Goal: Transaction & Acquisition: Book appointment/travel/reservation

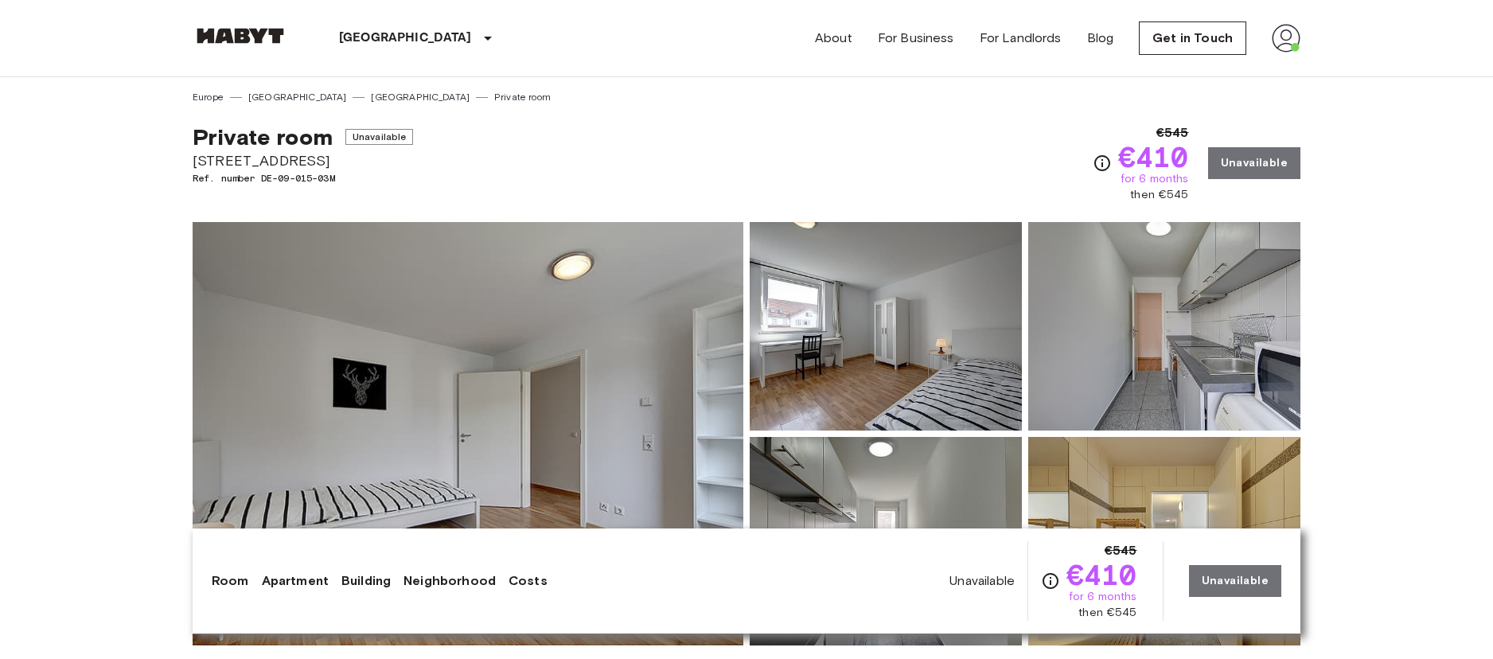
click at [1301, 44] on nav "Stuttgart Europe Amsterdam Berlin Brussels Cologne Dusseldorf Frankfurt Graz Ha…" at bounding box center [746, 38] width 1146 height 76
click at [1284, 41] on img at bounding box center [1286, 38] width 29 height 29
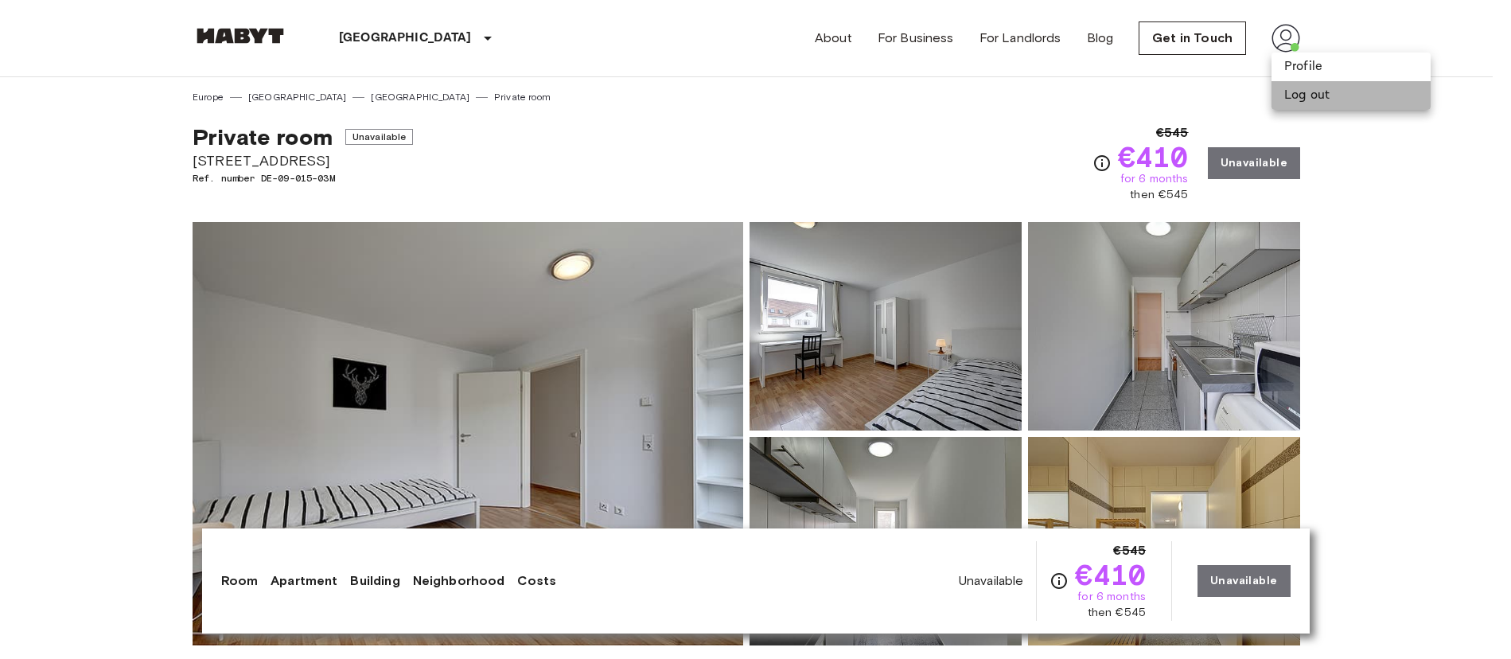
click at [1304, 92] on li "Log out" at bounding box center [1351, 95] width 159 height 29
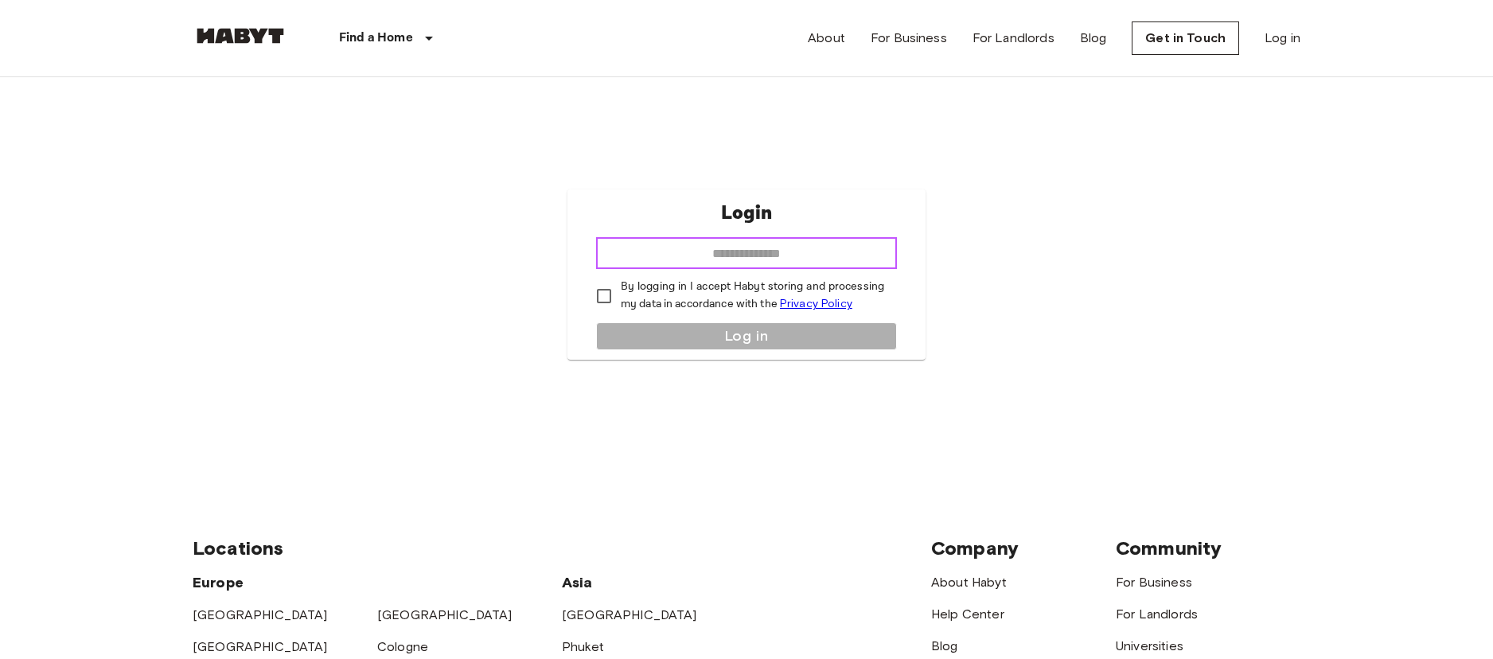
click at [692, 261] on input "email" at bounding box center [746, 253] width 301 height 32
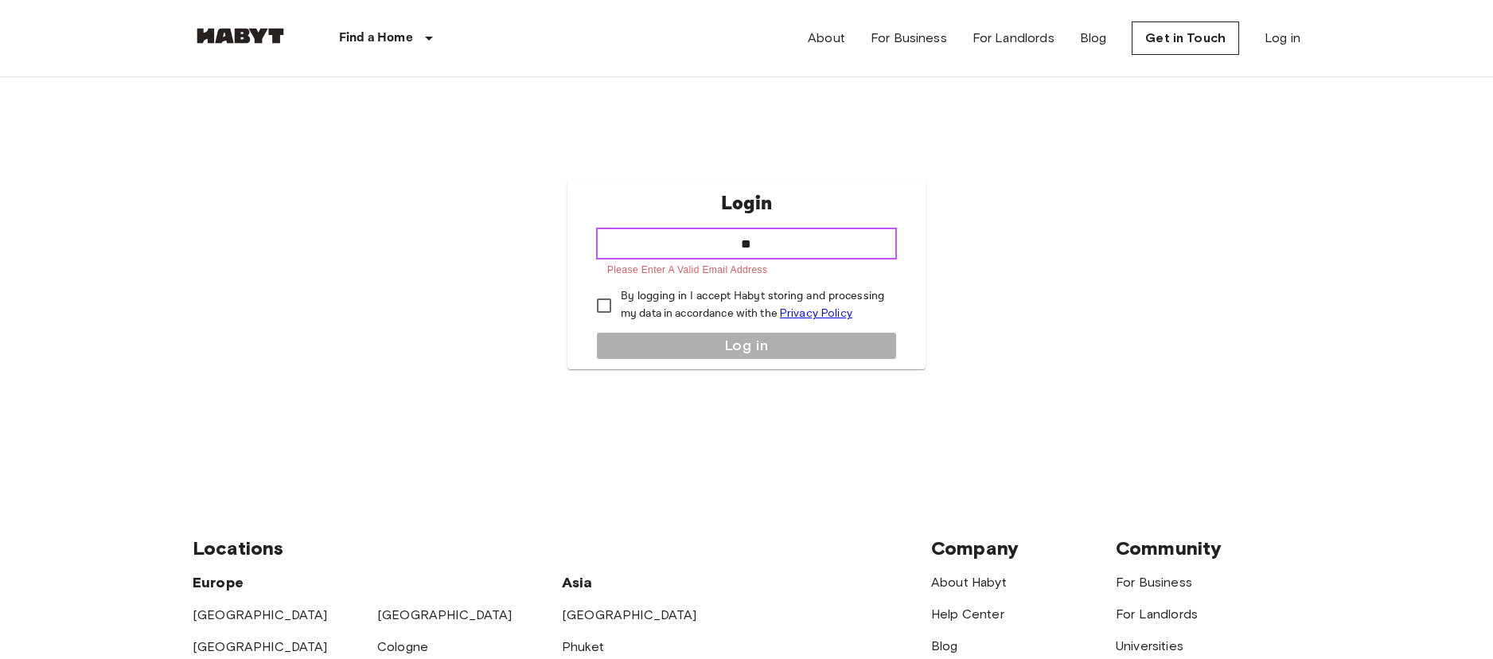
type input "*"
paste input "**********"
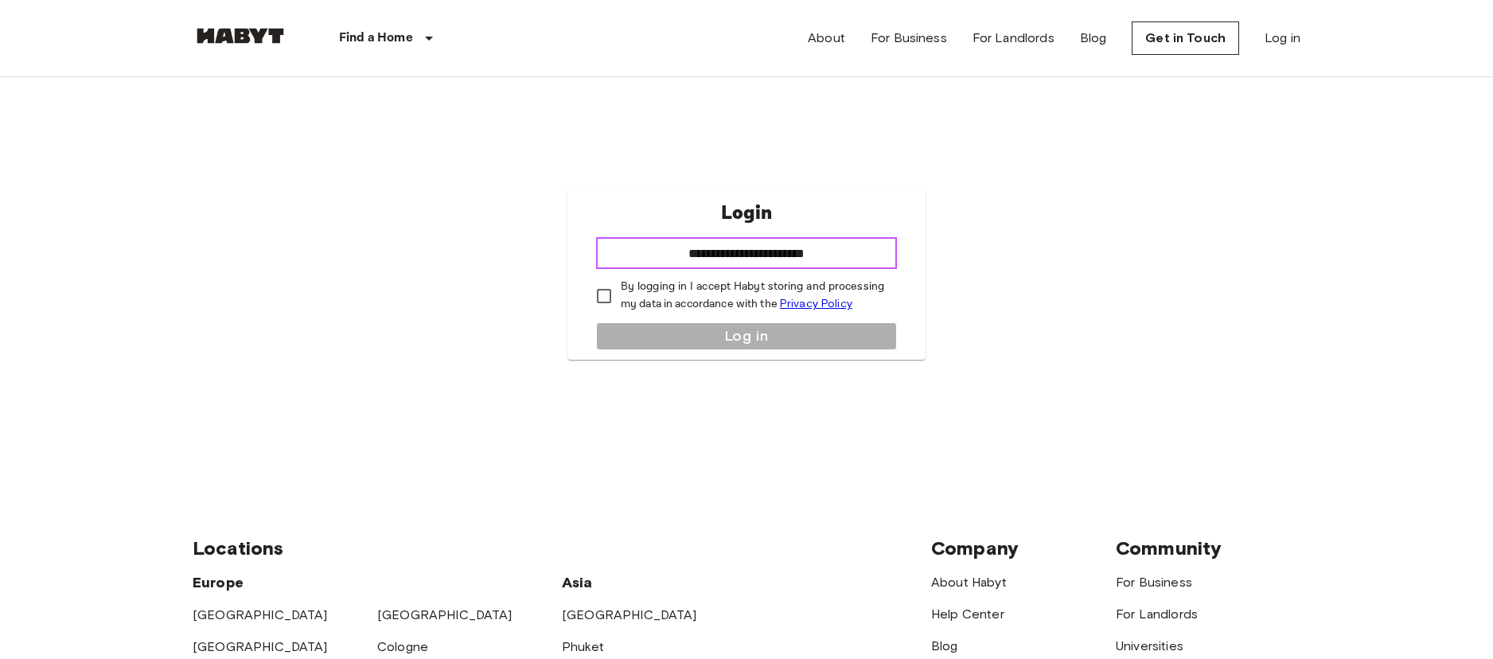
type input "**********"
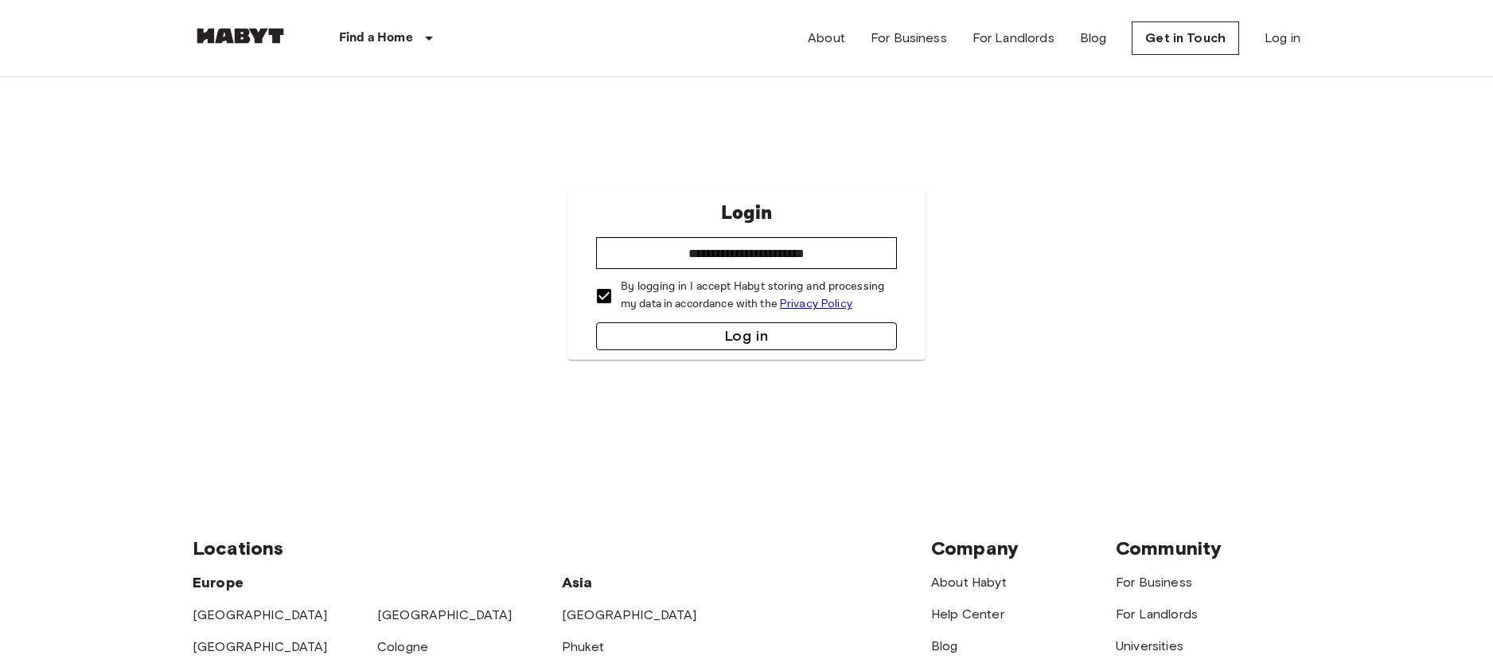
click at [701, 341] on button "Log in" at bounding box center [746, 336] width 301 height 28
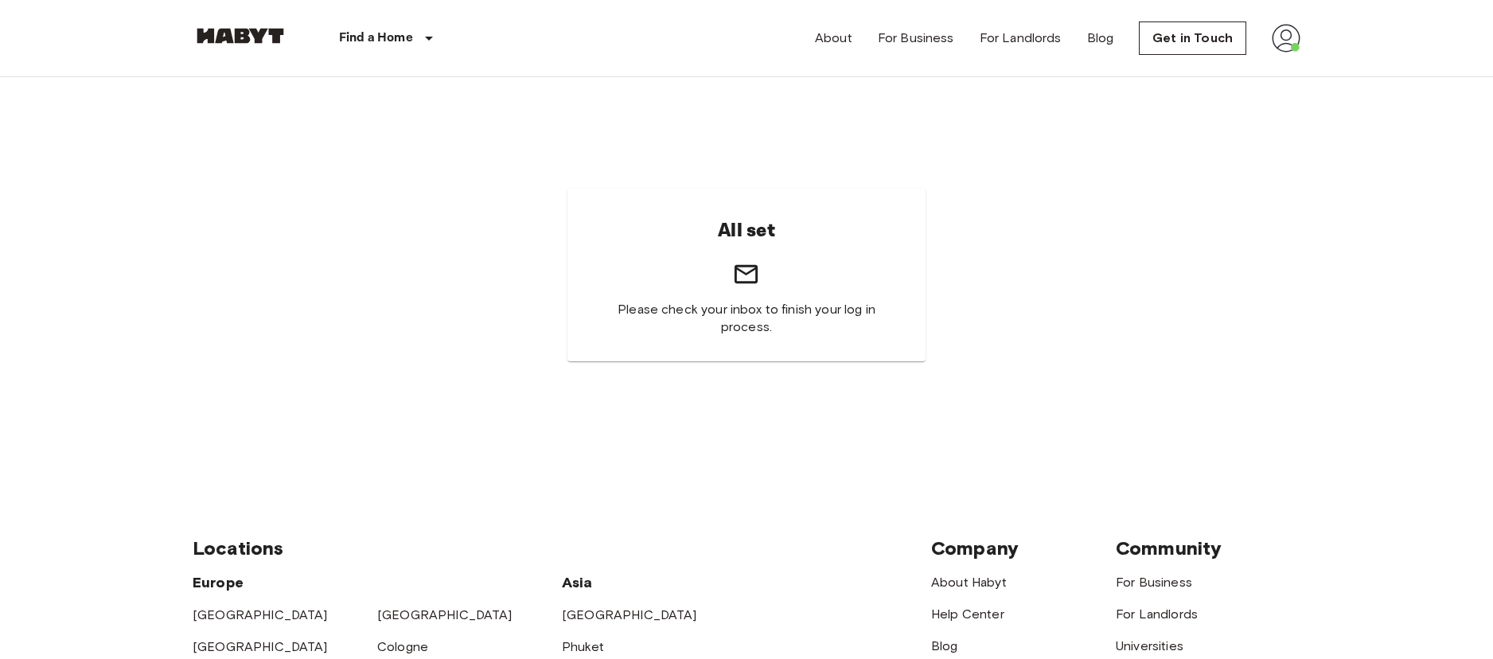
click at [1289, 31] on img at bounding box center [1286, 38] width 29 height 29
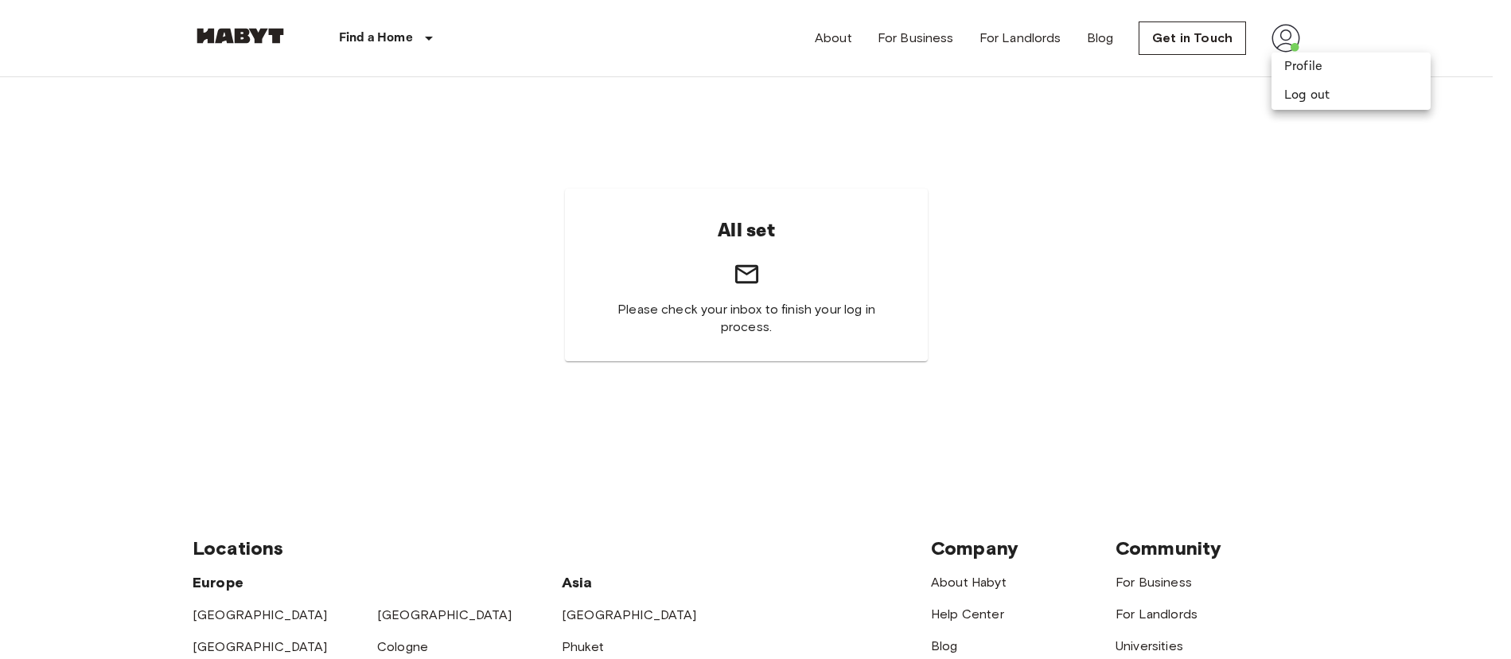
click at [834, 43] on div at bounding box center [755, 329] width 1511 height 659
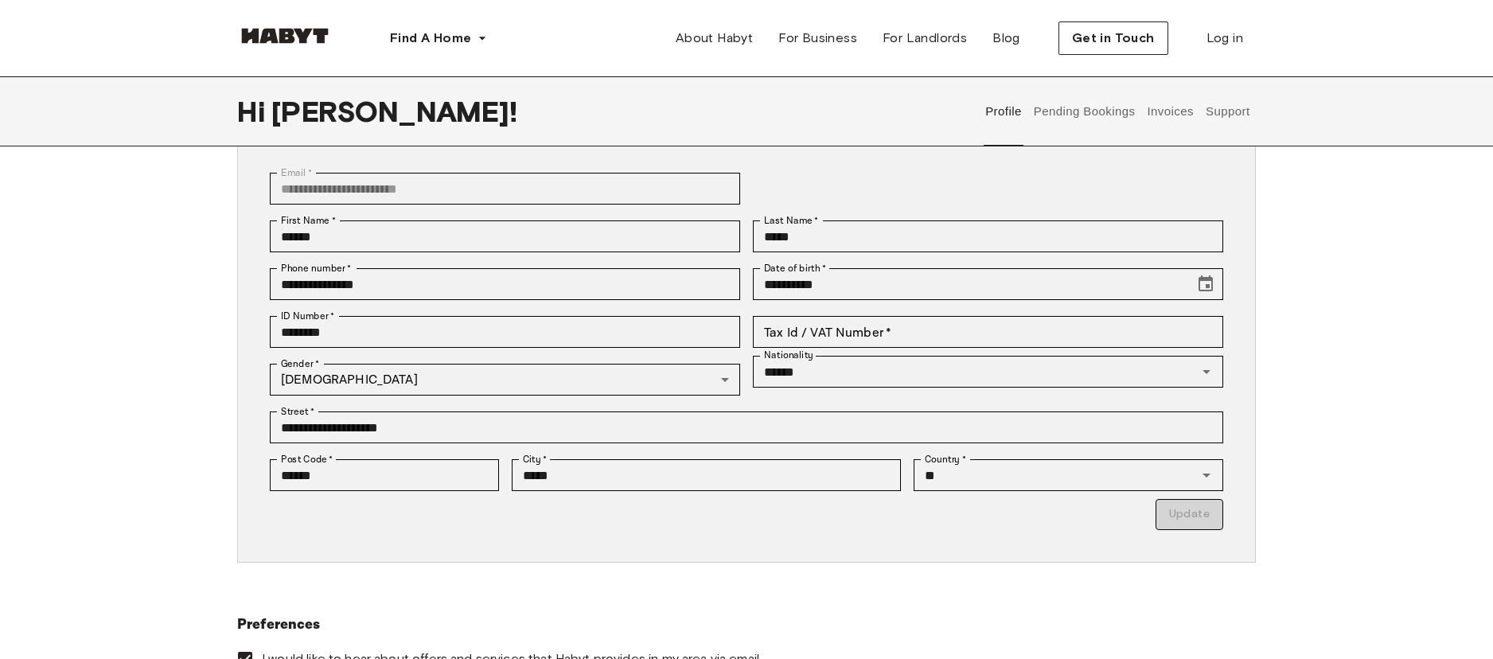
scroll to position [119, 0]
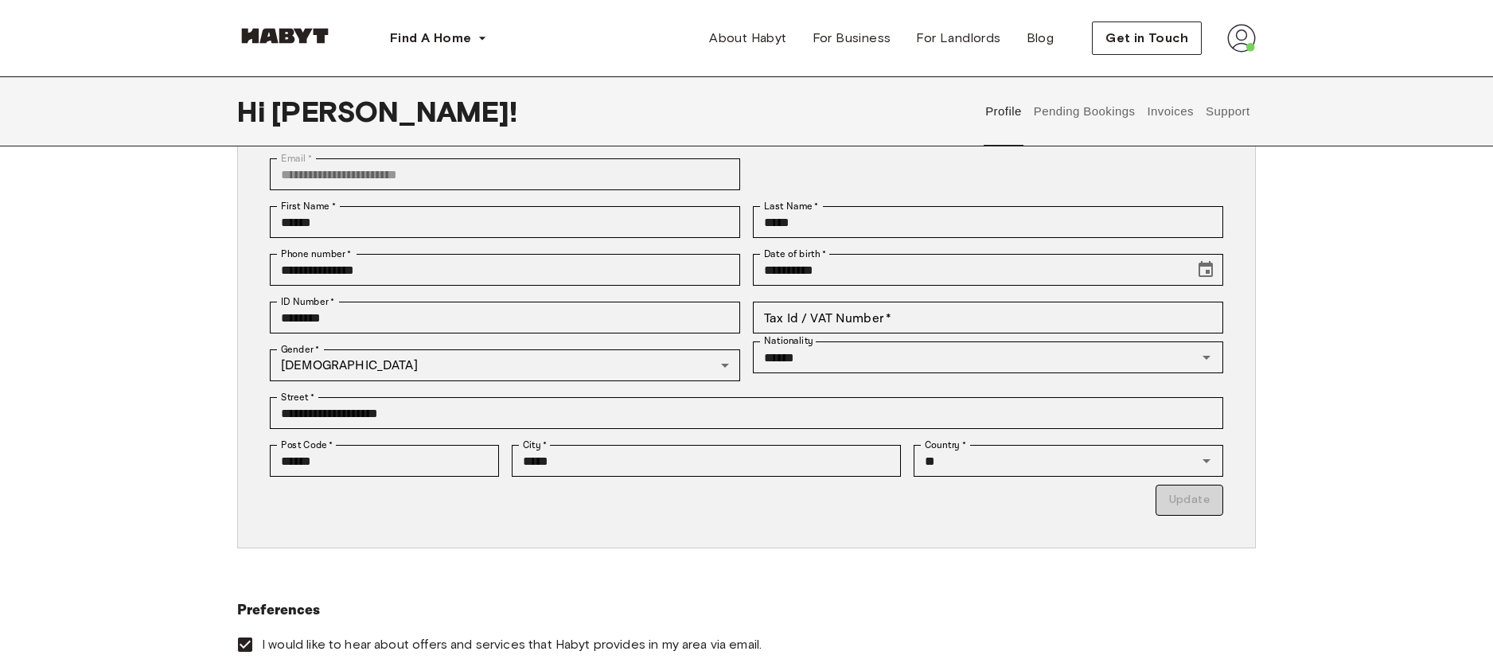
click at [1102, 113] on button "Pending Bookings" at bounding box center [1084, 111] width 106 height 70
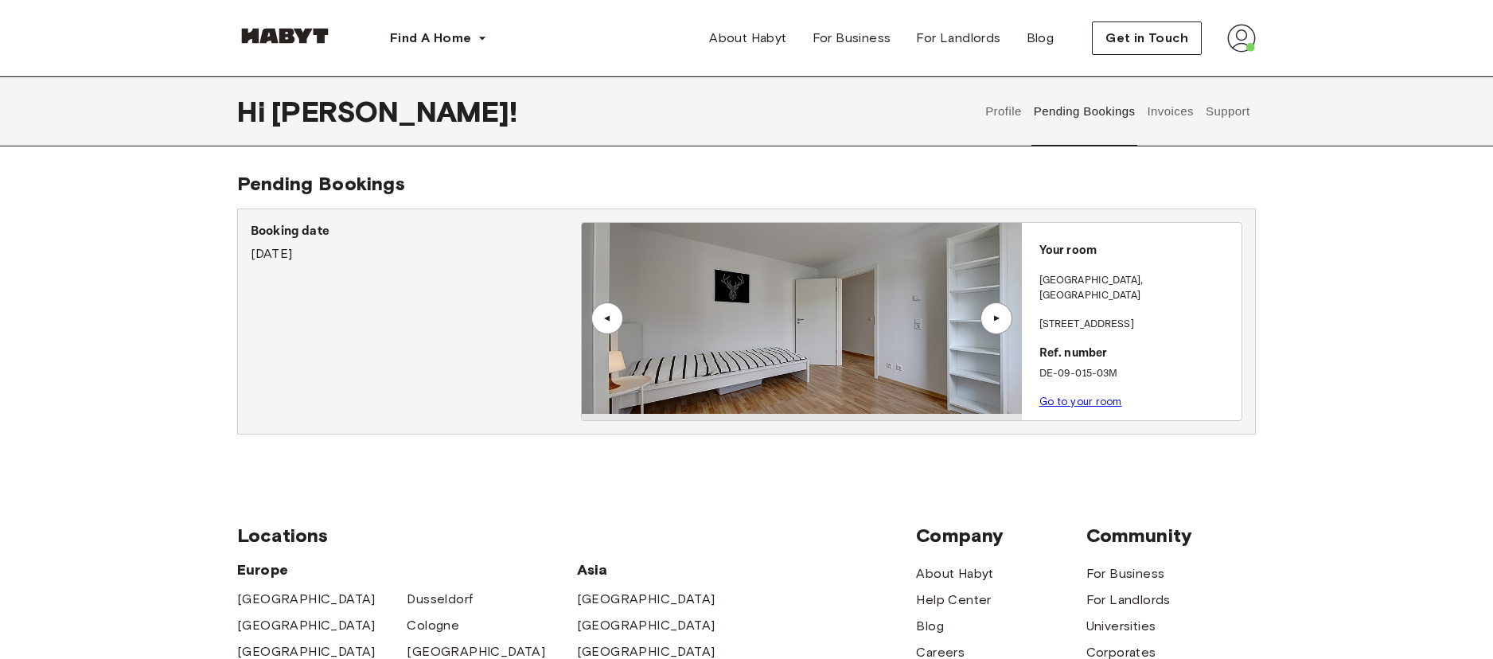
click at [1161, 113] on button "Invoices" at bounding box center [1170, 111] width 50 height 70
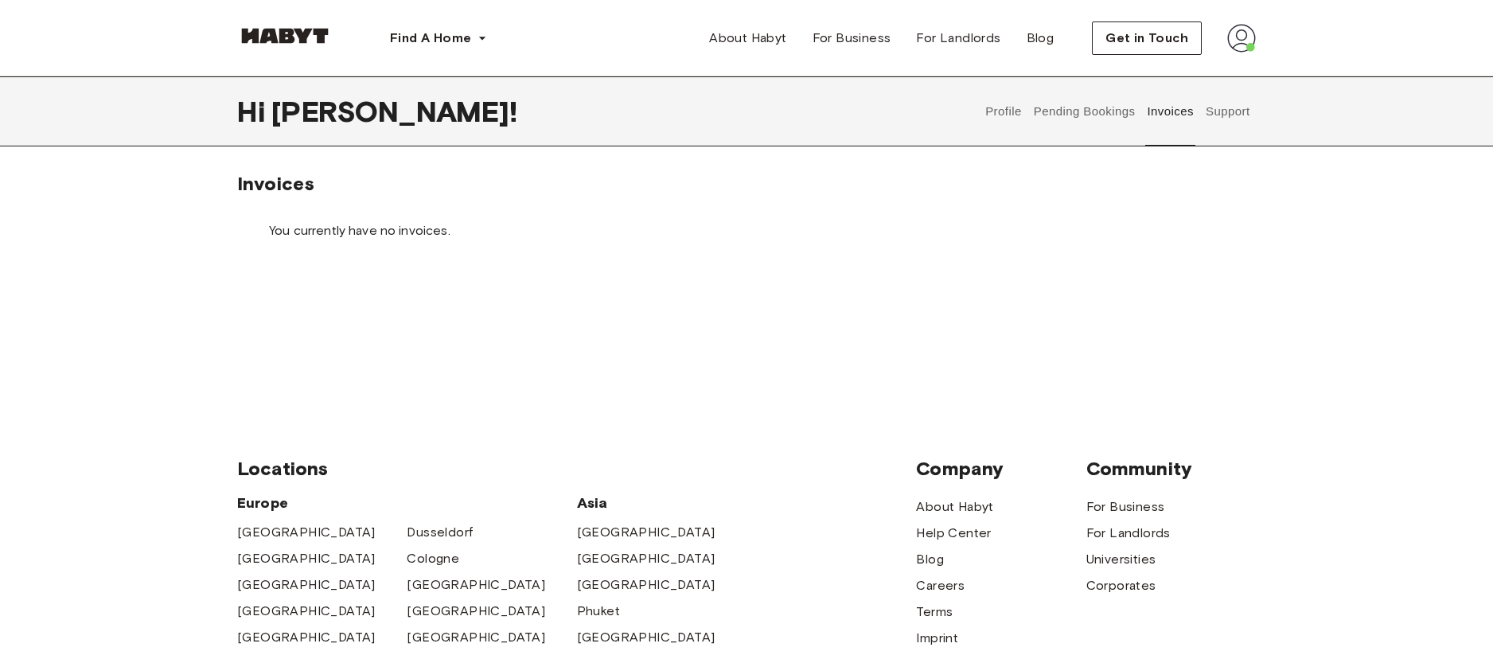
click at [1223, 111] on button "Support" at bounding box center [1227, 111] width 49 height 70
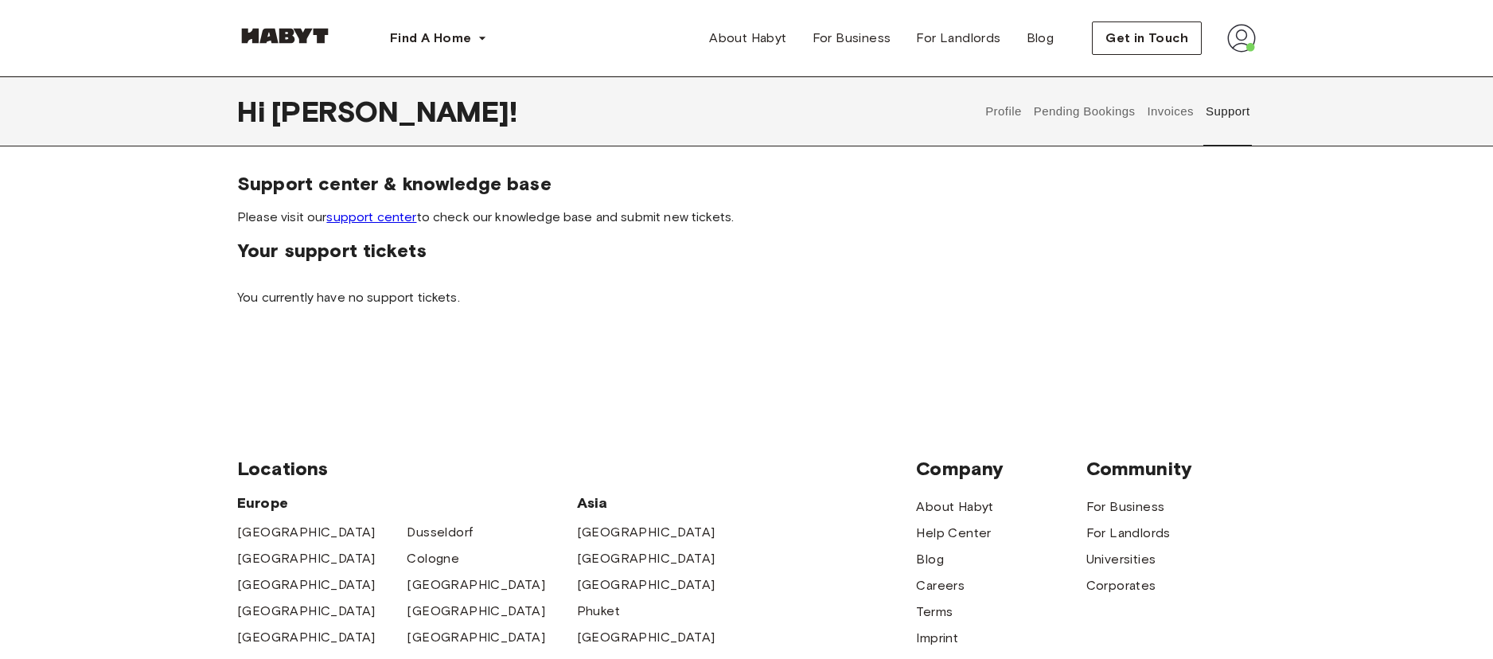
click at [1171, 121] on button "Invoices" at bounding box center [1170, 111] width 50 height 70
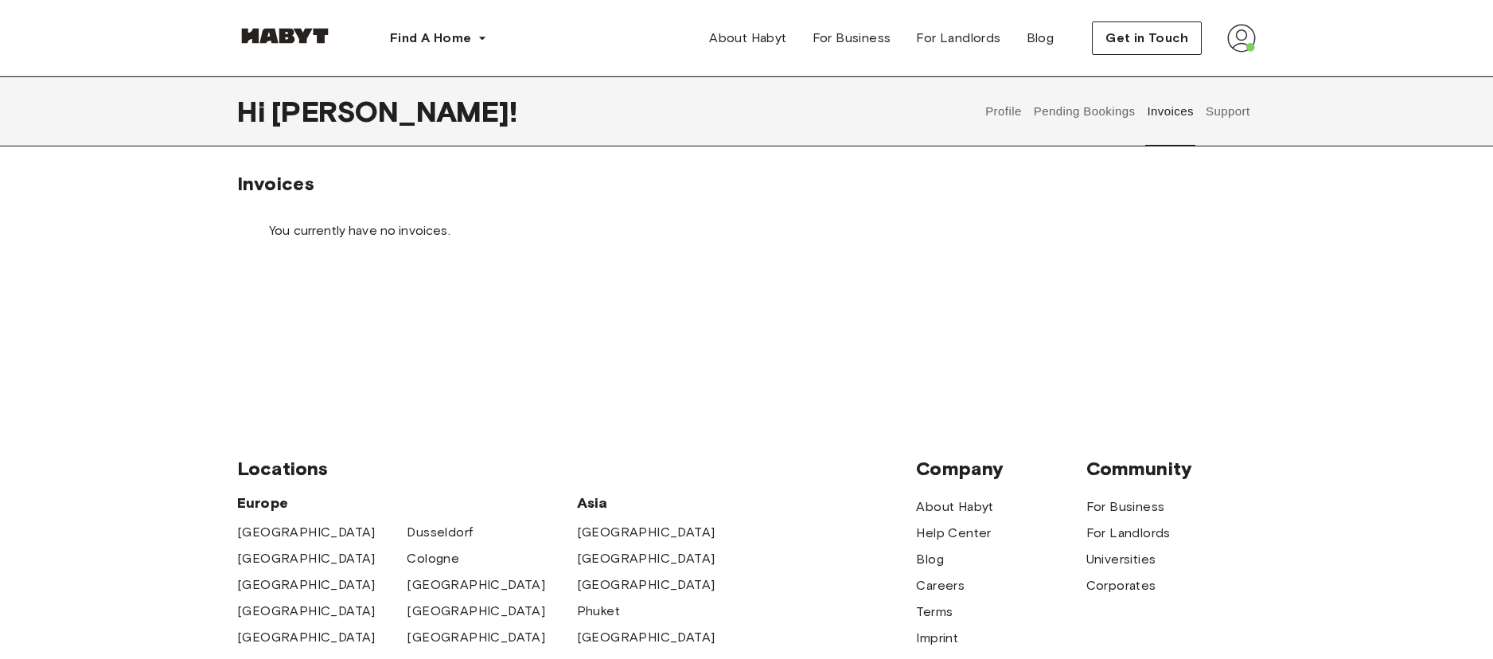
click at [1098, 121] on button "Pending Bookings" at bounding box center [1084, 111] width 106 height 70
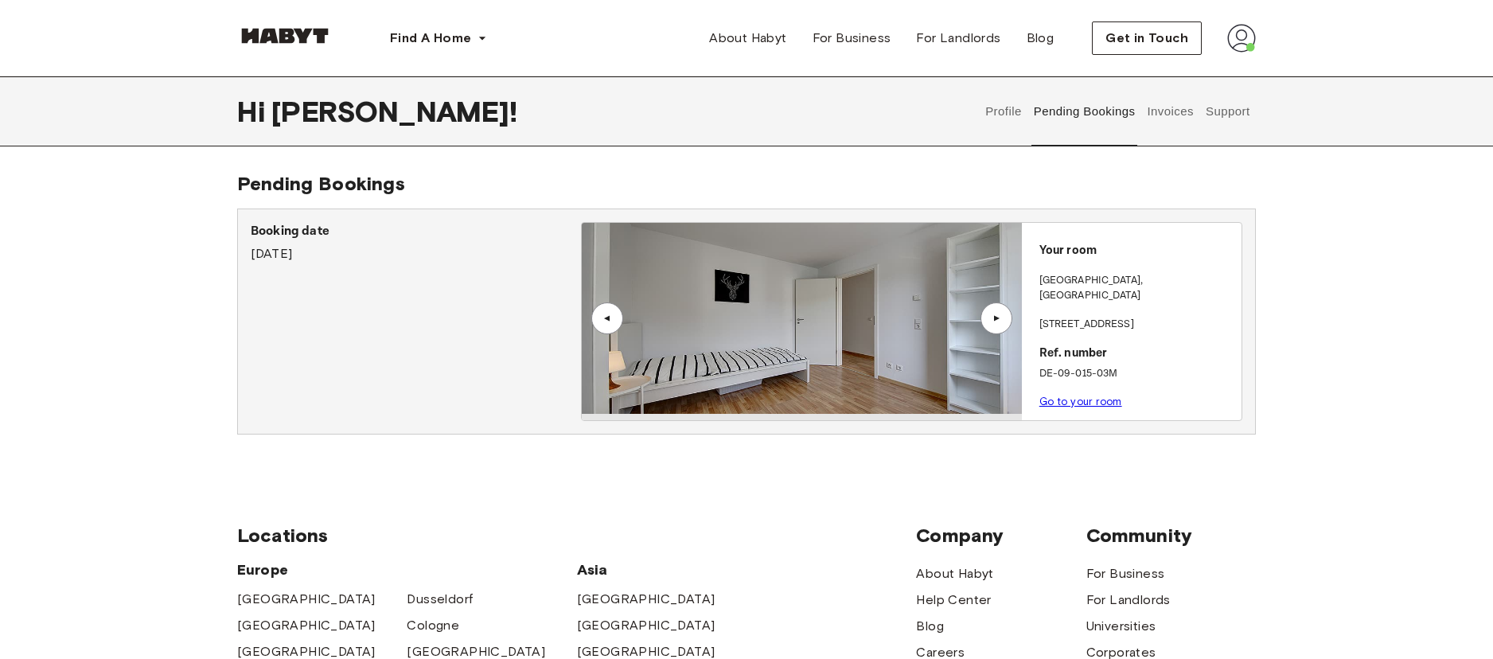
click at [1240, 45] on img at bounding box center [1241, 38] width 29 height 29
click at [1149, 116] on button "Invoices" at bounding box center [1170, 111] width 50 height 70
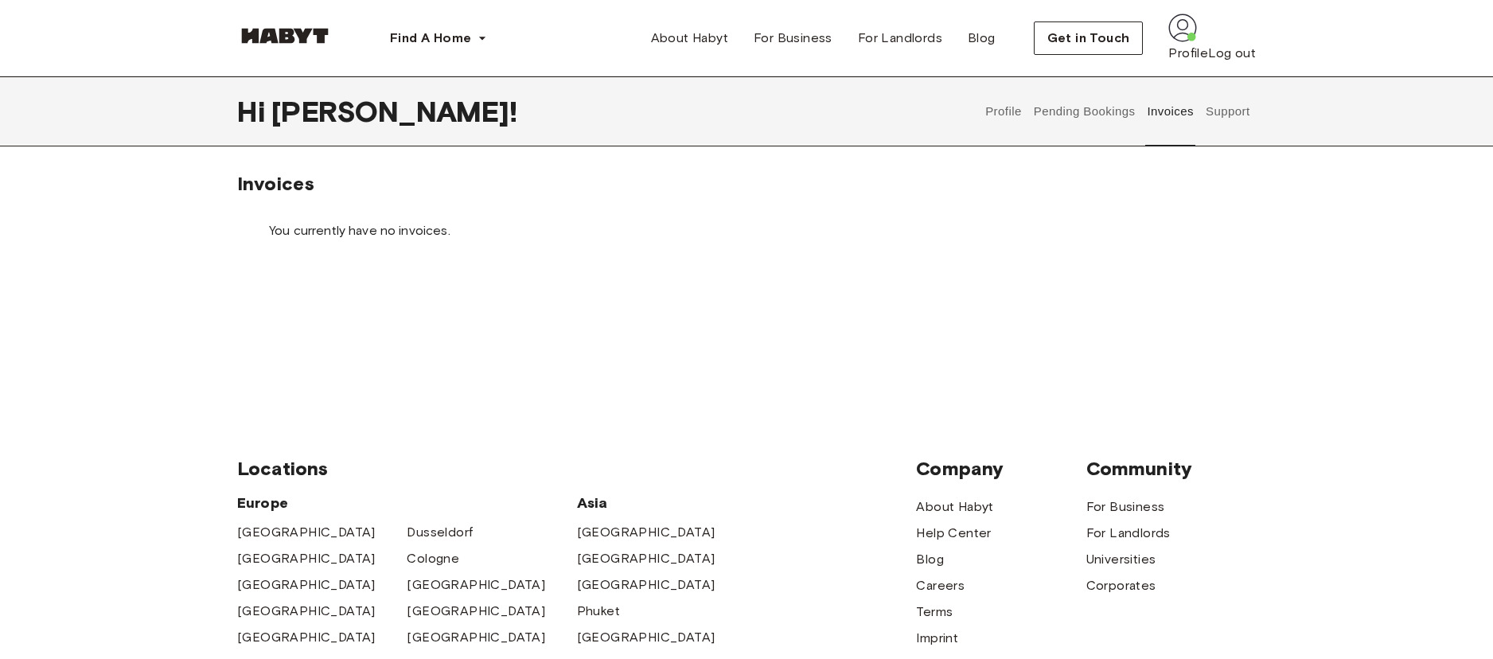
click at [1063, 114] on button "Pending Bookings" at bounding box center [1084, 111] width 106 height 70
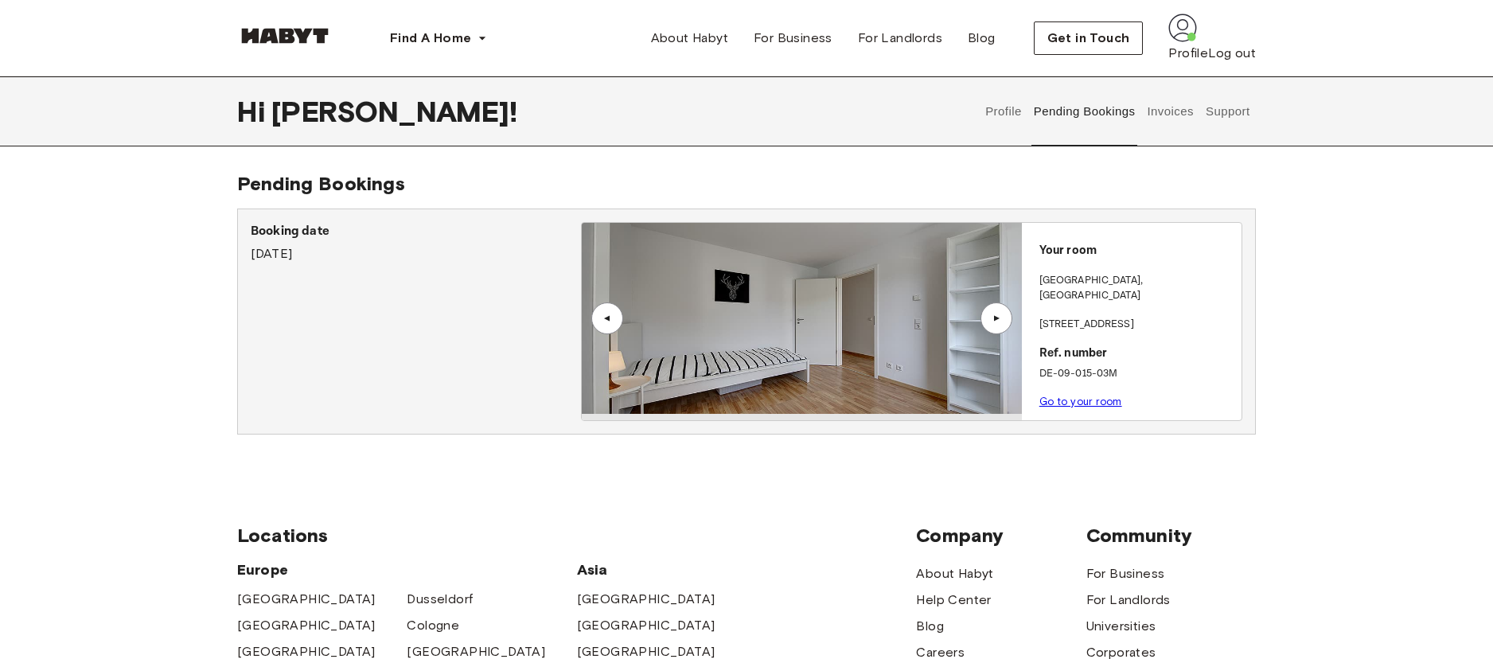
click at [1077, 395] on link "Go to your room" at bounding box center [1080, 401] width 83 height 12
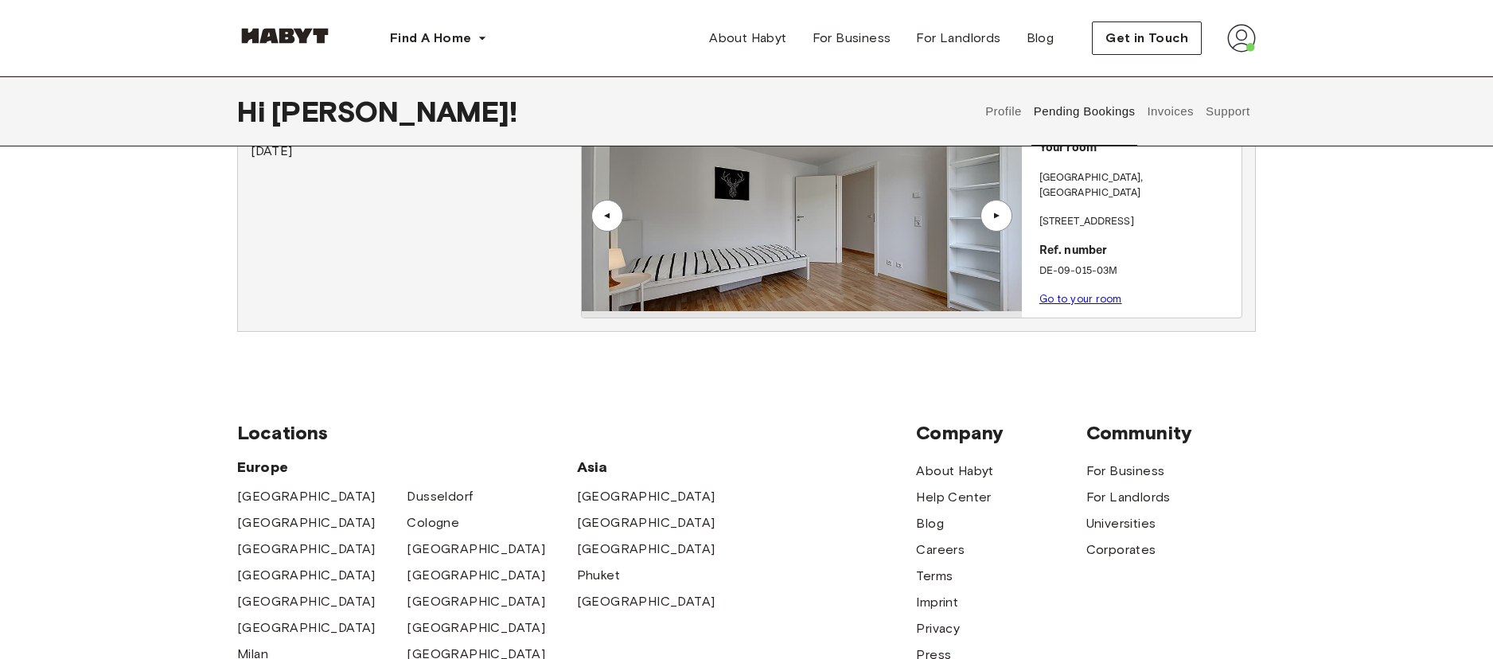
click at [1166, 111] on button "Invoices" at bounding box center [1170, 111] width 50 height 70
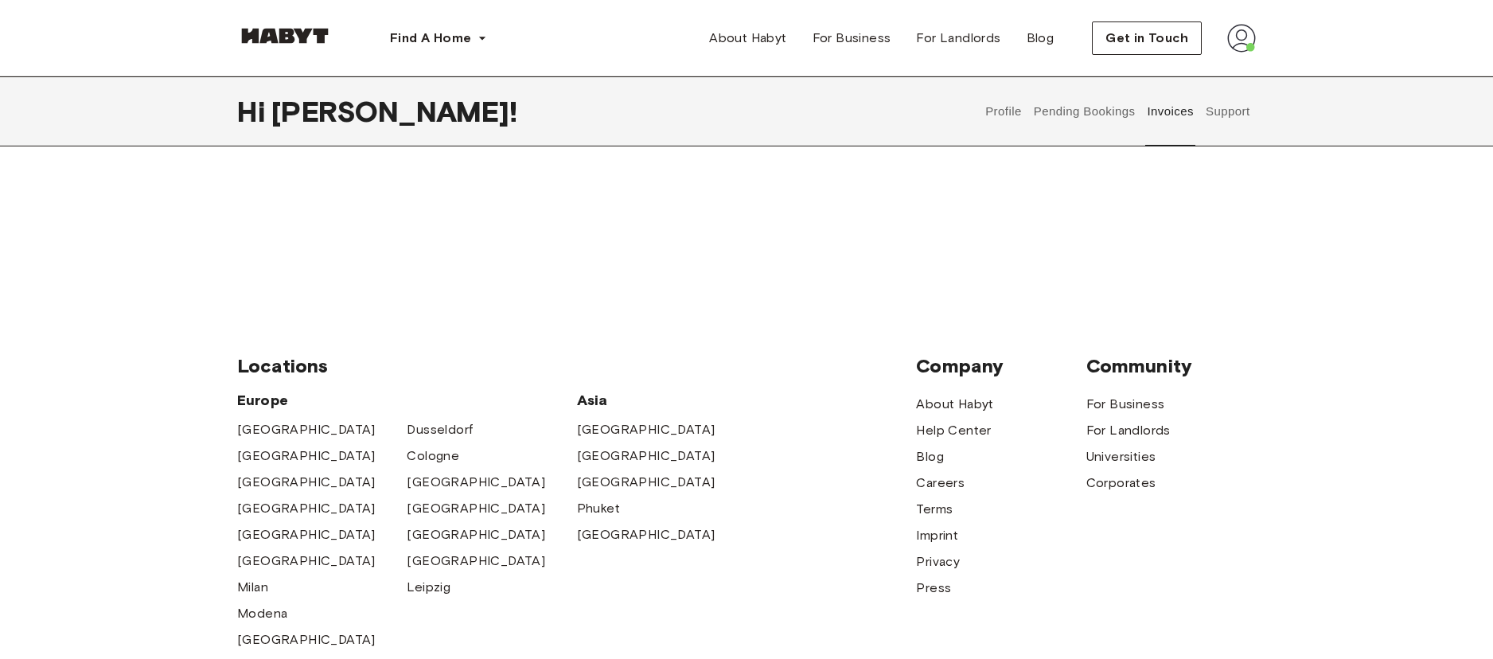
click at [1242, 118] on button "Support" at bounding box center [1227, 111] width 49 height 70
click at [995, 115] on button "Profile" at bounding box center [1004, 111] width 41 height 70
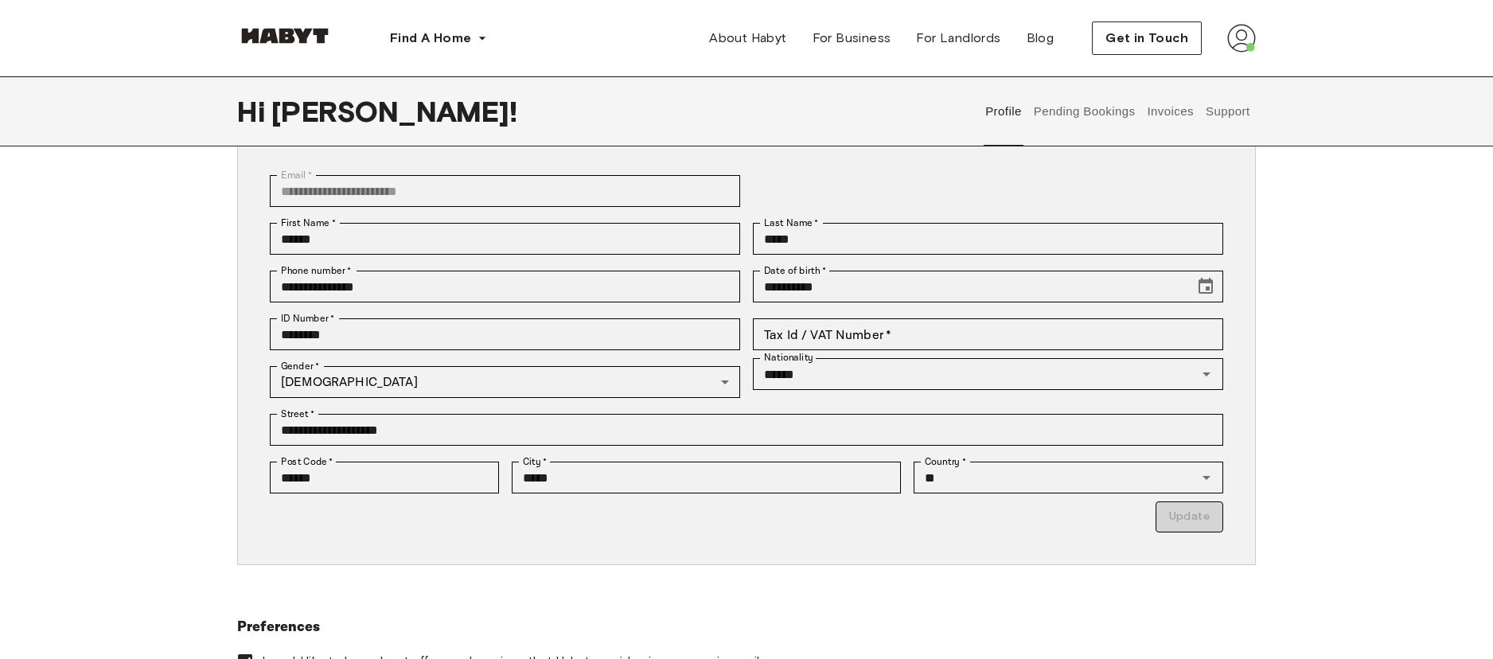
click at [1078, 116] on button "Pending Bookings" at bounding box center [1084, 111] width 106 height 70
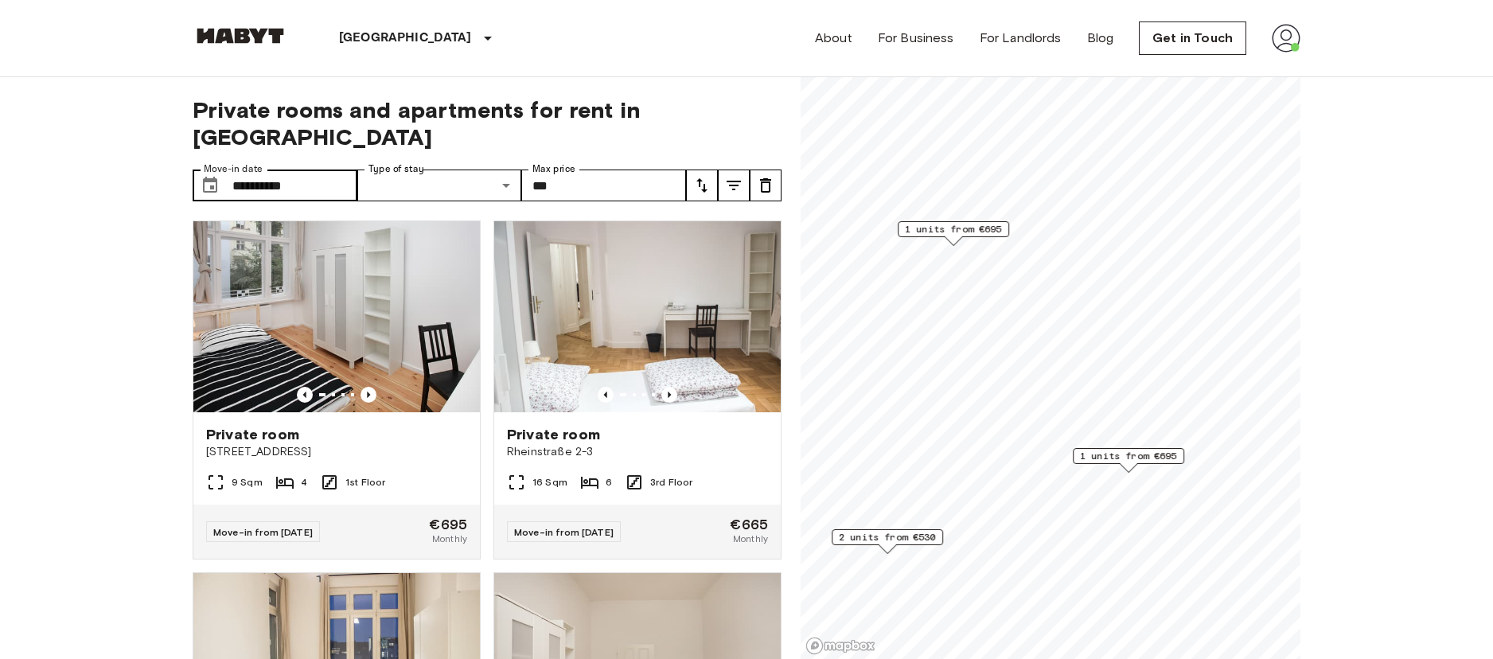
click at [327, 169] on input "**********" at bounding box center [294, 185] width 125 height 32
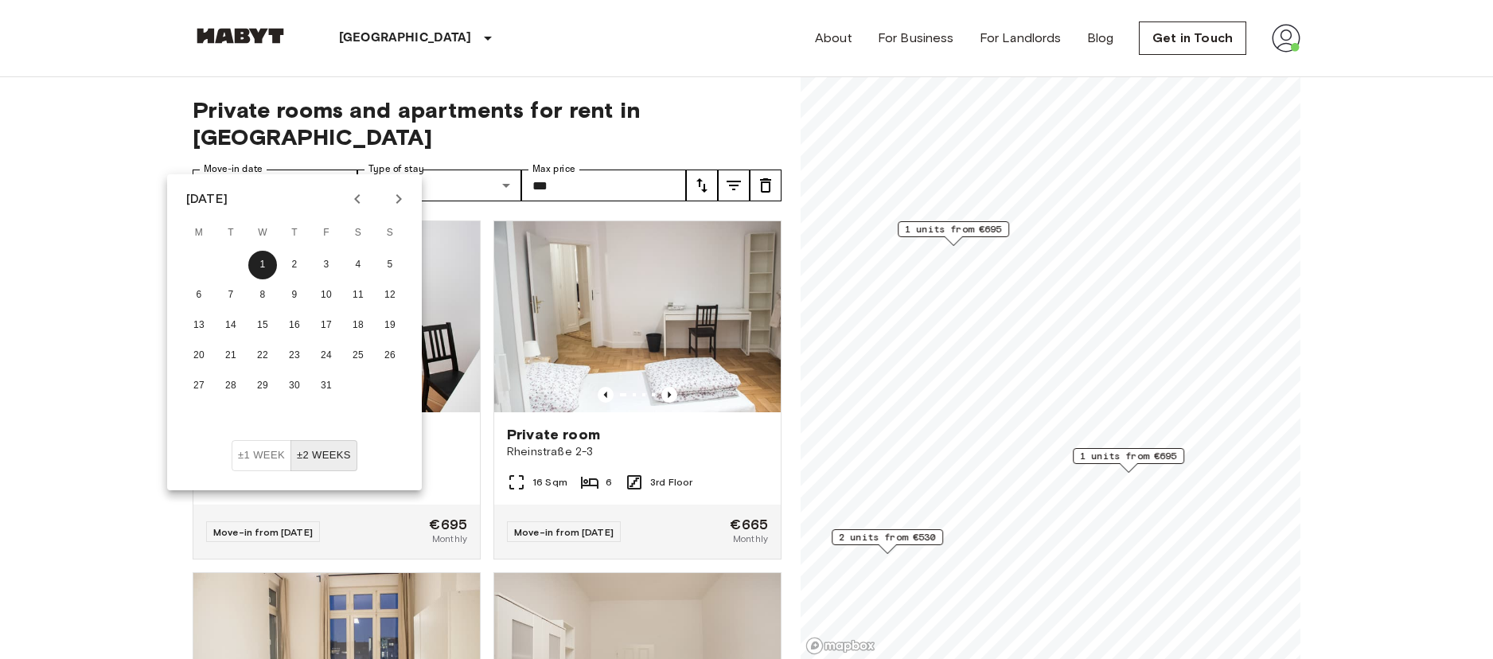
click at [356, 197] on icon "Previous month" at bounding box center [357, 198] width 19 height 19
click at [201, 349] on button "22" at bounding box center [199, 355] width 29 height 29
type input "**********"
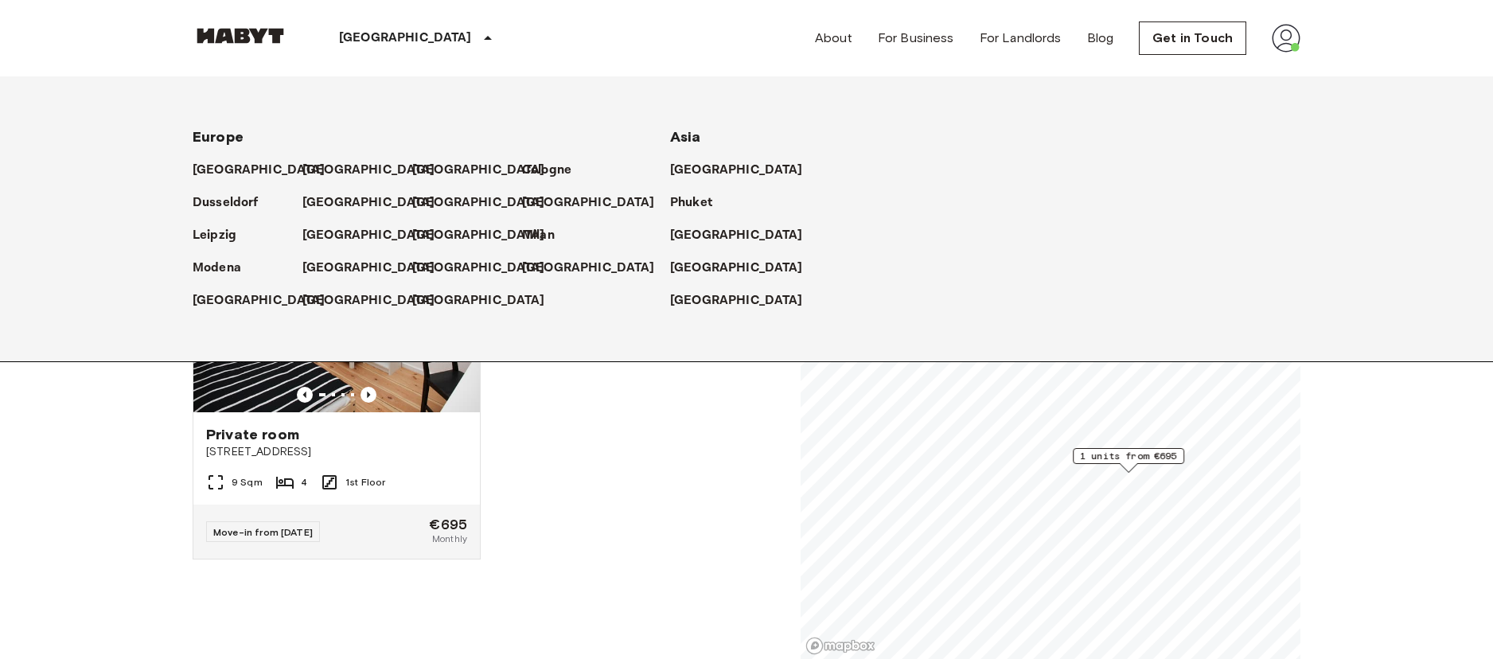
click at [368, 37] on p "[GEOGRAPHIC_DATA]" at bounding box center [405, 38] width 133 height 19
click at [230, 297] on p "[GEOGRAPHIC_DATA]" at bounding box center [262, 300] width 133 height 19
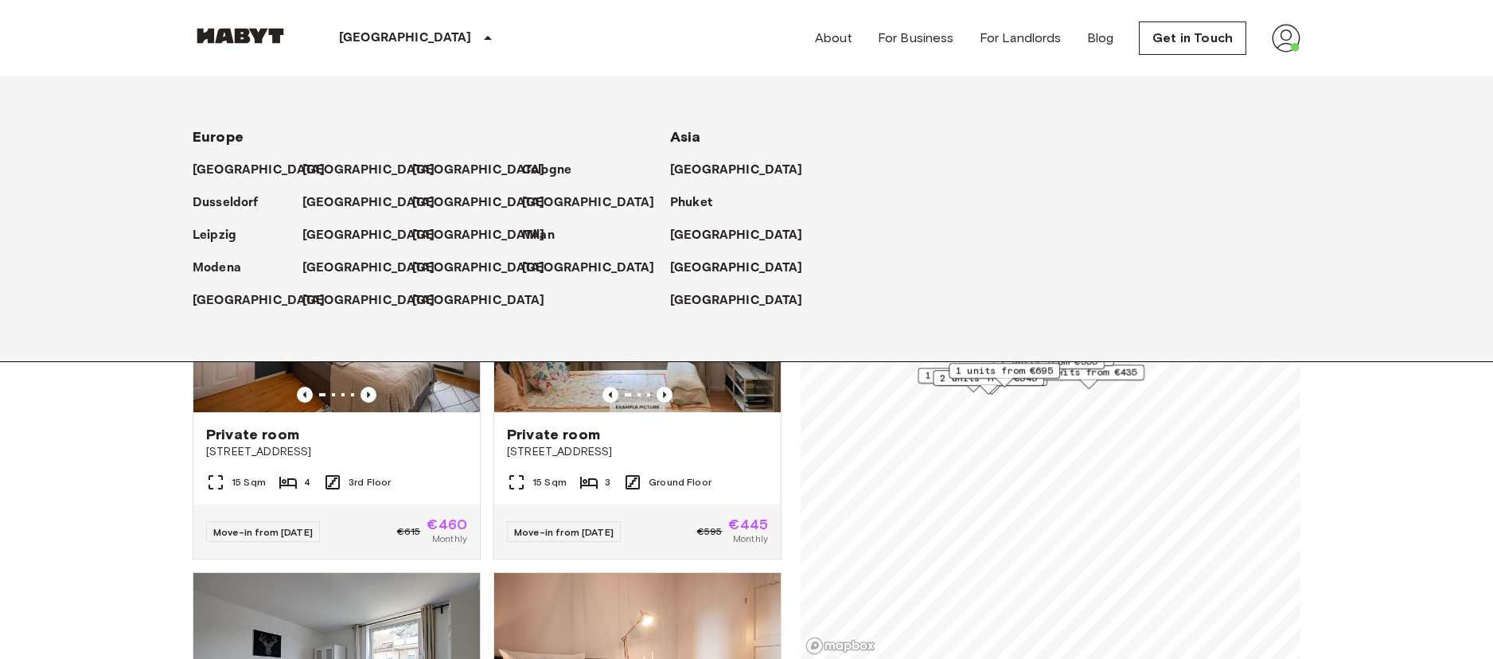
click at [359, 35] on p "[GEOGRAPHIC_DATA]" at bounding box center [405, 38] width 133 height 19
click at [308, 165] on p "[GEOGRAPHIC_DATA]" at bounding box center [372, 170] width 133 height 19
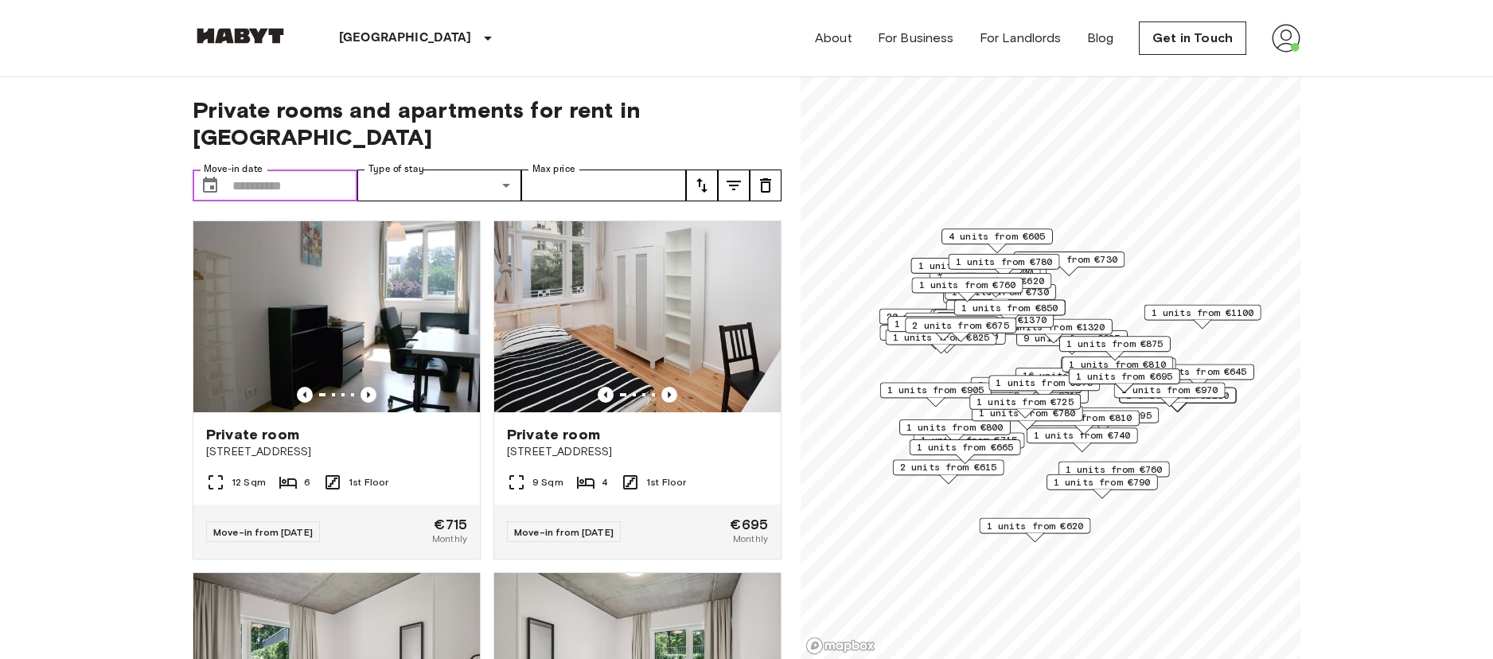
click at [319, 169] on input "Move-in date" at bounding box center [294, 185] width 125 height 32
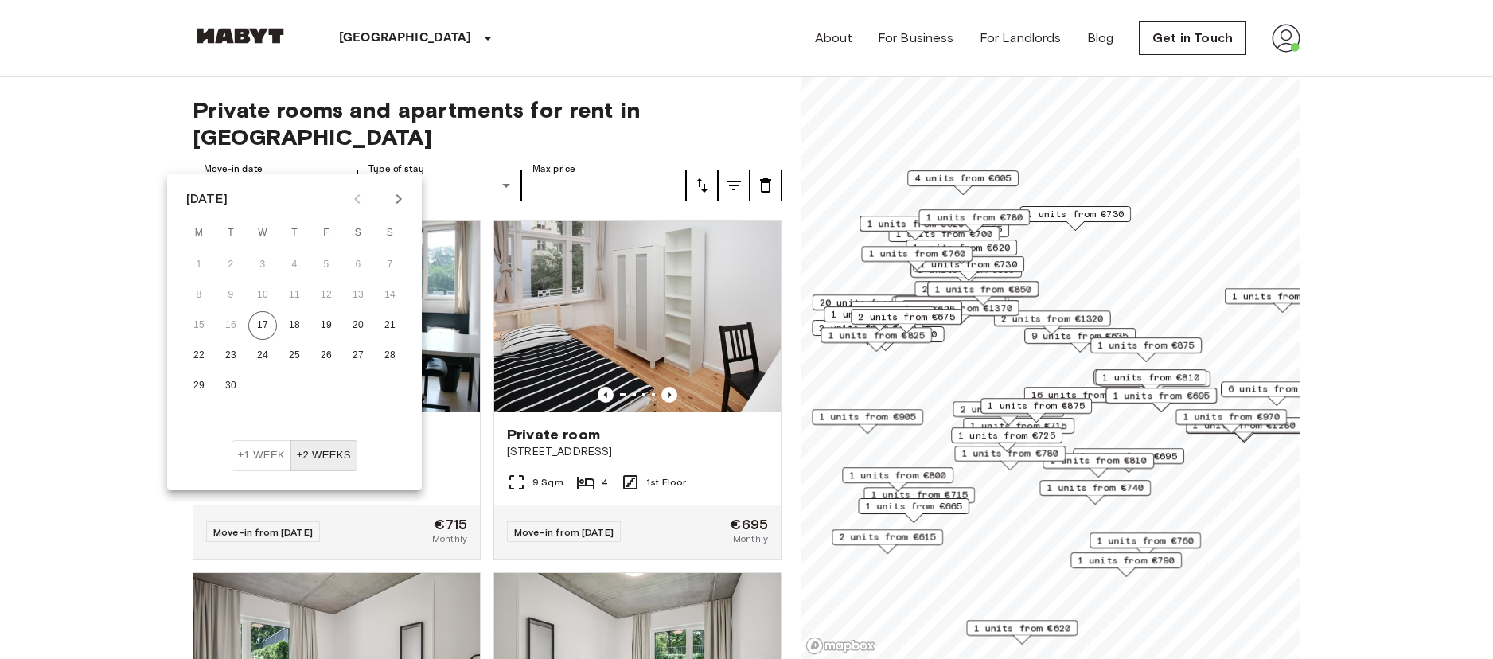
click at [400, 199] on icon "Next month" at bounding box center [399, 199] width 6 height 10
click at [197, 354] on button "20" at bounding box center [199, 355] width 29 height 29
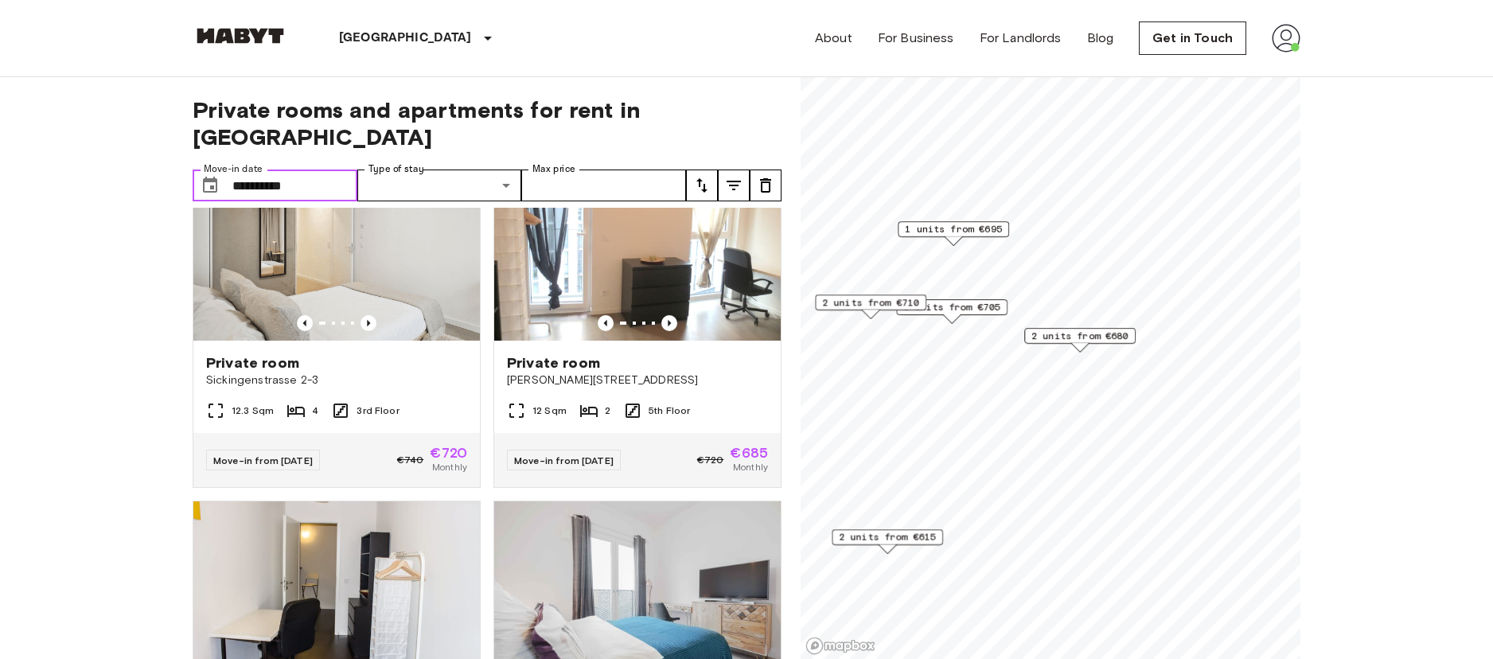
scroll to position [776, 0]
click at [664, 291] on img at bounding box center [637, 244] width 286 height 191
click at [342, 169] on input "**********" at bounding box center [294, 185] width 125 height 32
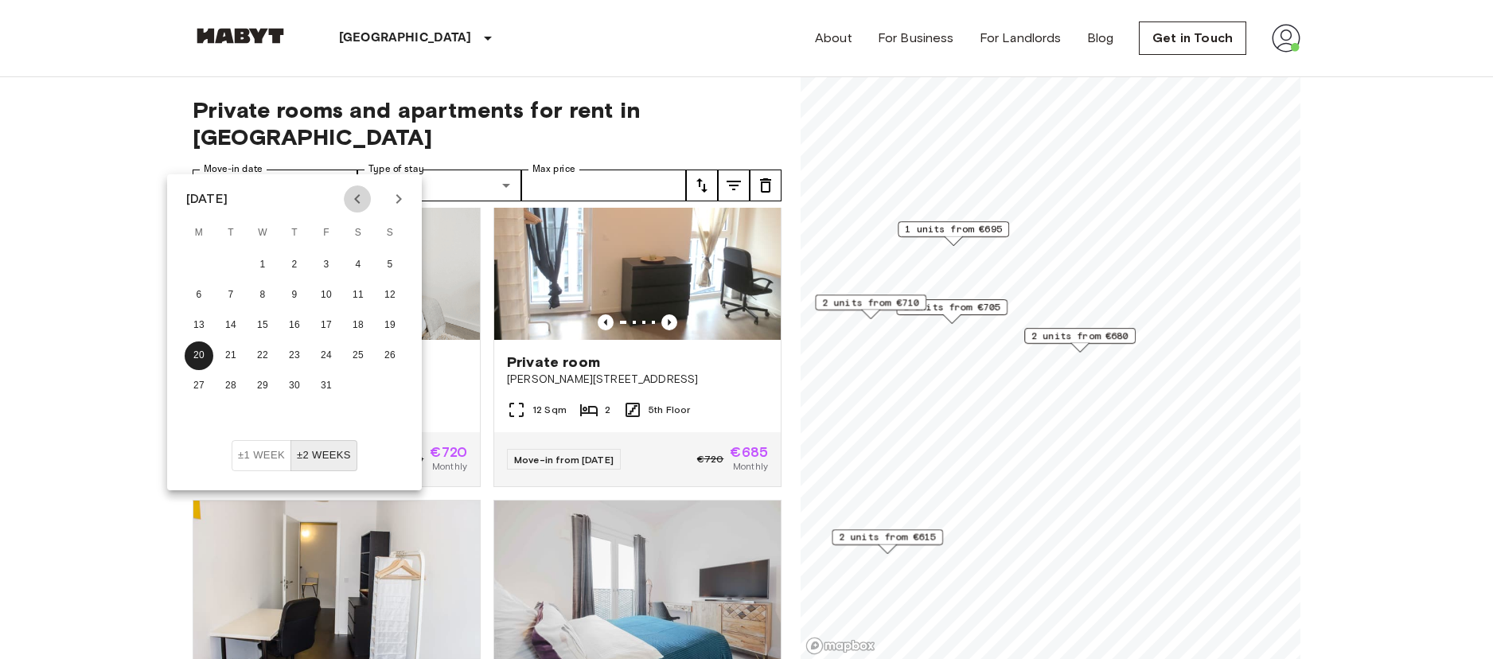
click at [364, 196] on icon "Previous month" at bounding box center [357, 198] width 19 height 19
click at [261, 321] on button "17" at bounding box center [262, 325] width 29 height 29
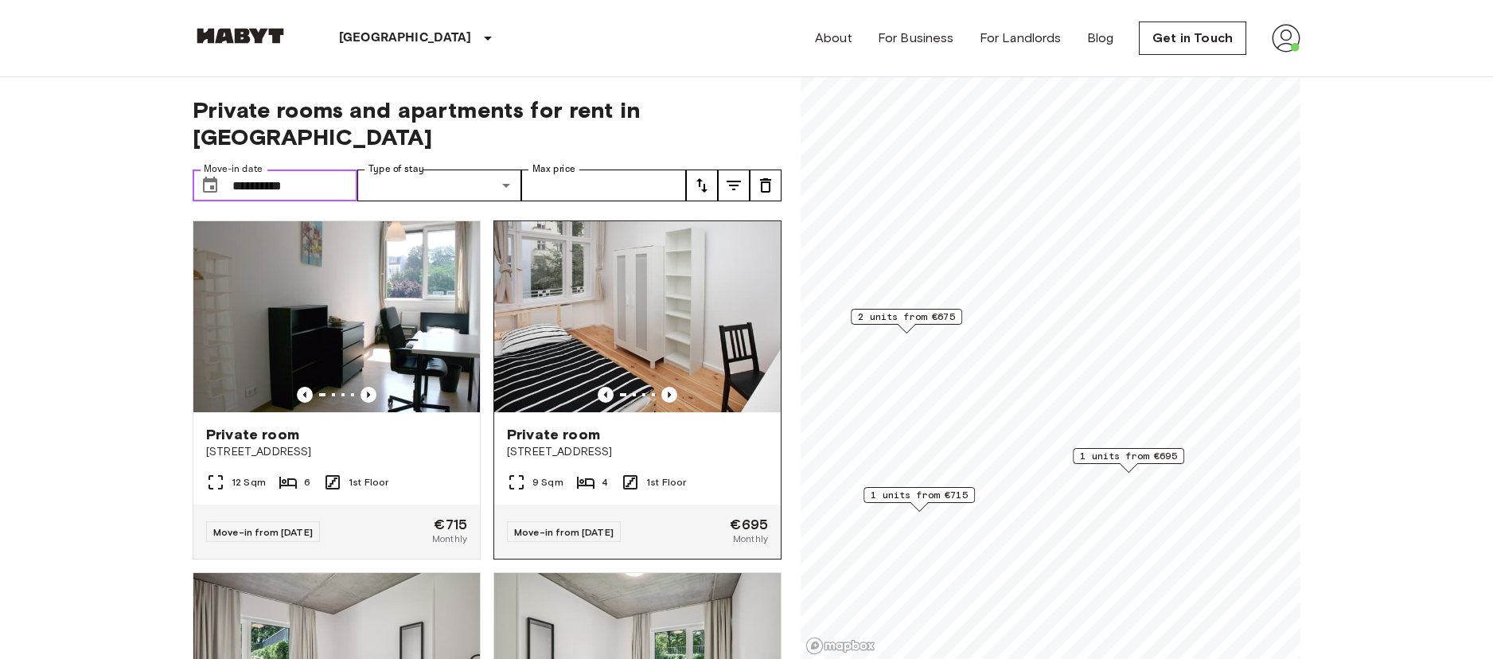
click at [629, 325] on img at bounding box center [637, 316] width 286 height 191
click at [325, 169] on input "**********" at bounding box center [294, 185] width 125 height 32
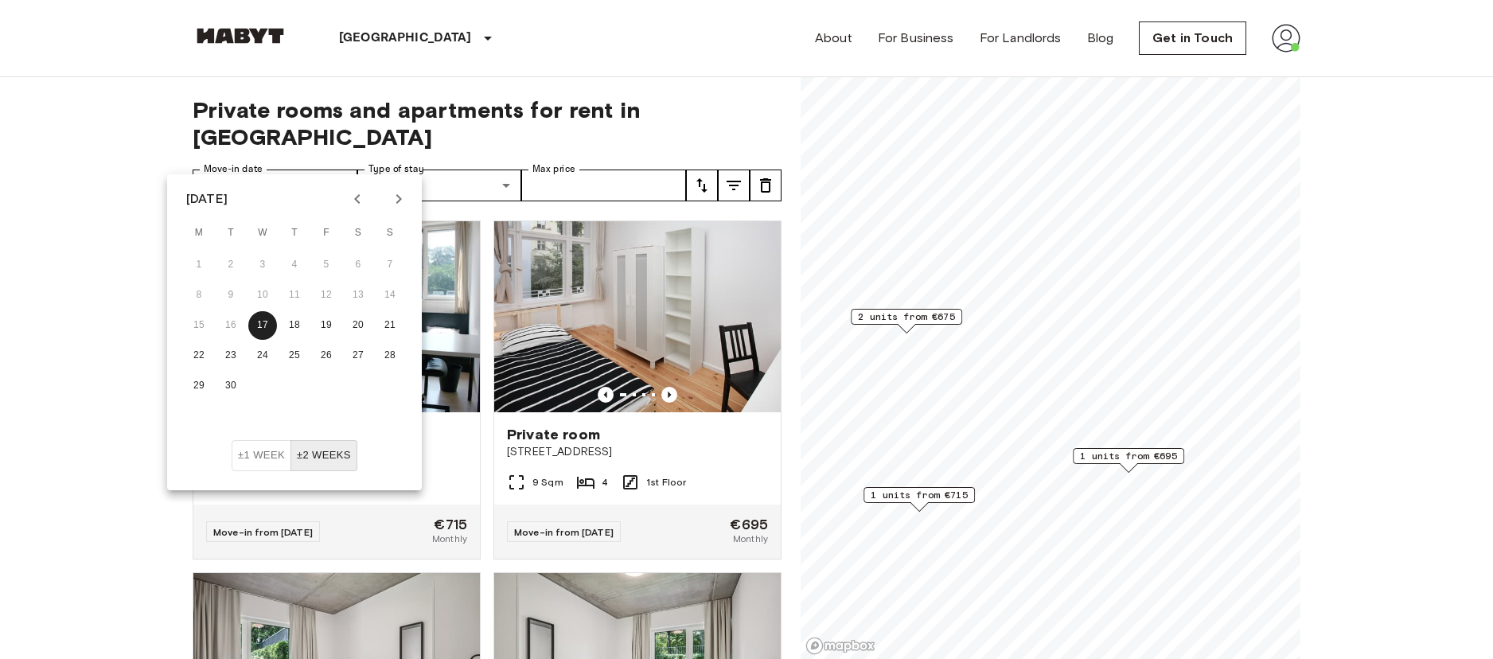
click at [399, 198] on icon "Next month" at bounding box center [398, 198] width 19 height 19
click at [267, 267] on button "1" at bounding box center [262, 265] width 29 height 29
type input "**********"
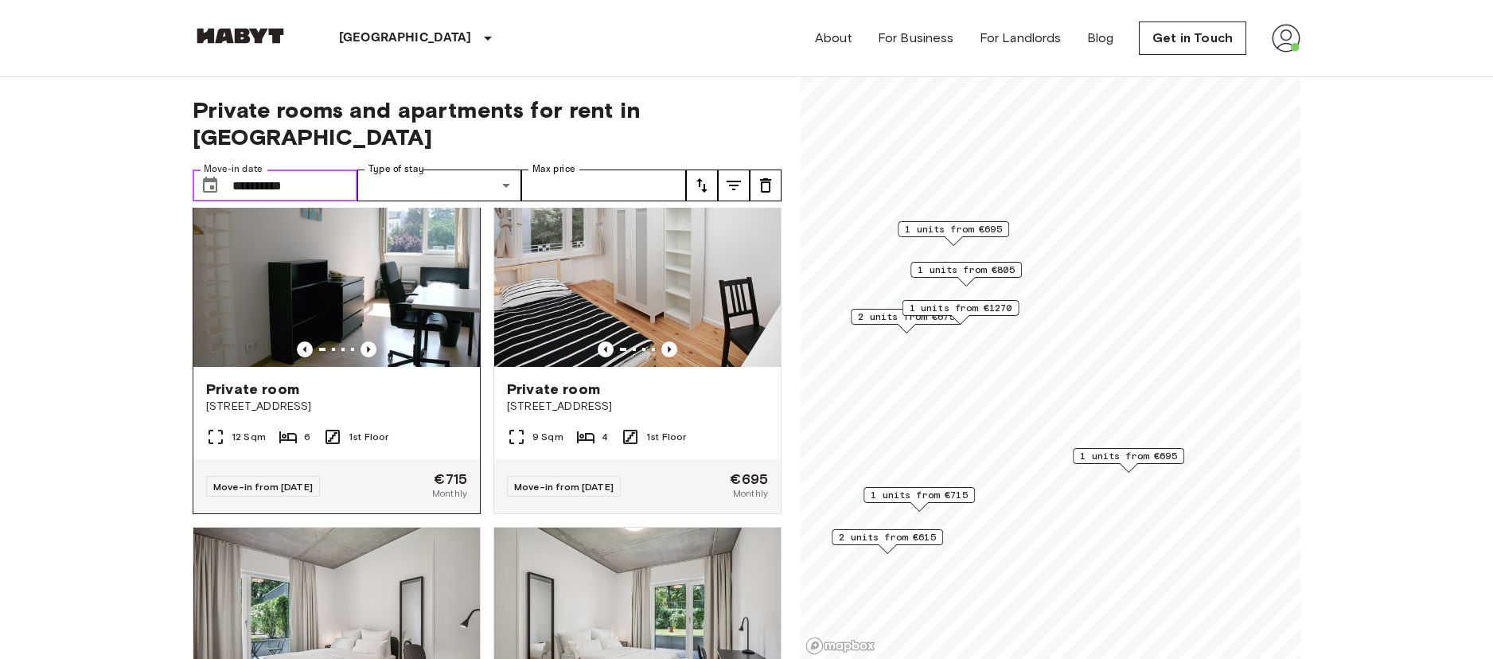
scroll to position [45, 0]
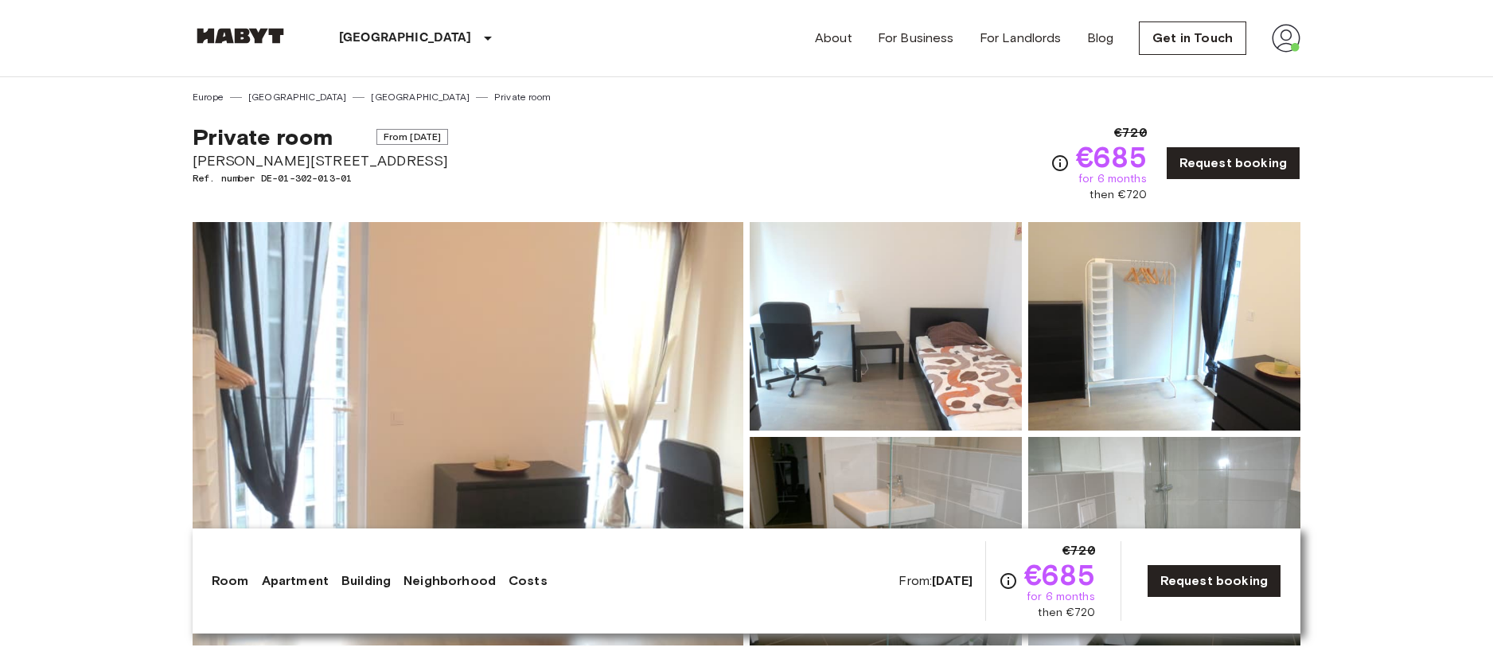
click at [567, 354] on img at bounding box center [468, 433] width 551 height 423
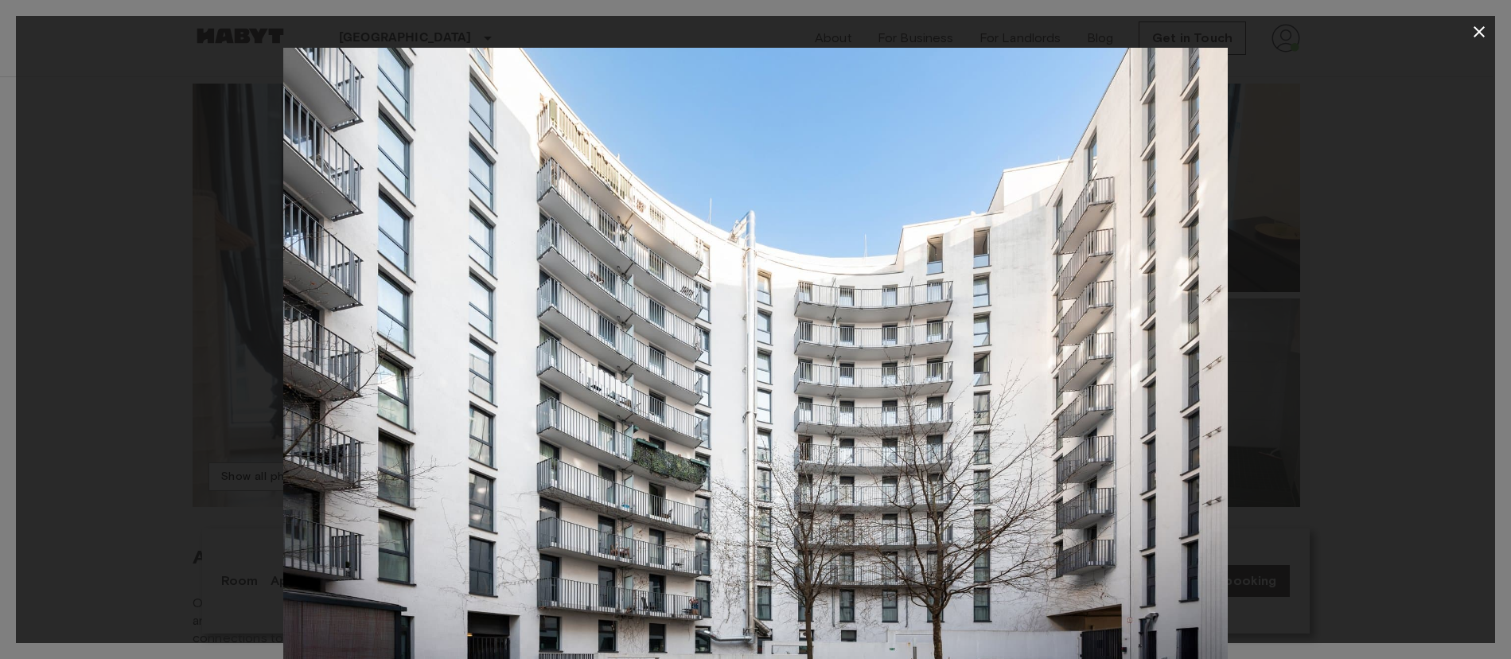
click at [1472, 32] on icon "button" at bounding box center [1479, 31] width 19 height 19
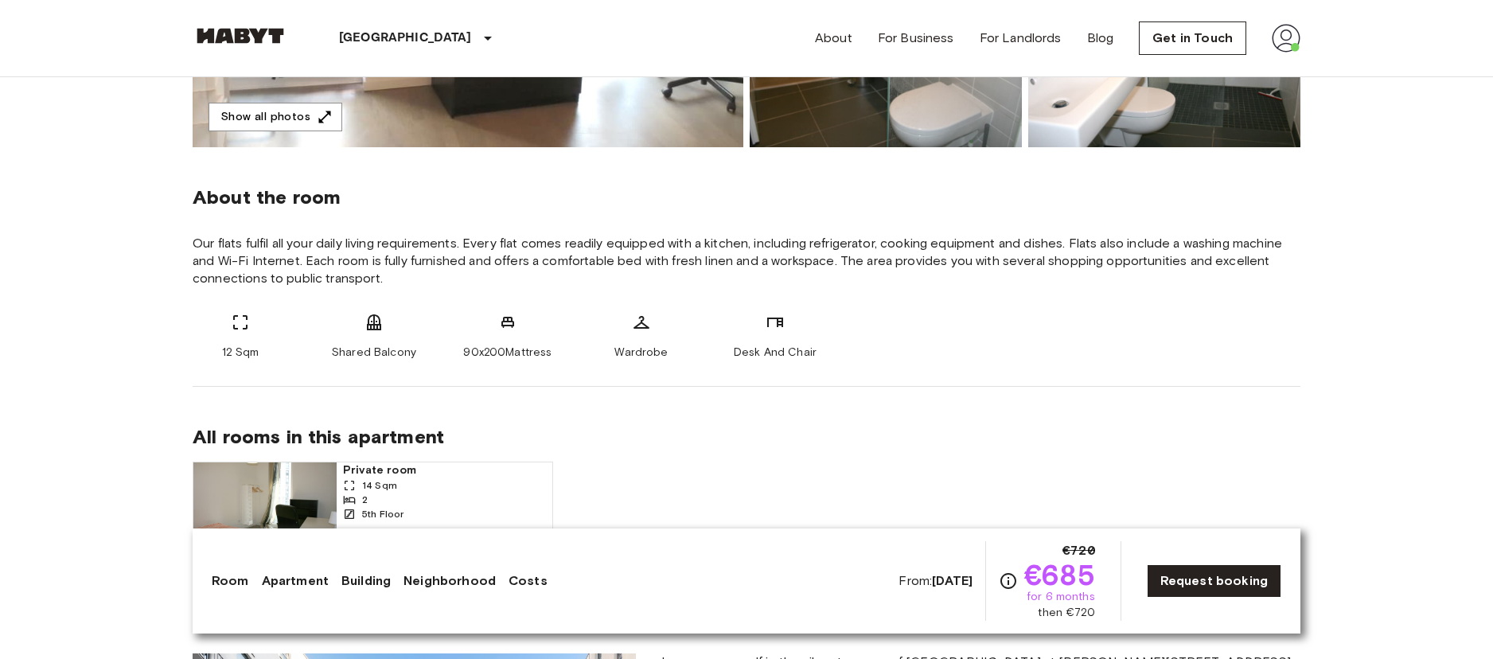
scroll to position [497, 0]
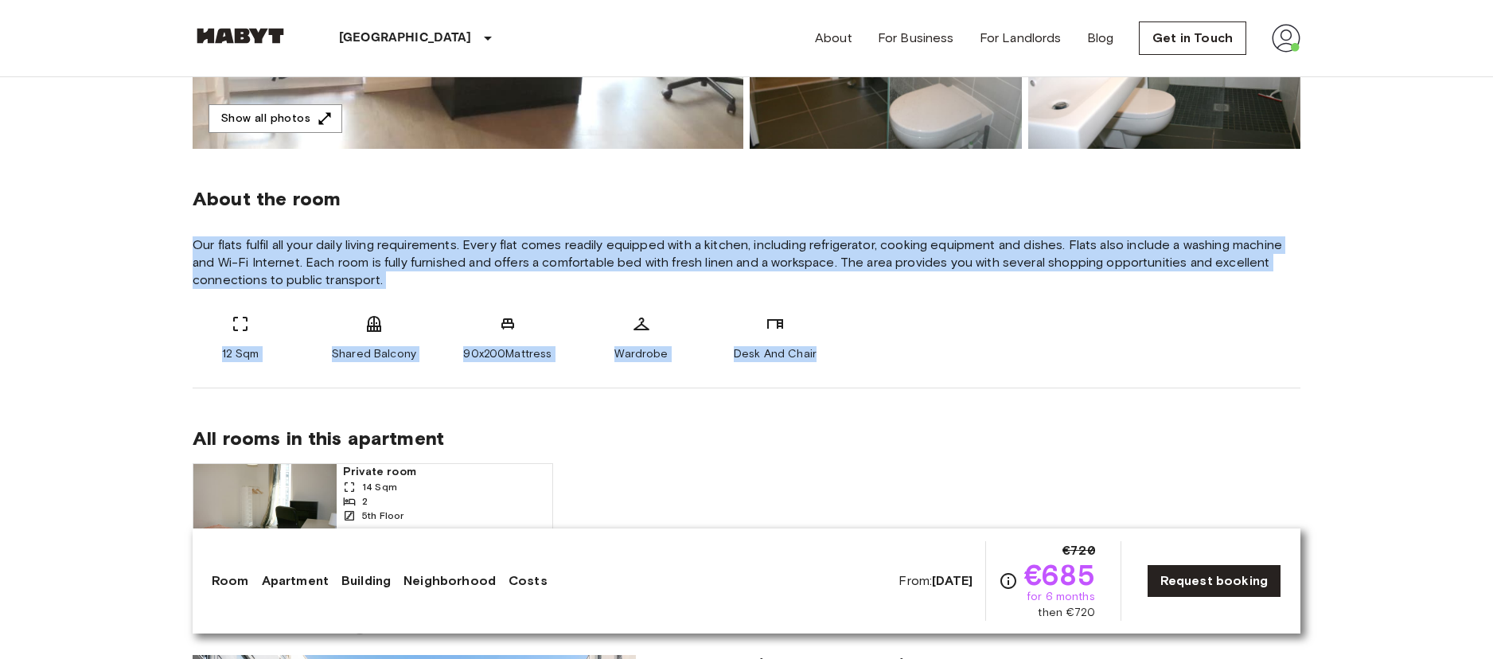
drag, startPoint x: 189, startPoint y: 235, endPoint x: 890, endPoint y: 352, distance: 709.9
copy div "Our flats fulfil all your daily living requirements. Every flat comes readily e…"
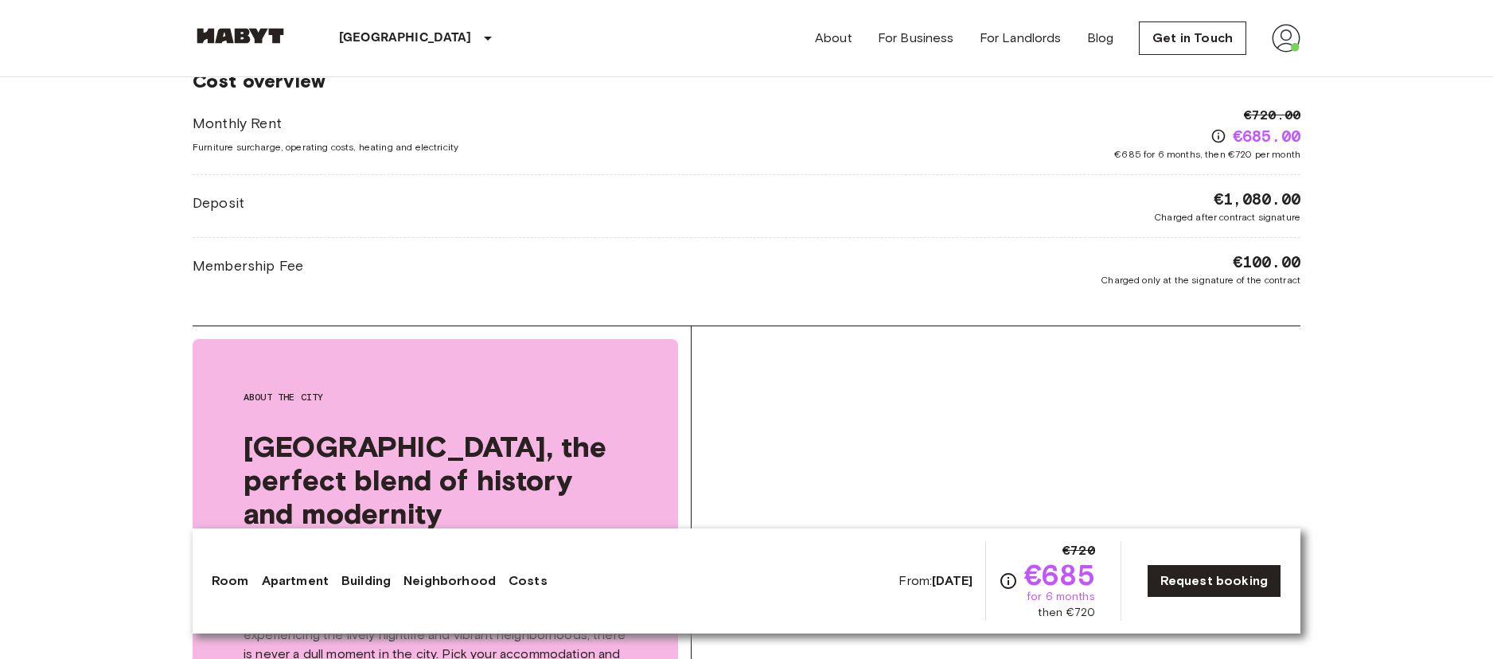
scroll to position [2181, 0]
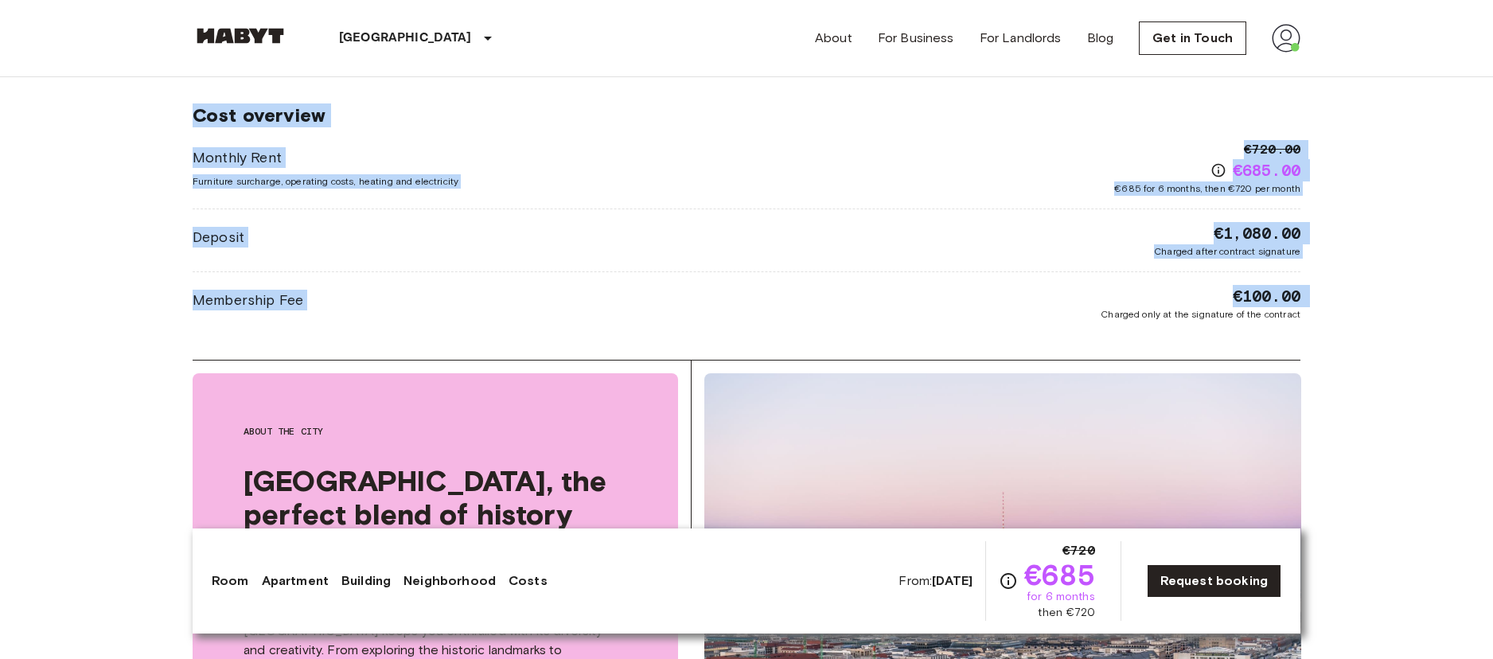
drag, startPoint x: 163, startPoint y: 82, endPoint x: 1186, endPoint y: 342, distance: 1055.1
click at [1186, 342] on body "Berlin Europe Amsterdam Berlin Brussels Cologne Dusseldorf Frankfurt Graz Hambu…" at bounding box center [746, 175] width 1493 height 4712
click at [1332, 122] on body "Berlin Europe Amsterdam Berlin Brussels Cologne Dusseldorf Frankfurt Graz Hambu…" at bounding box center [746, 175] width 1493 height 4712
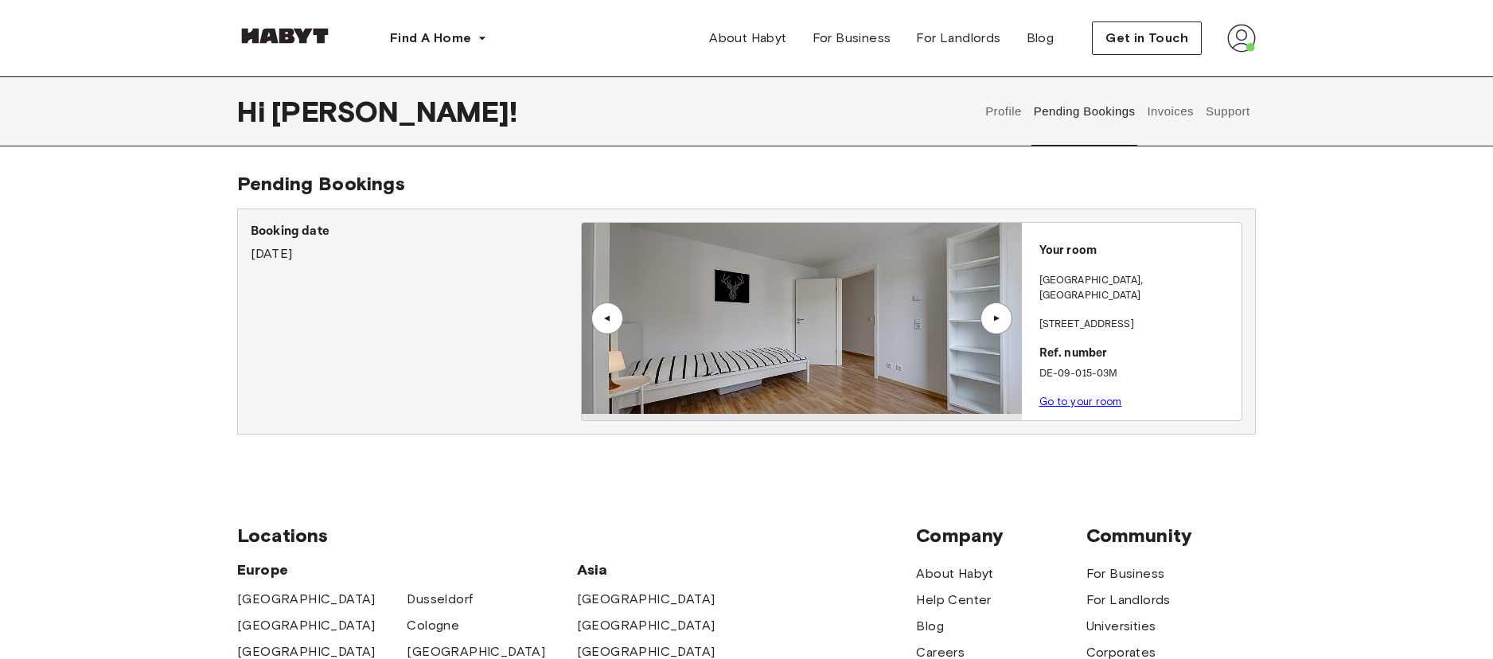
click at [1163, 108] on button "Invoices" at bounding box center [1170, 111] width 50 height 70
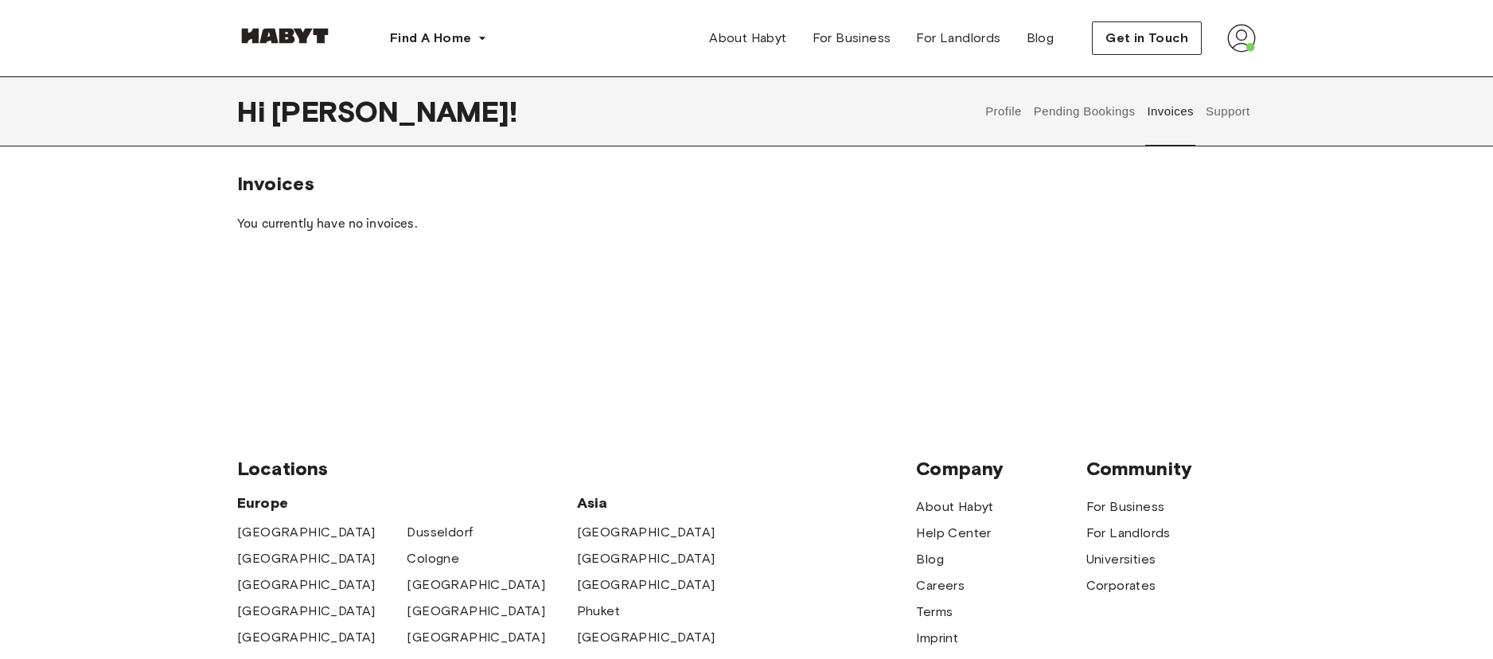
drag, startPoint x: 882, startPoint y: 183, endPoint x: 671, endPoint y: 284, distance: 233.8
click at [671, 284] on div "Invoices You currently have no invoices." at bounding box center [746, 282] width 1493 height 221
click at [1091, 115] on button "Pending Bookings" at bounding box center [1084, 111] width 106 height 70
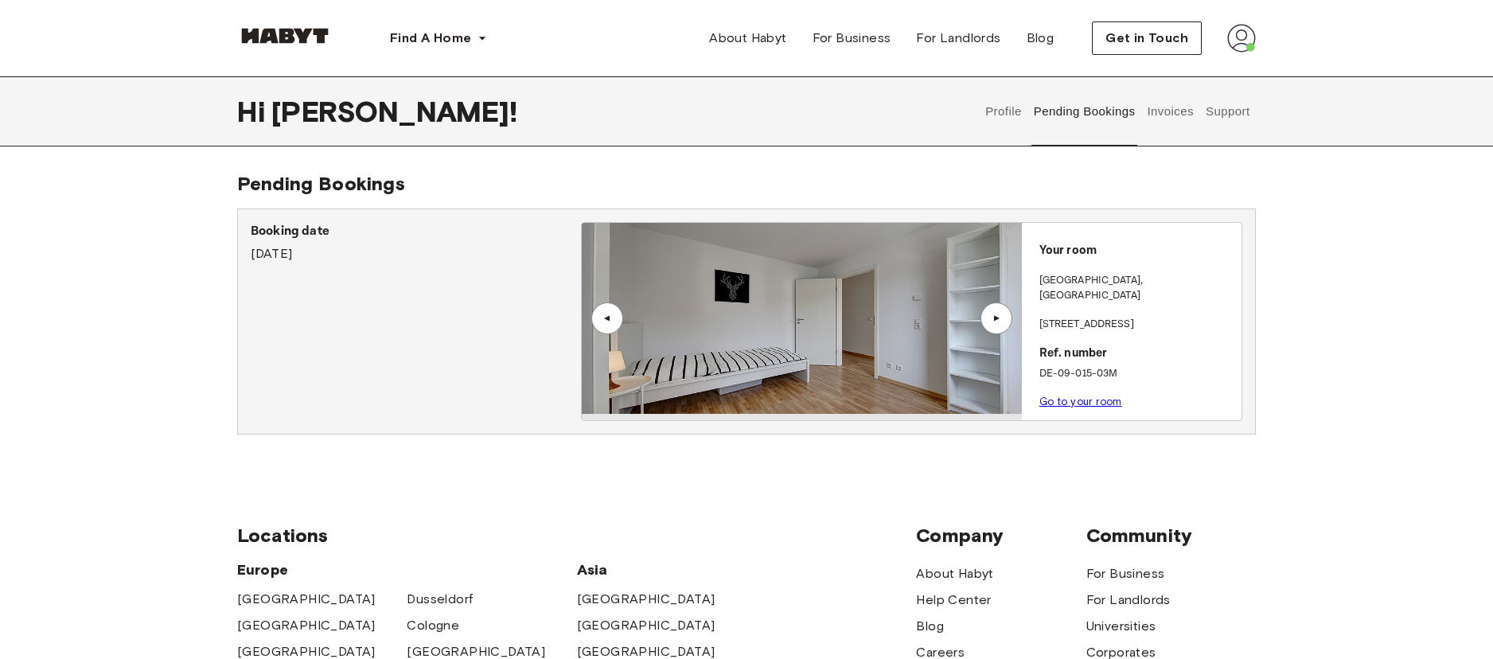
click at [1015, 115] on button "Profile" at bounding box center [1004, 111] width 41 height 70
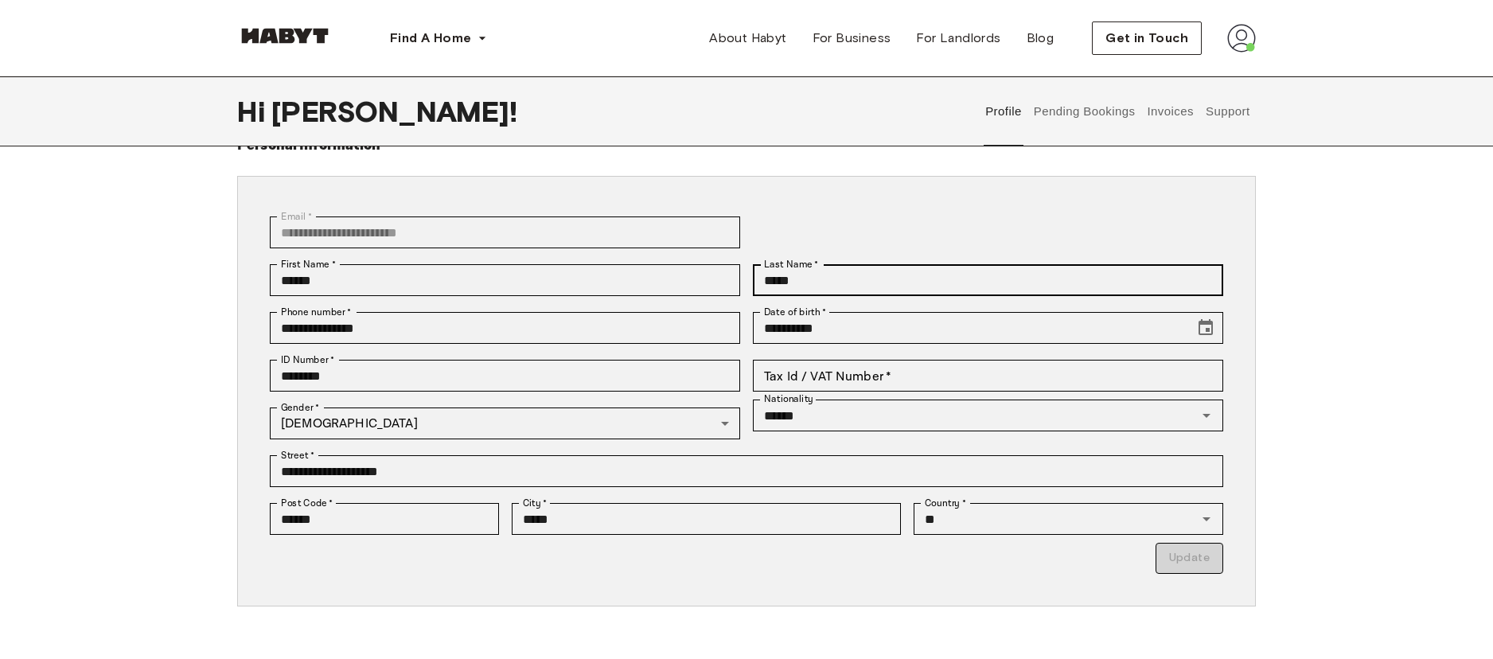
scroll to position [59, 0]
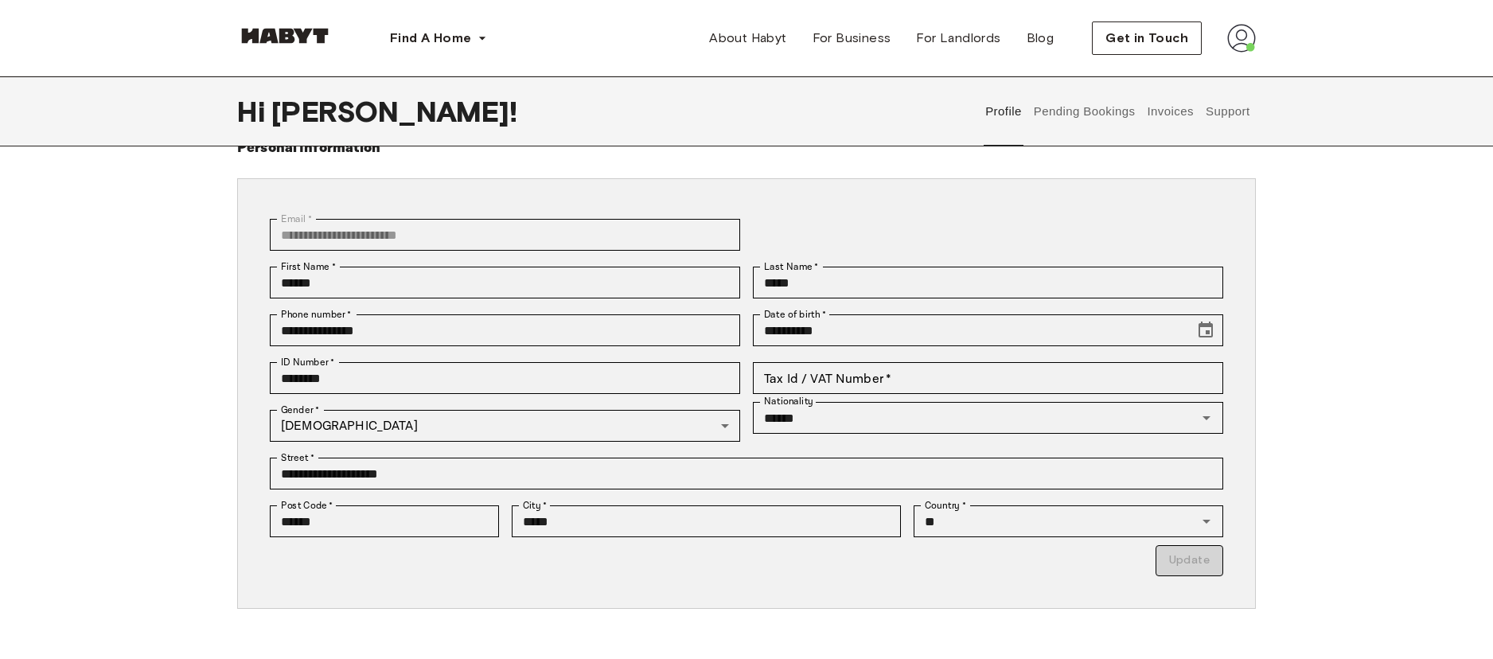
click at [1110, 111] on button "Pending Bookings" at bounding box center [1084, 111] width 106 height 70
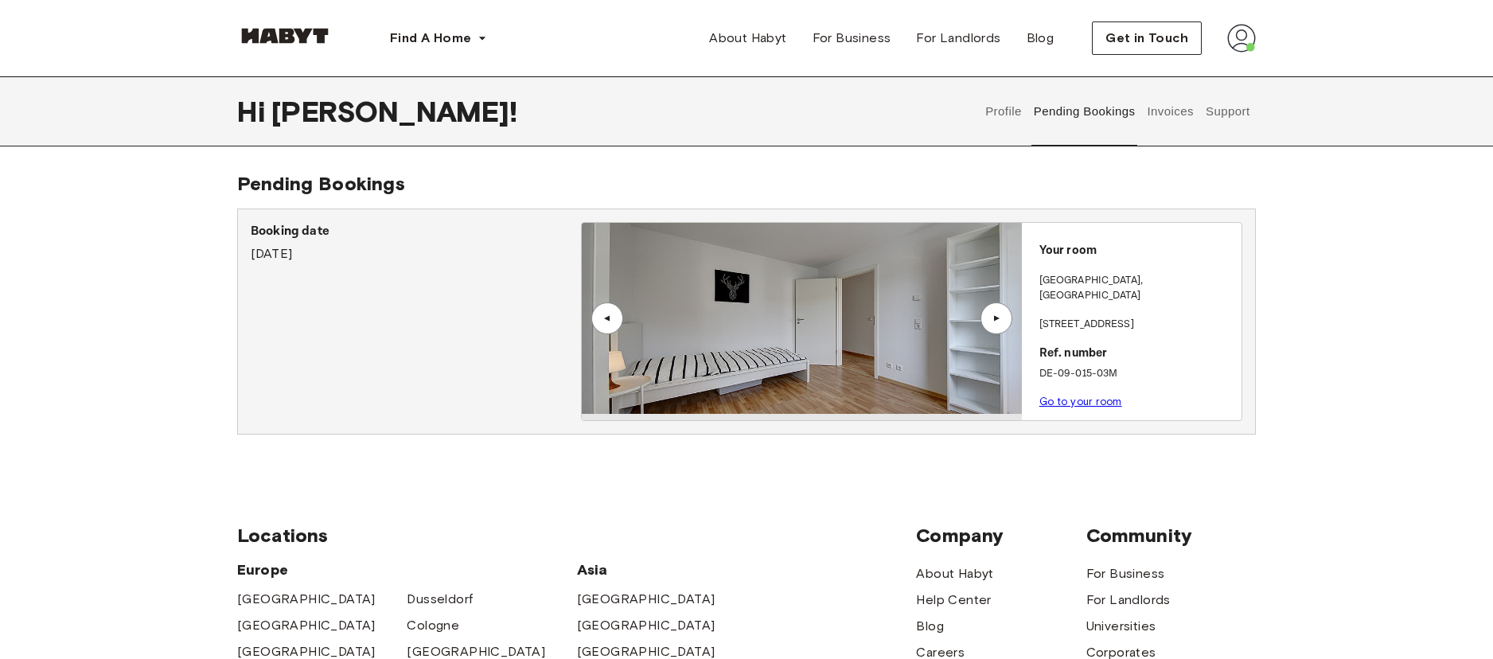
click at [882, 317] on img at bounding box center [801, 318] width 439 height 191
click at [1083, 395] on link "Go to your room" at bounding box center [1080, 401] width 83 height 12
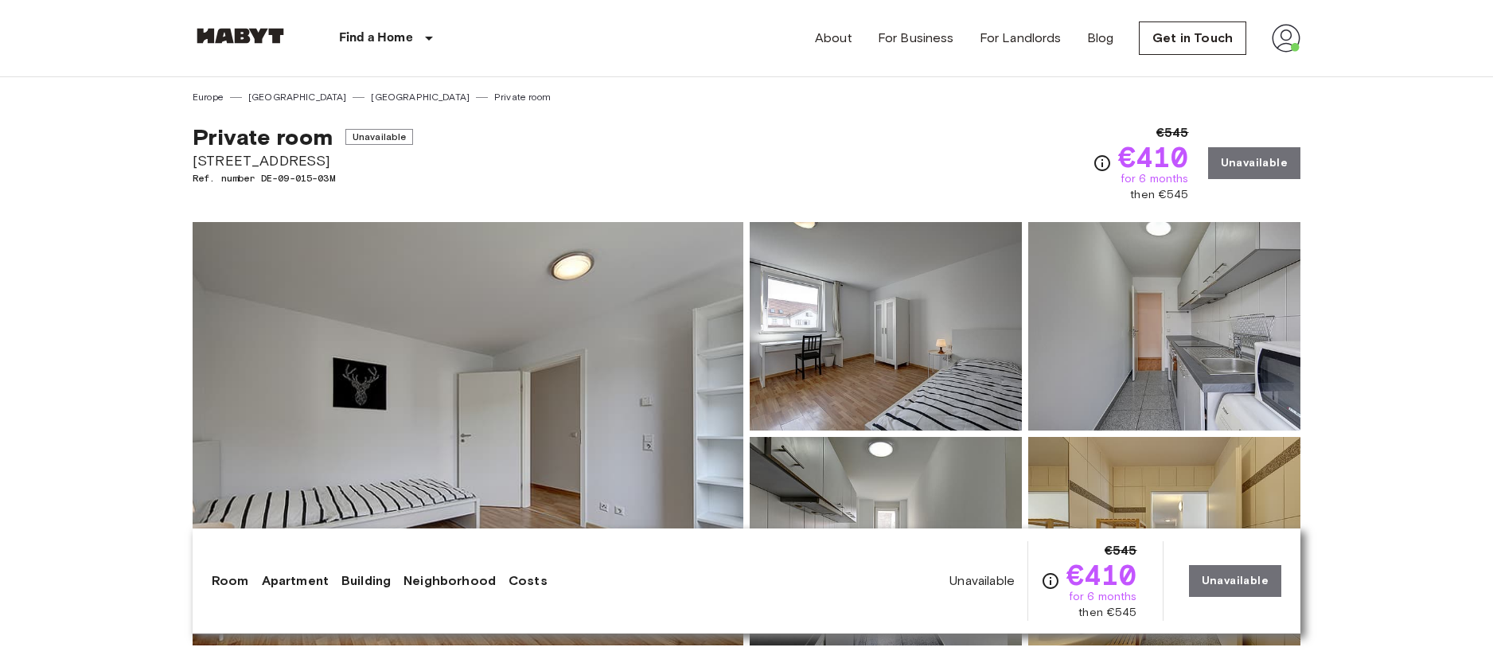
click at [1283, 33] on img at bounding box center [1286, 38] width 29 height 29
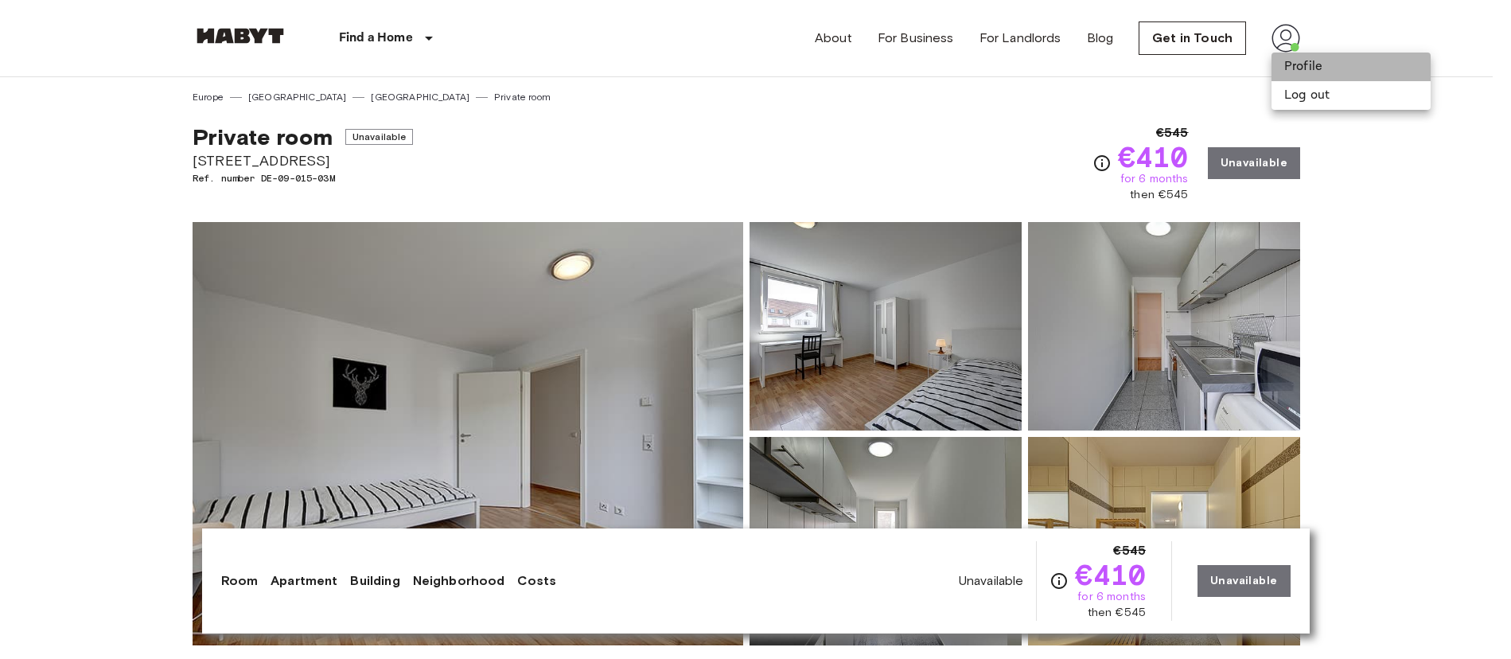
click at [1292, 64] on li "Profile" at bounding box center [1351, 67] width 159 height 29
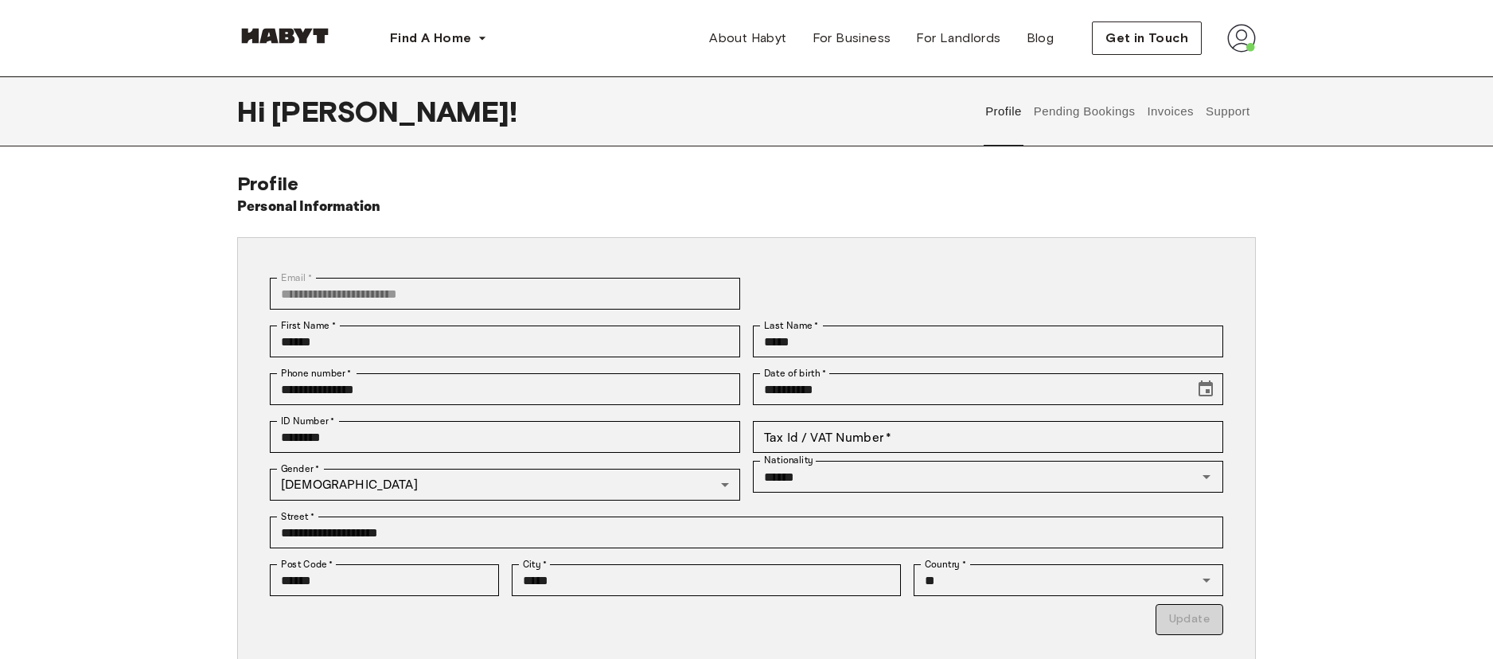
click at [1167, 117] on button "Invoices" at bounding box center [1170, 111] width 50 height 70
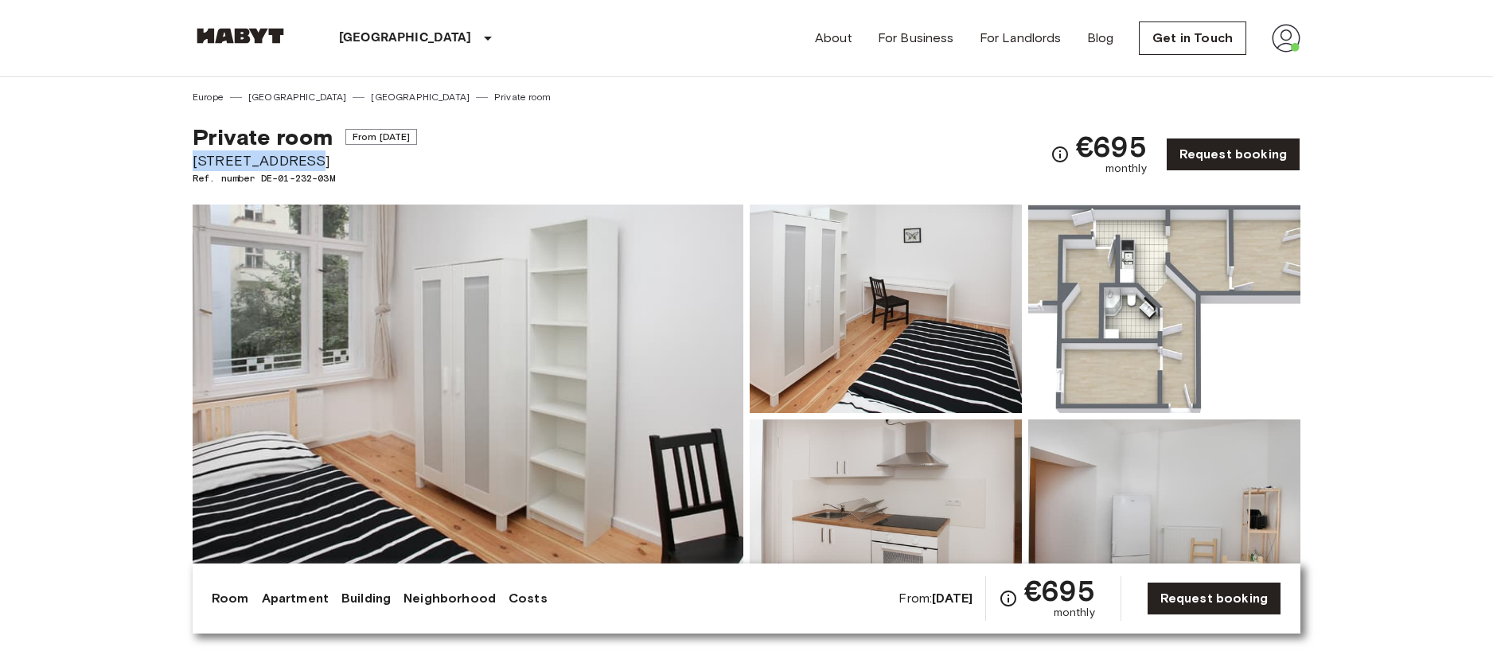
drag, startPoint x: 183, startPoint y: 155, endPoint x: 303, endPoint y: 167, distance: 120.7
copy span "Ratiborstraße 9"
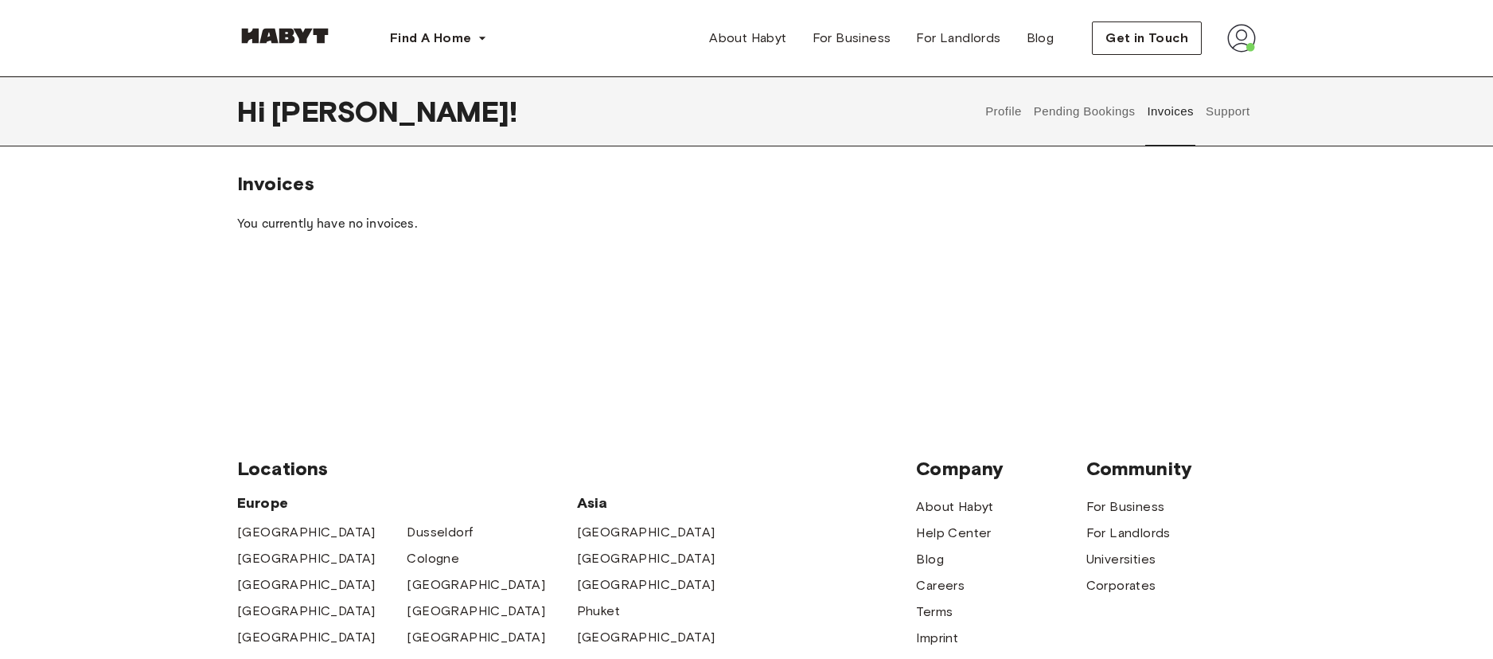
click at [1101, 115] on button "Pending Bookings" at bounding box center [1084, 111] width 106 height 70
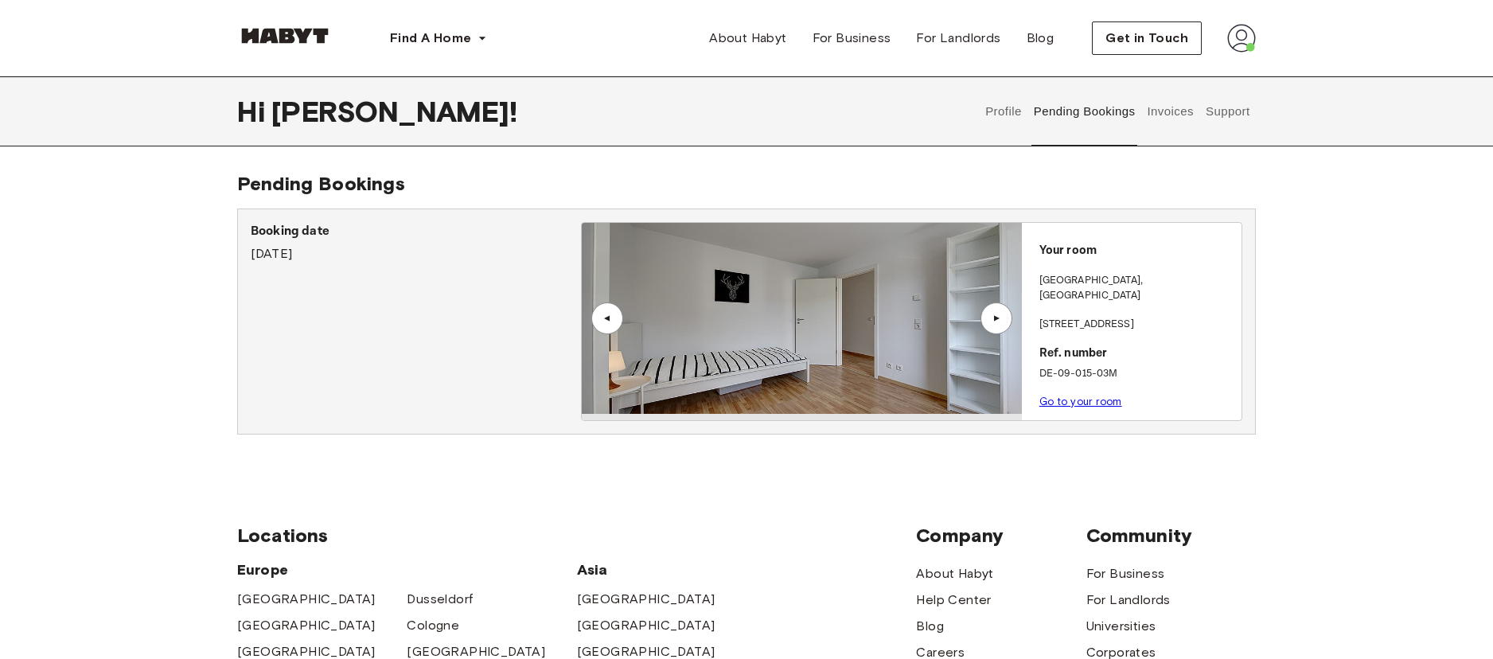
click at [995, 114] on button "Profile" at bounding box center [1004, 111] width 41 height 70
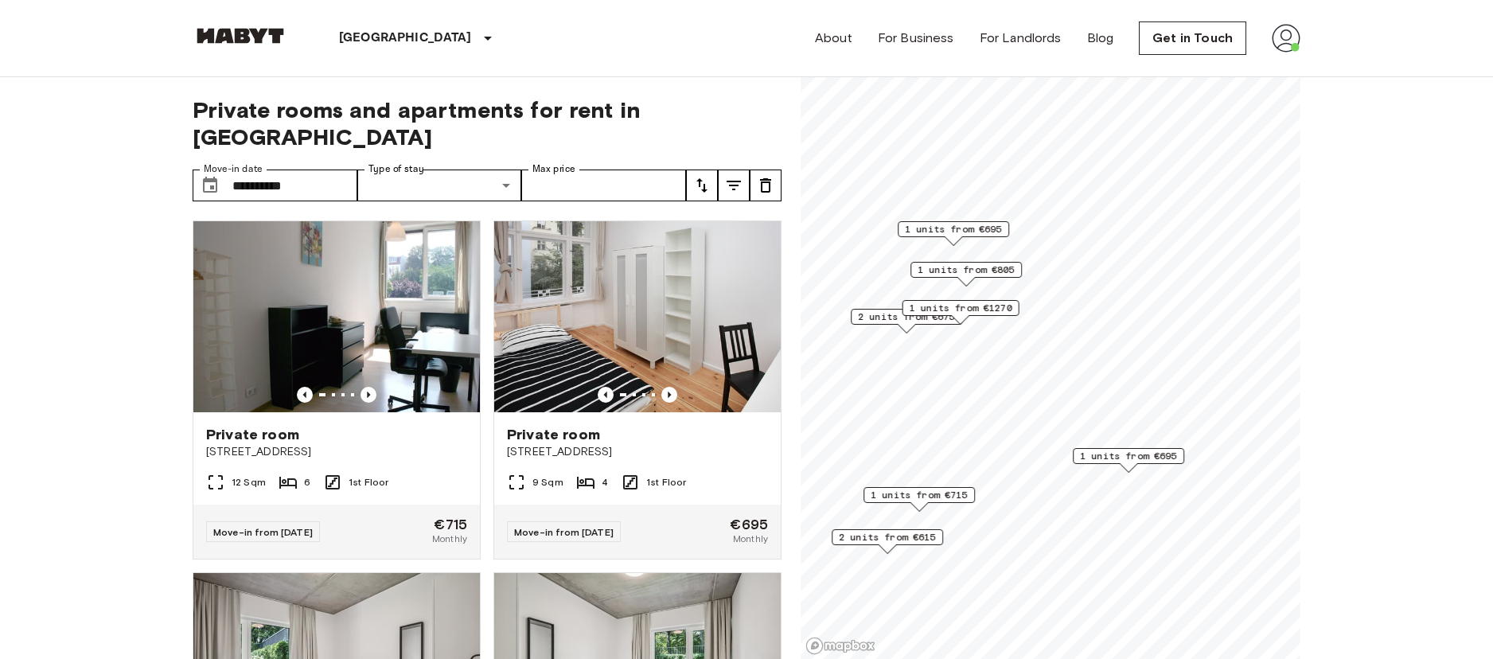
scroll to position [45, 0]
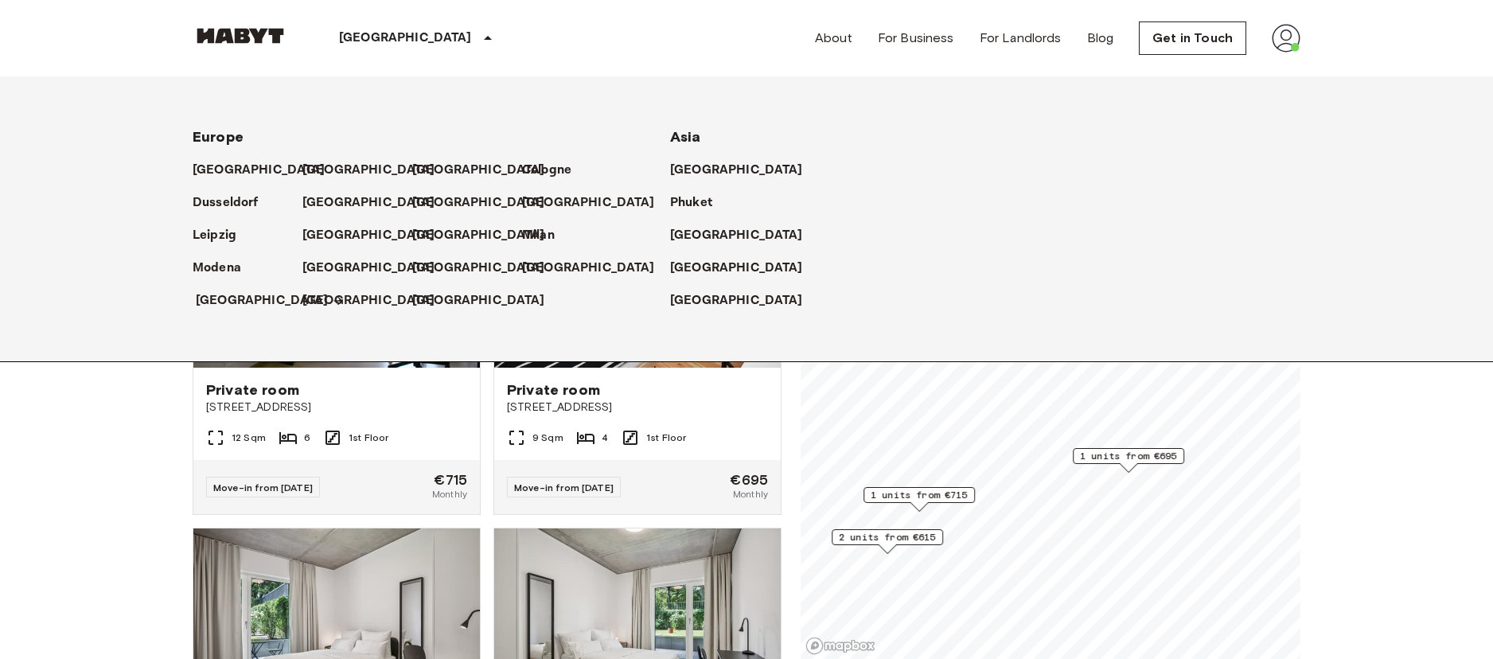
click at [237, 297] on p "[GEOGRAPHIC_DATA]" at bounding box center [262, 300] width 133 height 19
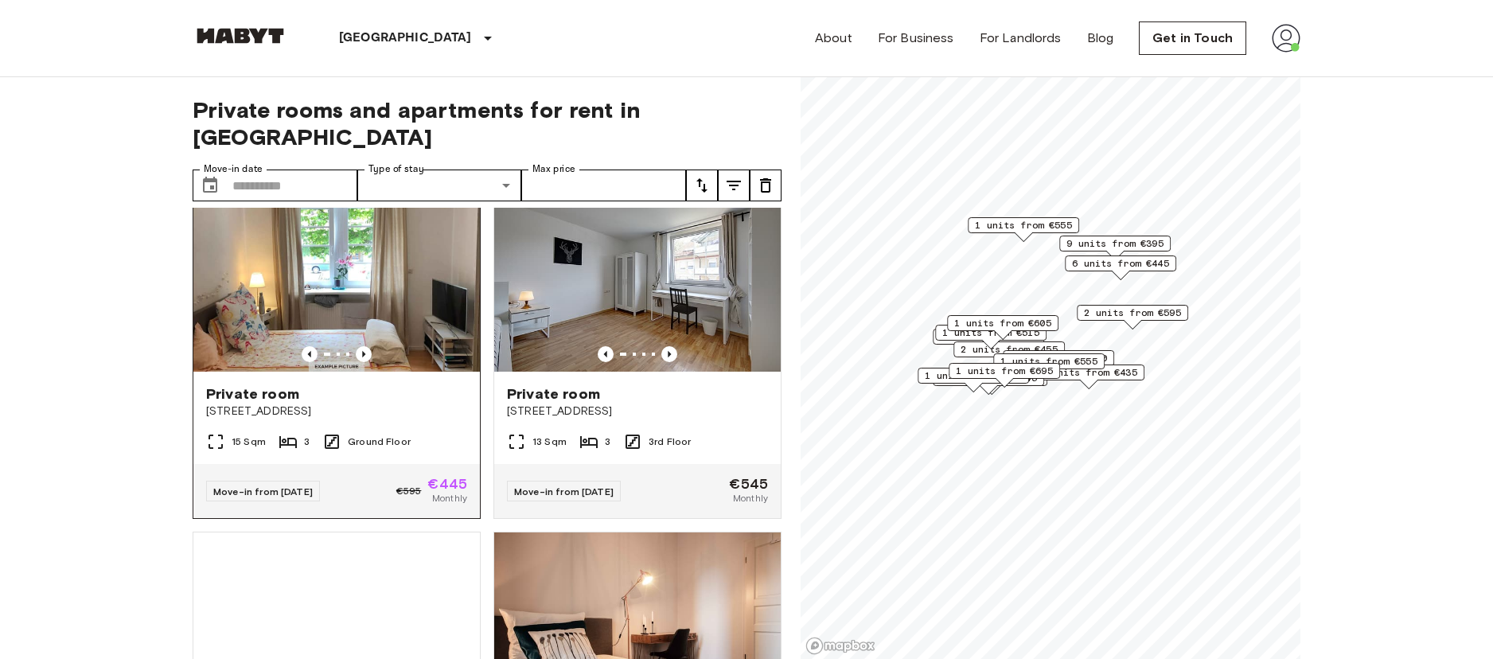
scroll to position [42, 0]
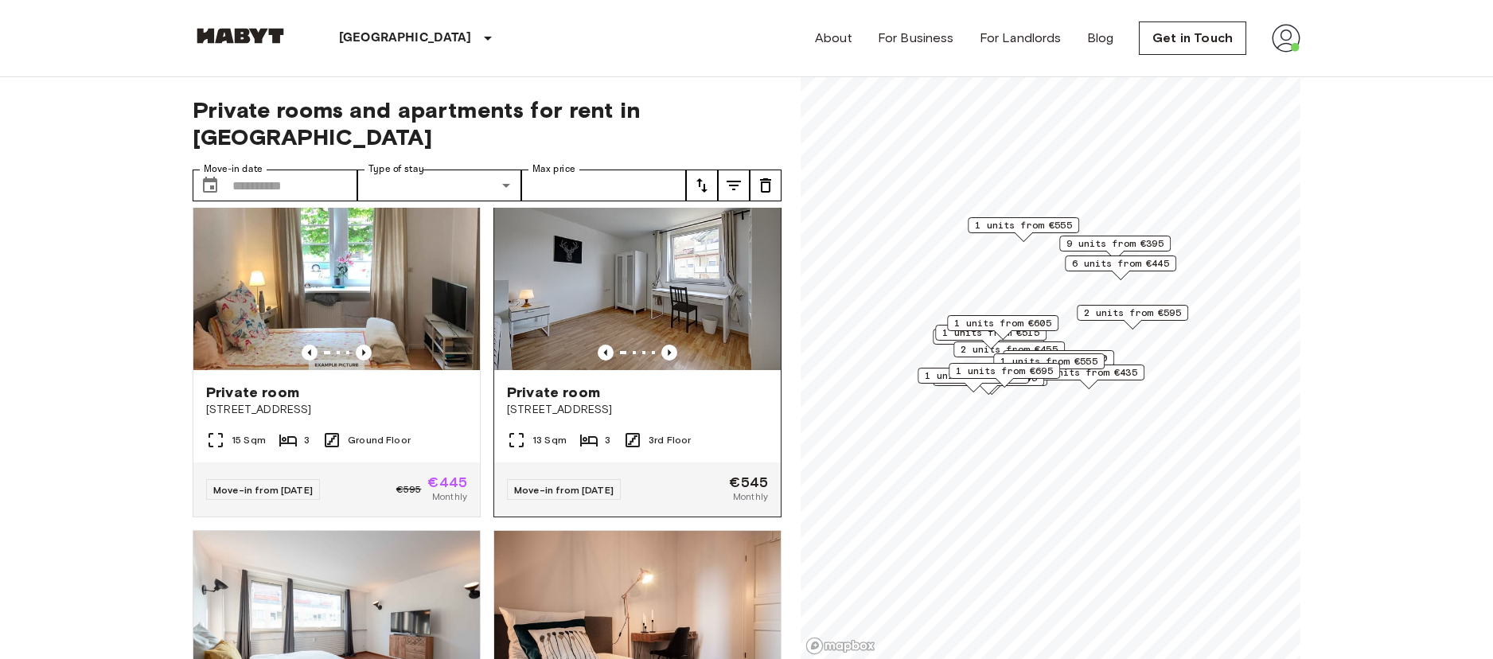
click at [632, 279] on img at bounding box center [637, 274] width 286 height 191
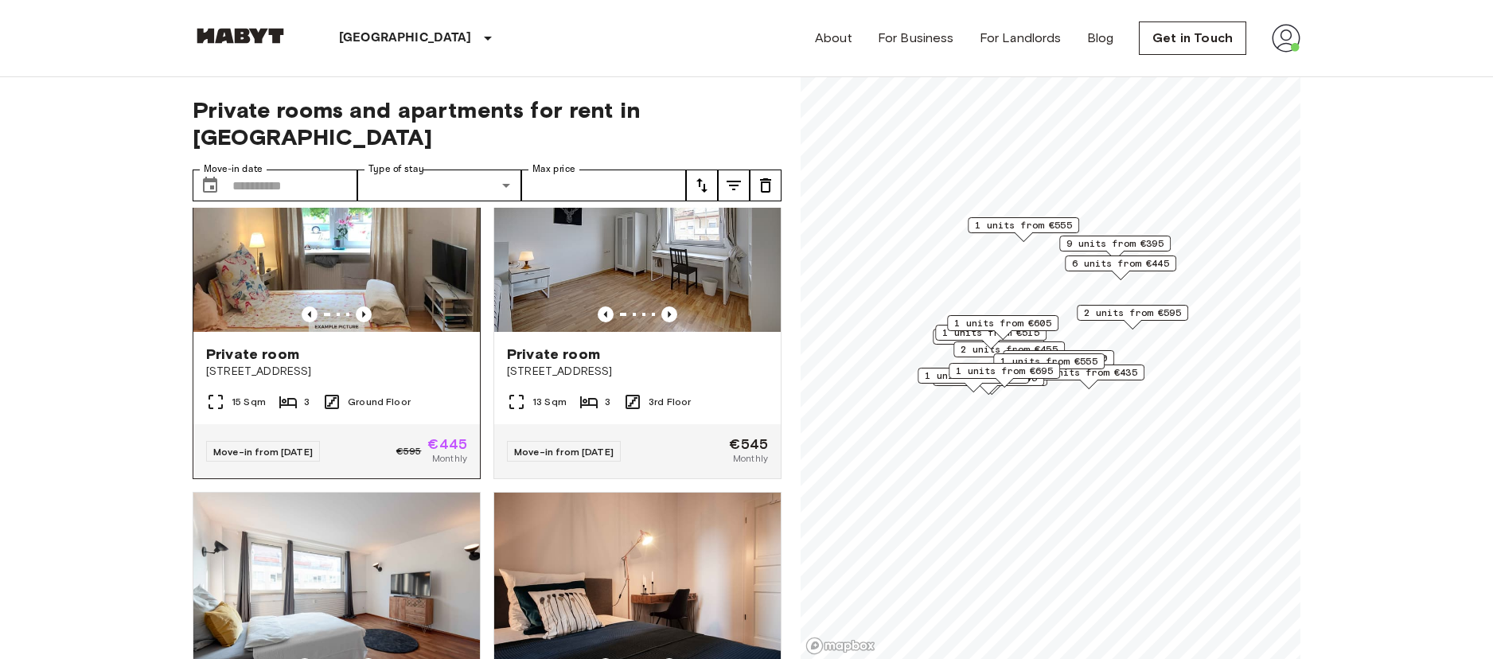
scroll to position [84, 0]
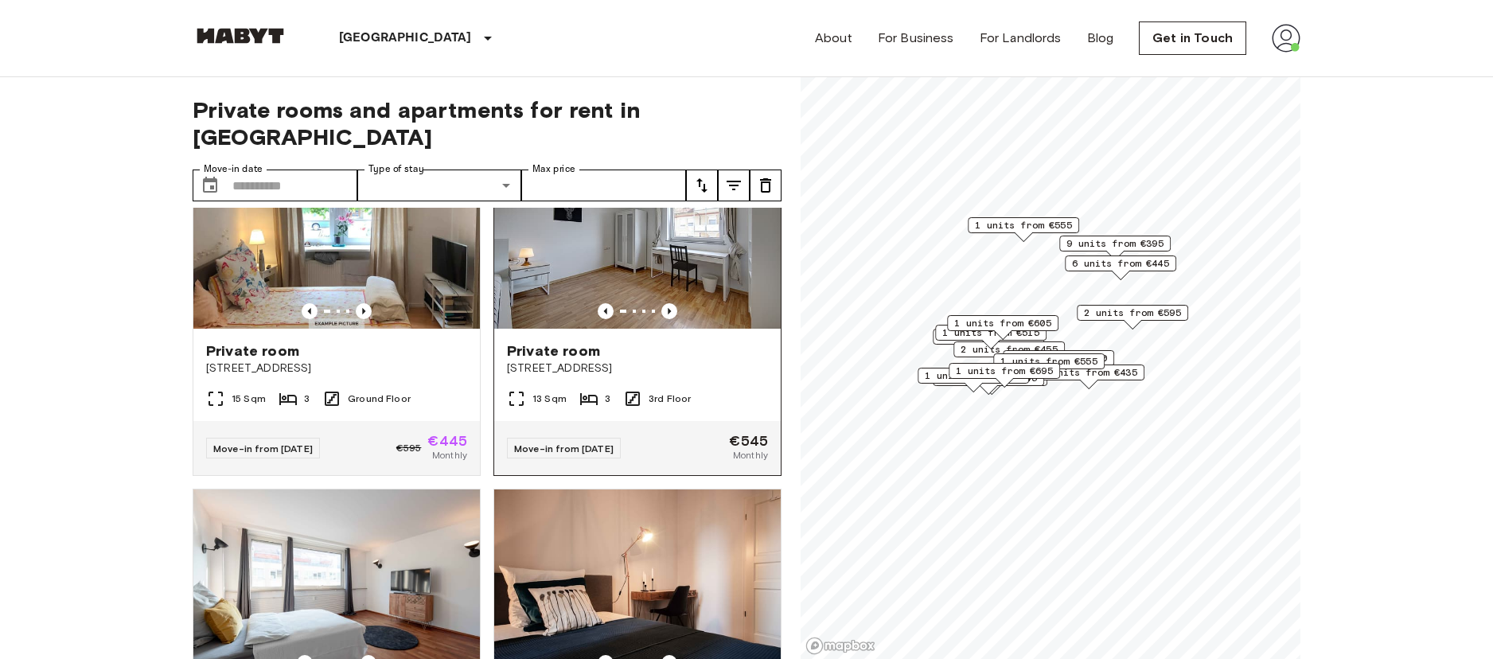
click at [614, 243] on img at bounding box center [637, 233] width 286 height 191
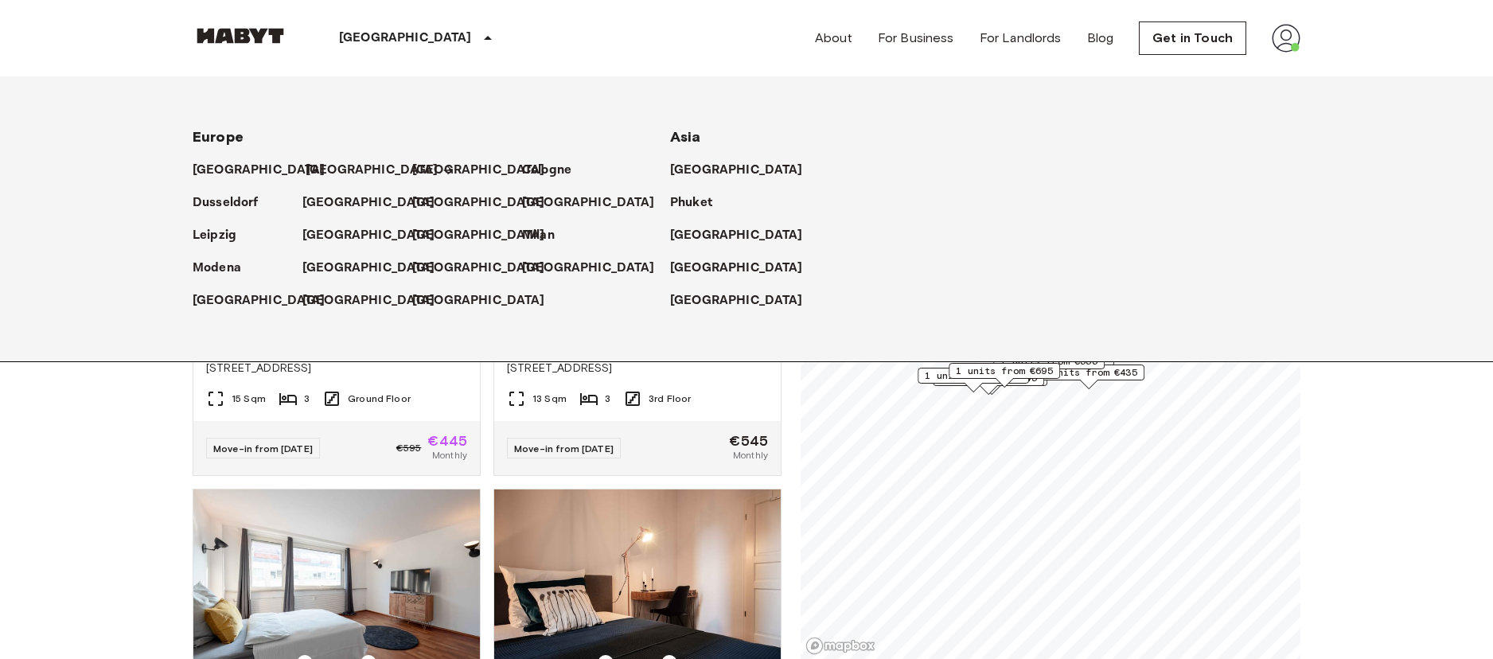
click at [317, 170] on p "[GEOGRAPHIC_DATA]" at bounding box center [372, 170] width 133 height 19
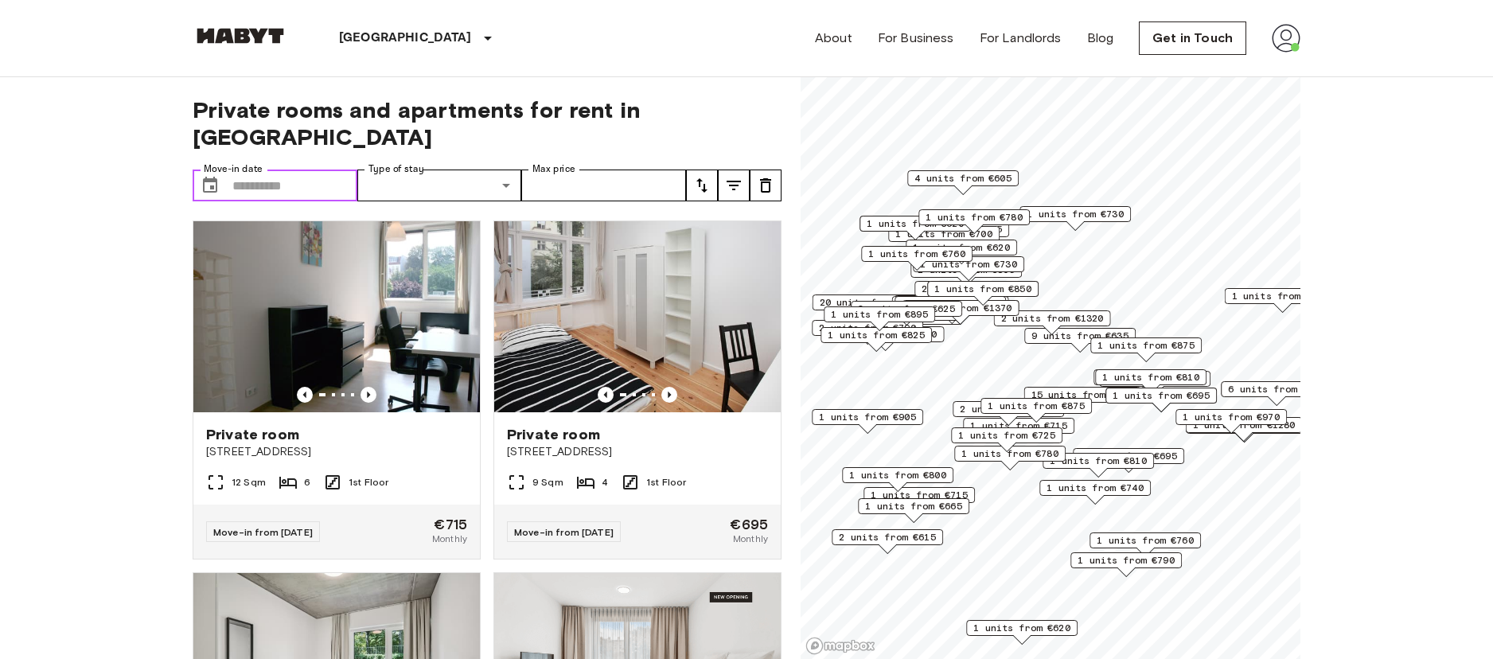
click at [292, 169] on input "Move-in date" at bounding box center [294, 185] width 125 height 32
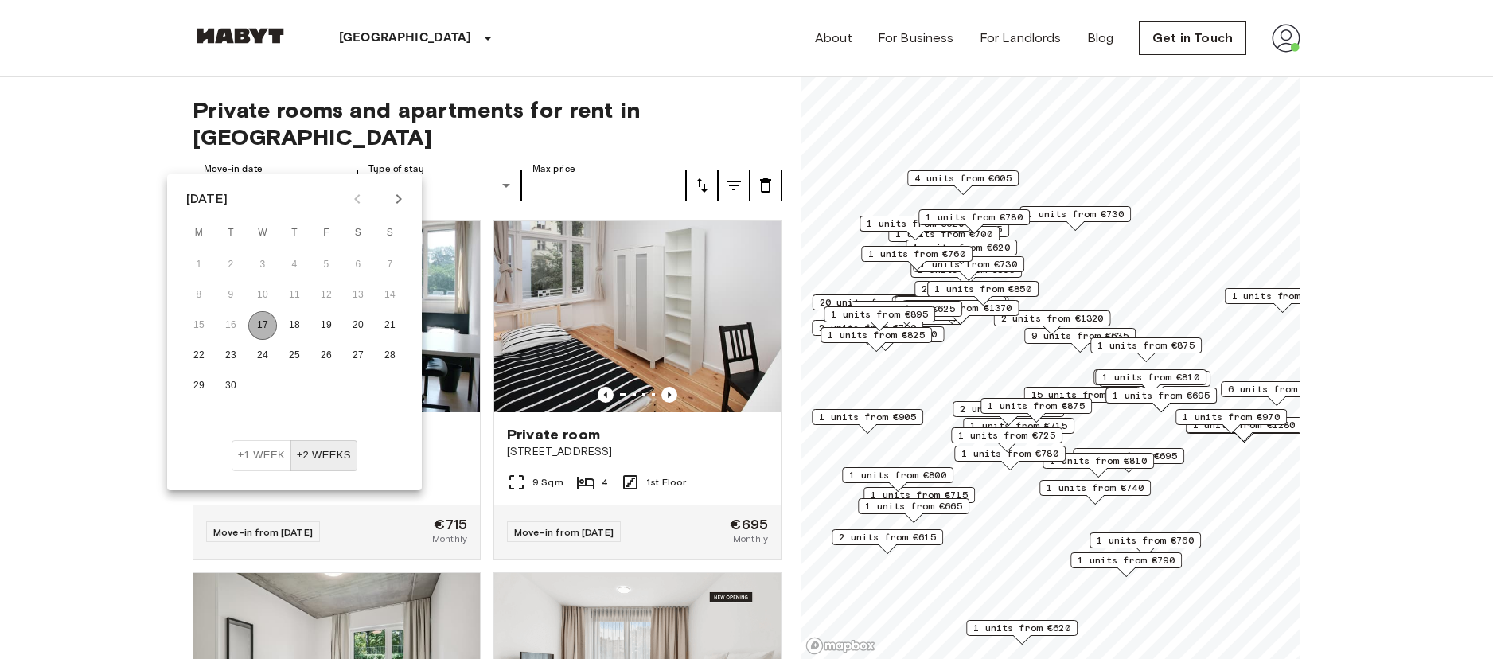
click at [263, 325] on button "17" at bounding box center [262, 325] width 29 height 29
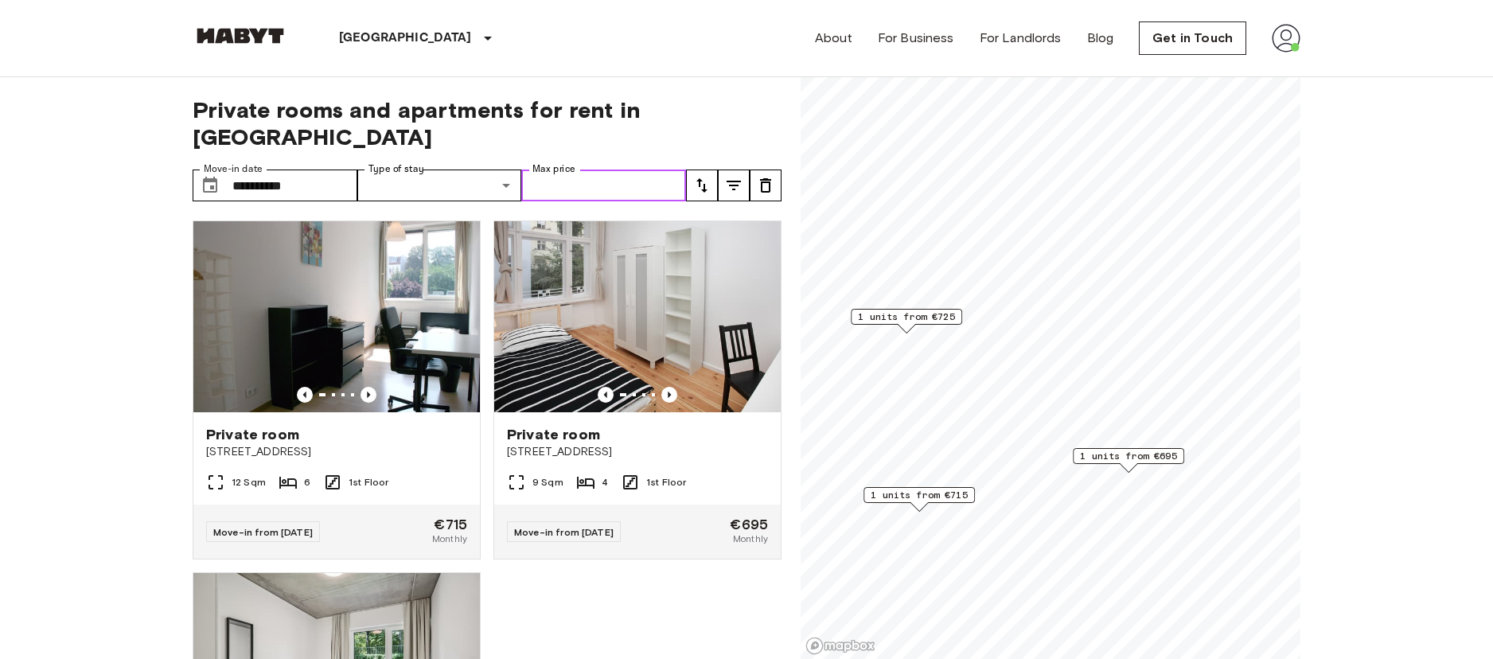
click at [583, 169] on input "Max price" at bounding box center [603, 185] width 165 height 32
click at [315, 169] on input "**********" at bounding box center [294, 185] width 125 height 32
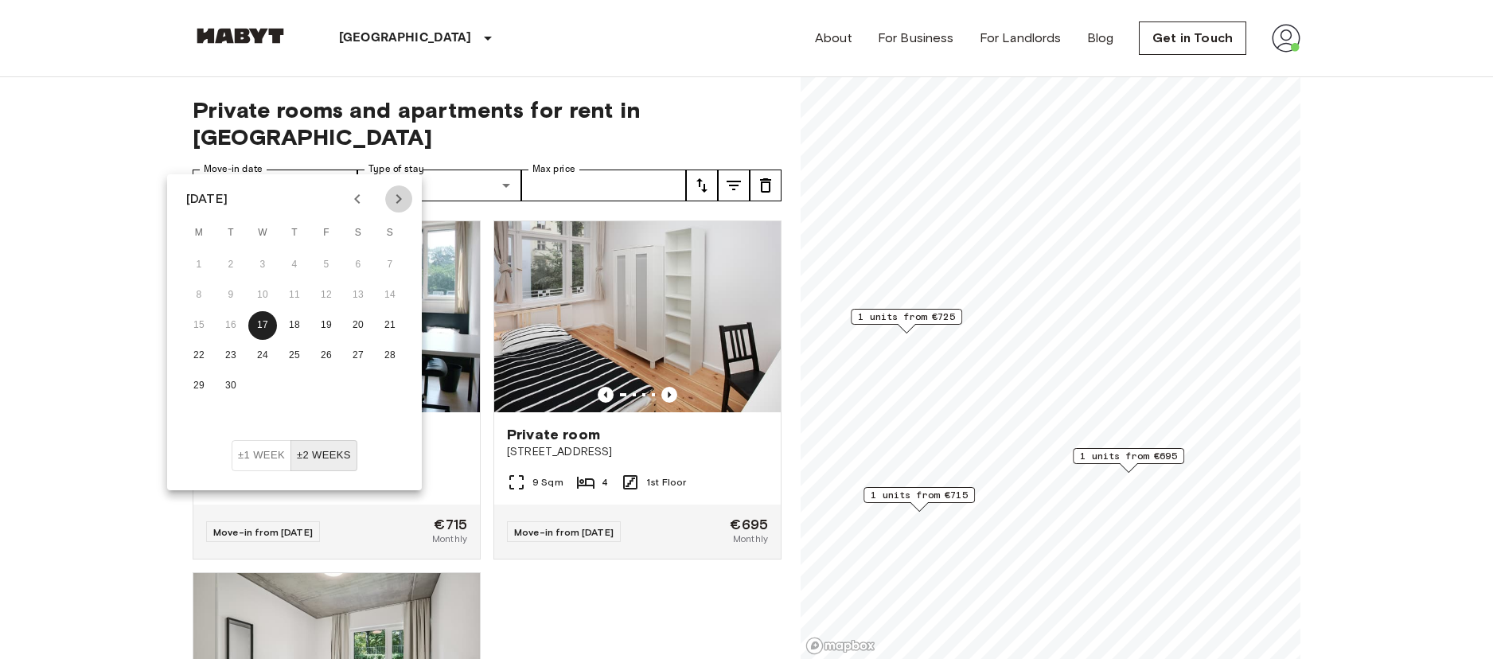
click at [406, 197] on icon "Next month" at bounding box center [398, 198] width 19 height 19
click at [267, 259] on button "1" at bounding box center [262, 265] width 29 height 29
type input "**********"
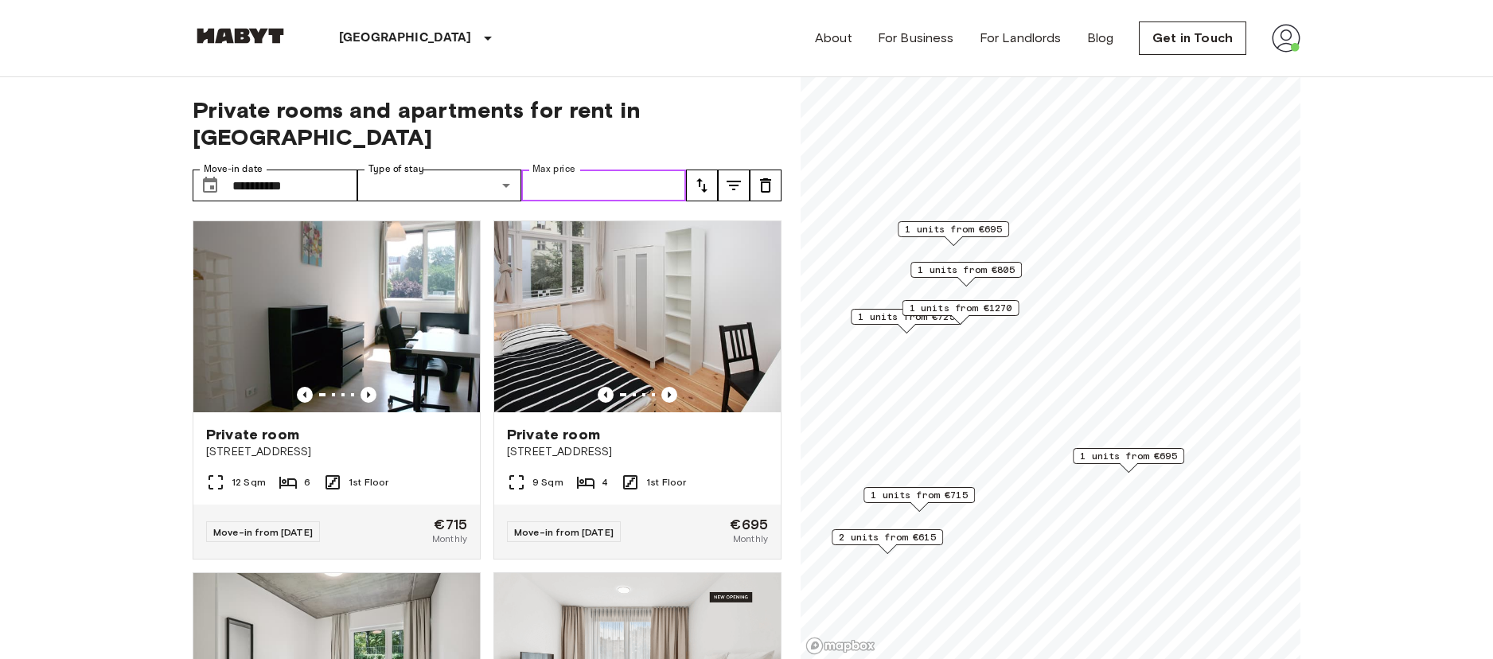
click at [568, 169] on input "Max price" at bounding box center [603, 185] width 165 height 32
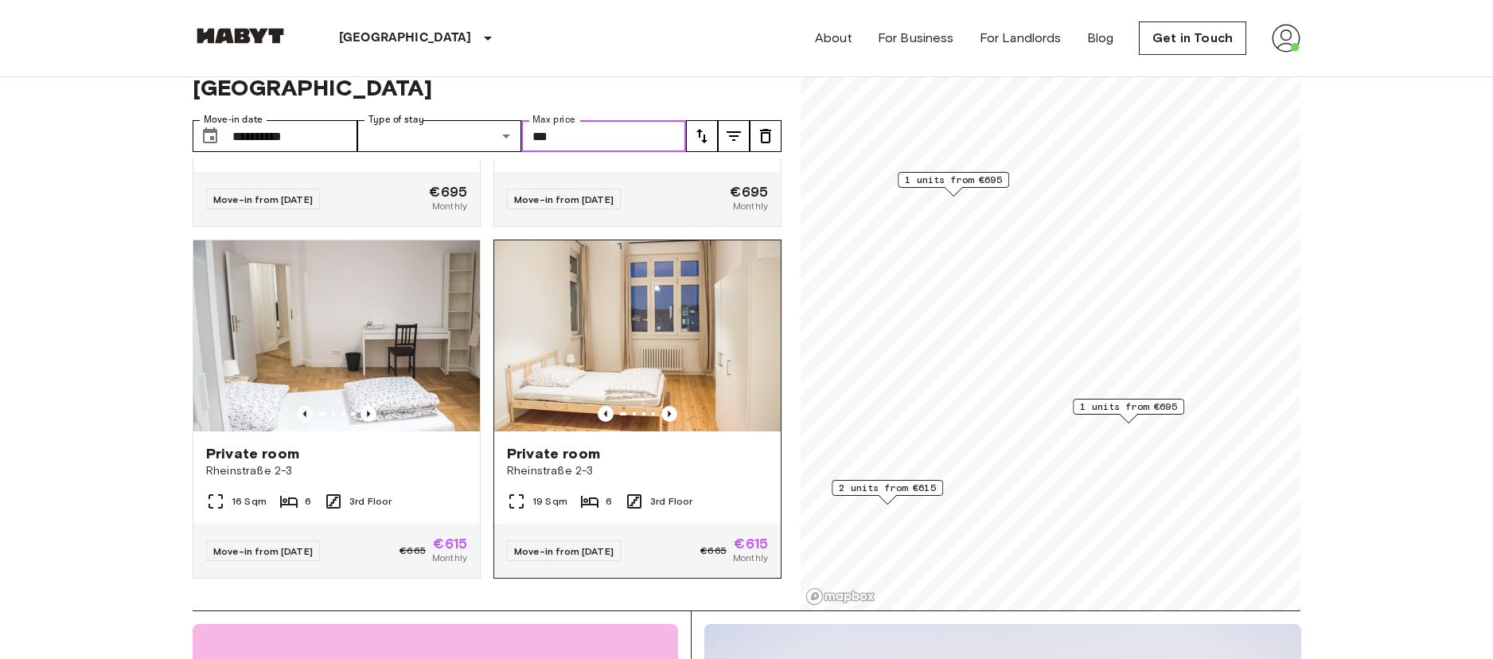
scroll to position [50, 0]
click at [364, 287] on img at bounding box center [336, 335] width 286 height 191
type input "***"
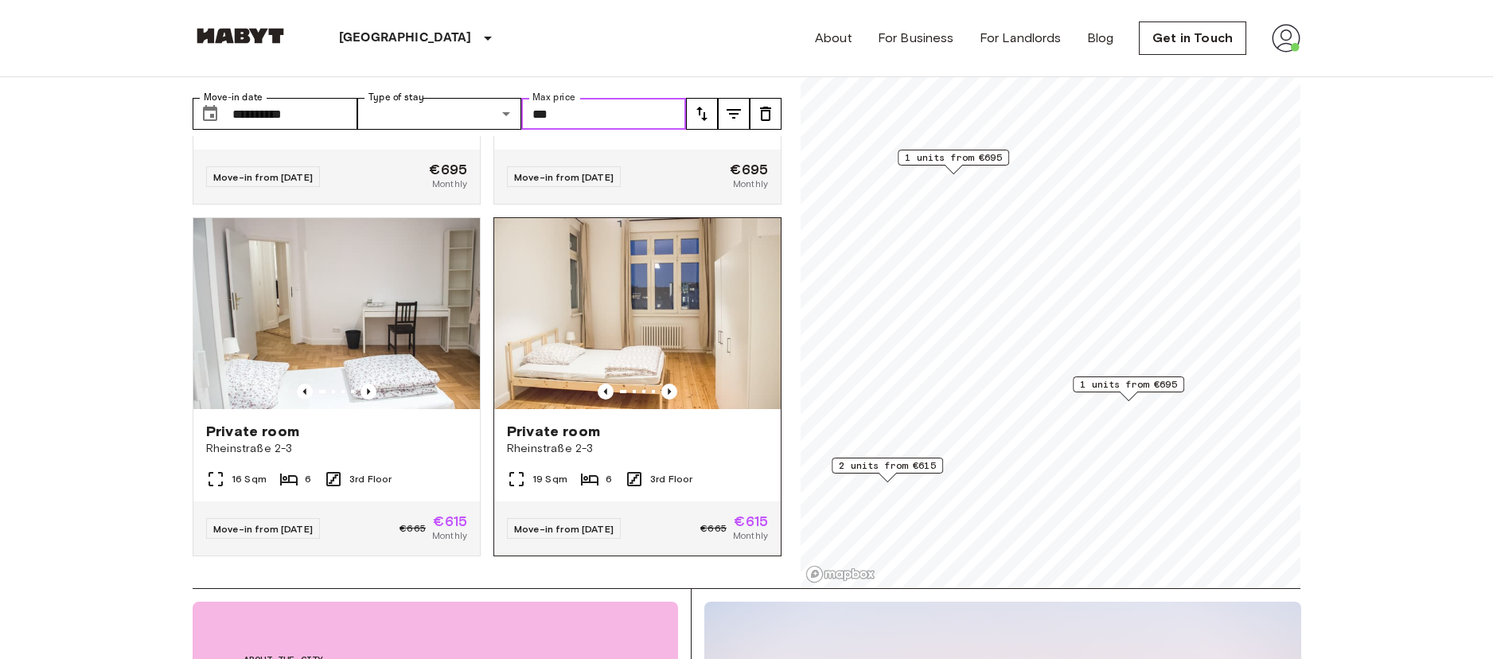
scroll to position [71, 0]
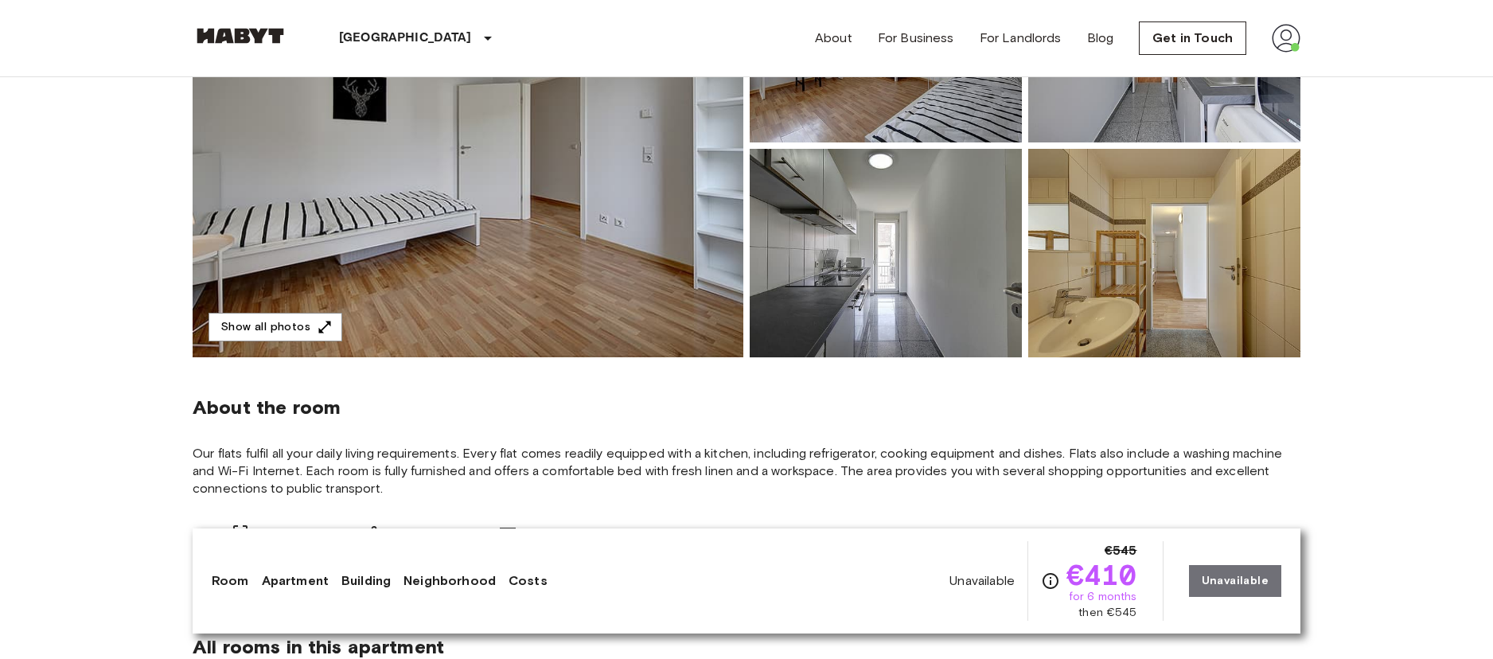
scroll to position [310, 0]
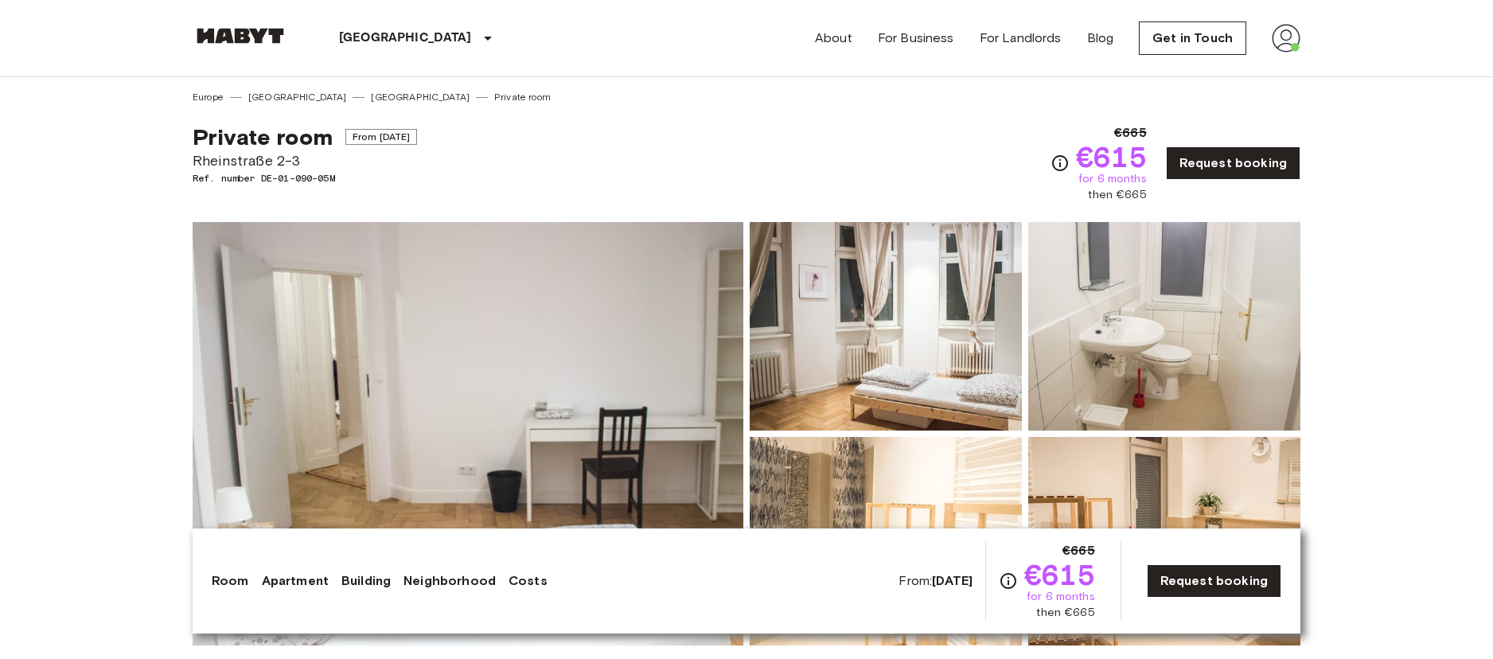
click at [517, 350] on img at bounding box center [468, 433] width 551 height 423
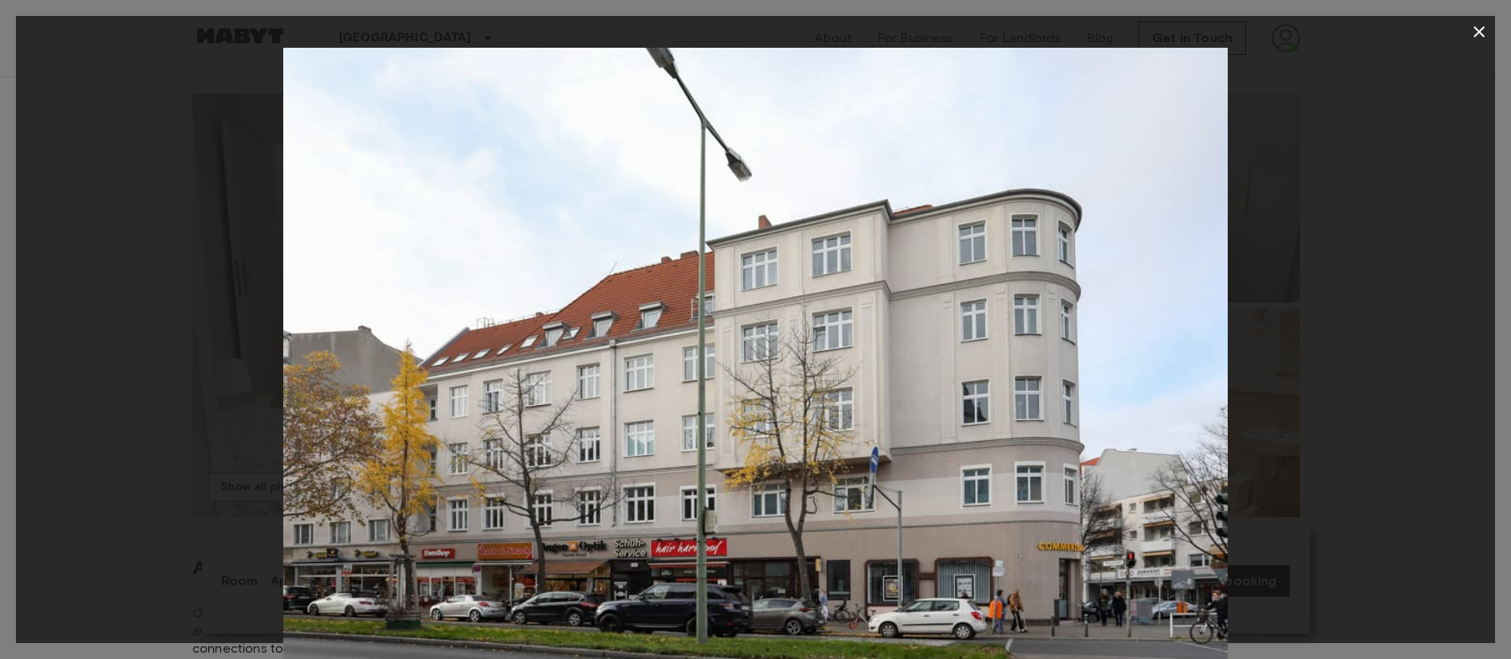
click at [1482, 41] on icon "button" at bounding box center [1479, 31] width 19 height 19
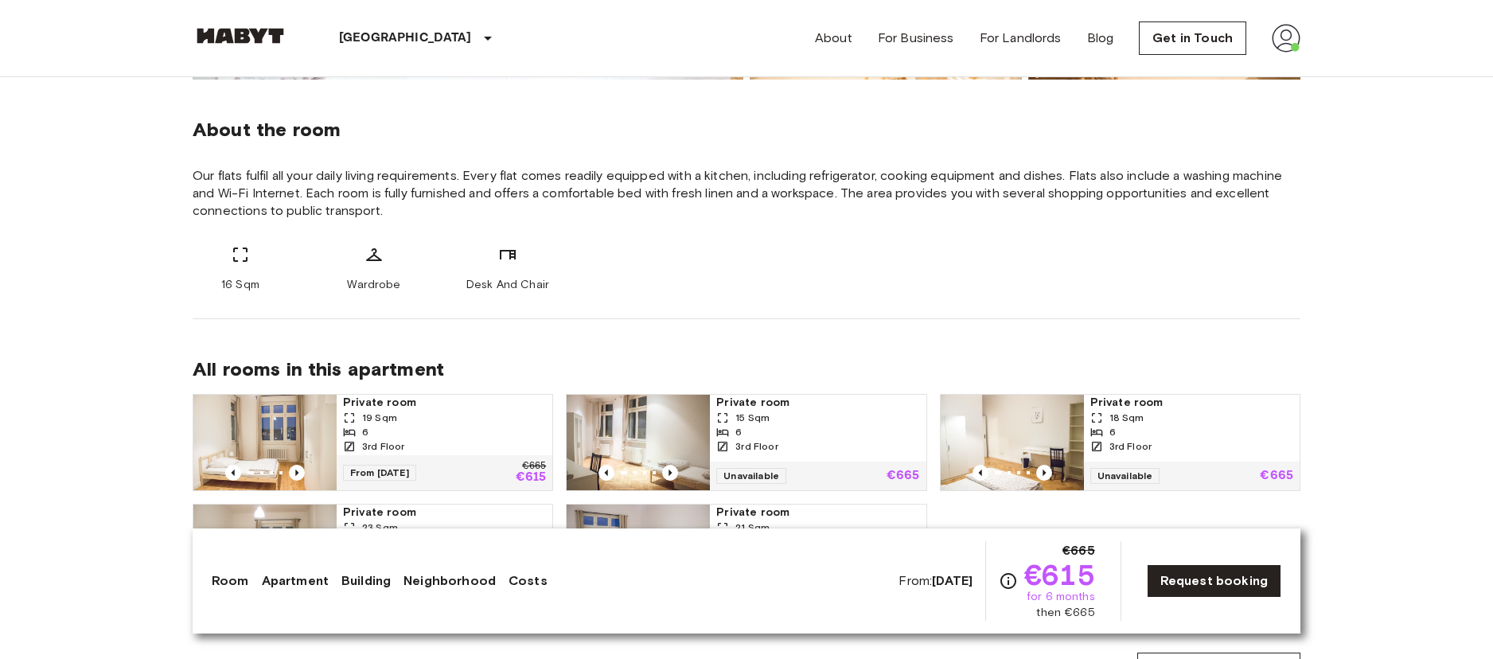
scroll to position [572, 0]
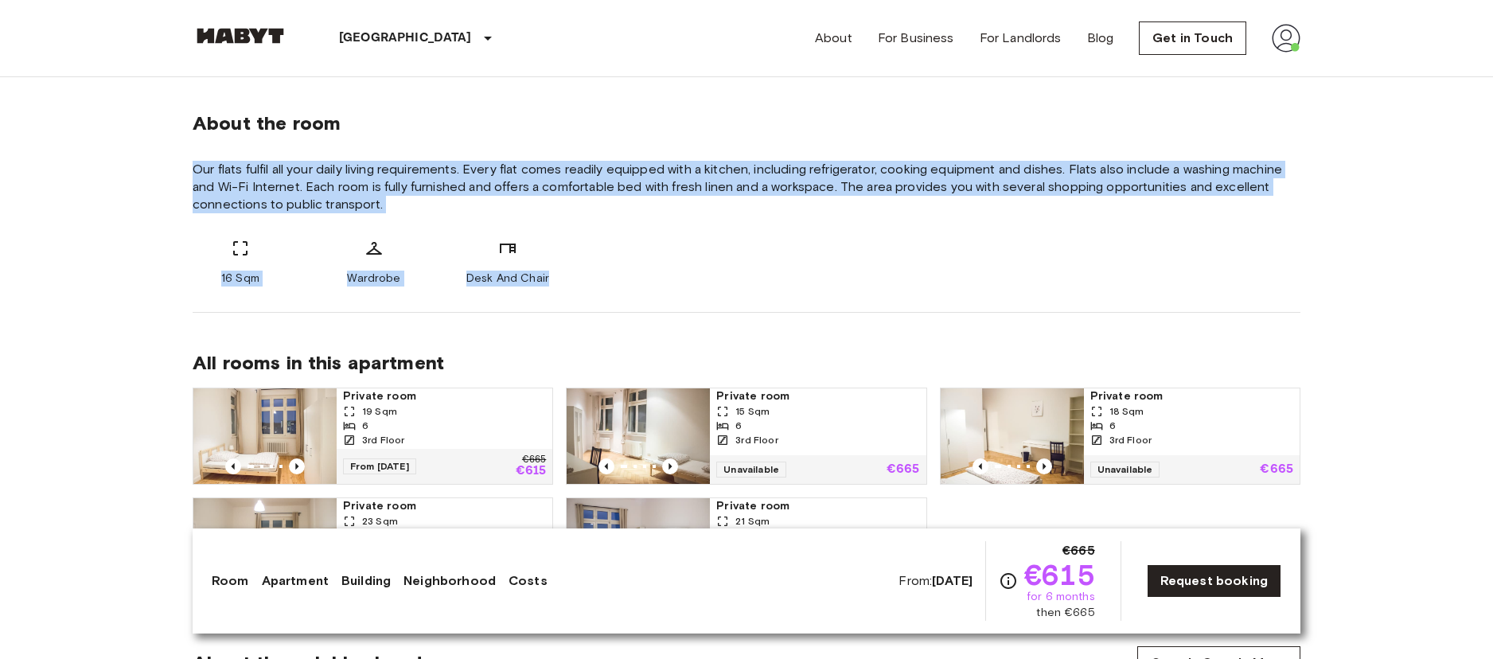
drag, startPoint x: 185, startPoint y: 169, endPoint x: 563, endPoint y: 295, distance: 398.6
copy div "Our flats fulfil all your daily living requirements. Every flat comes readily e…"
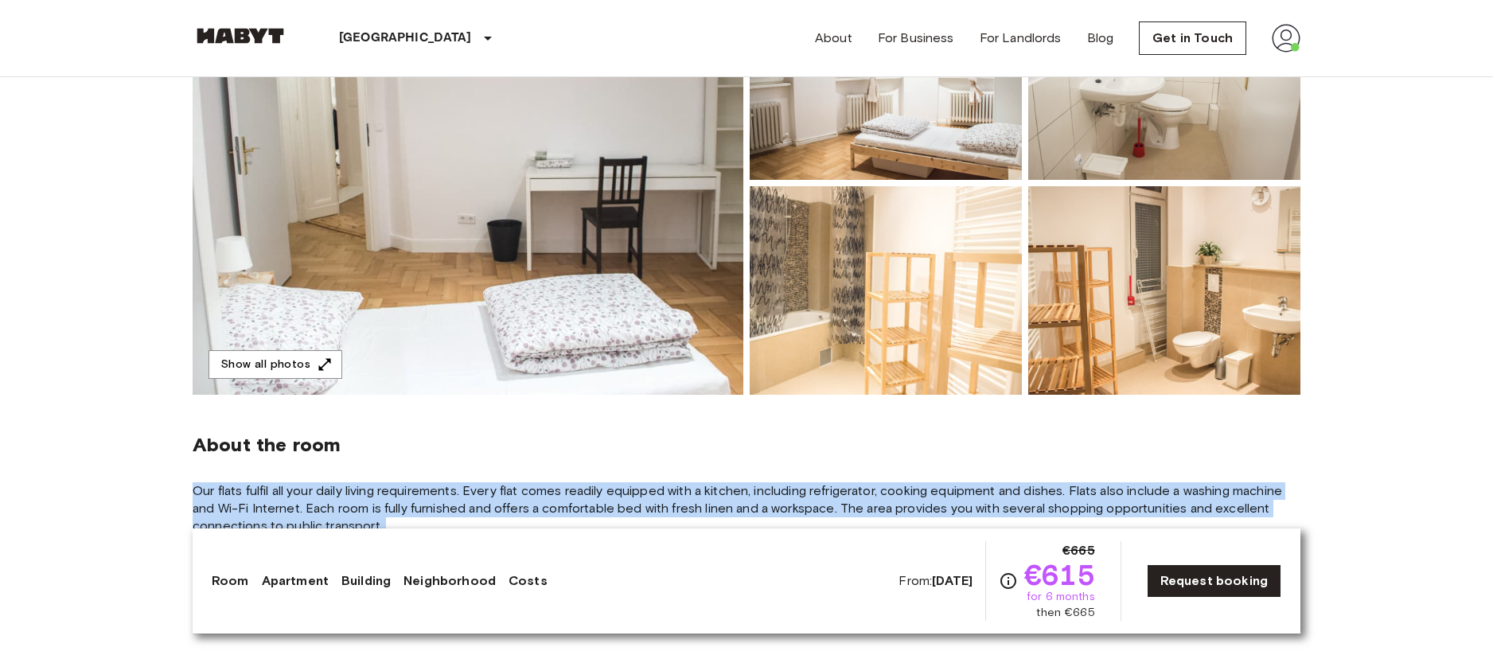
scroll to position [0, 0]
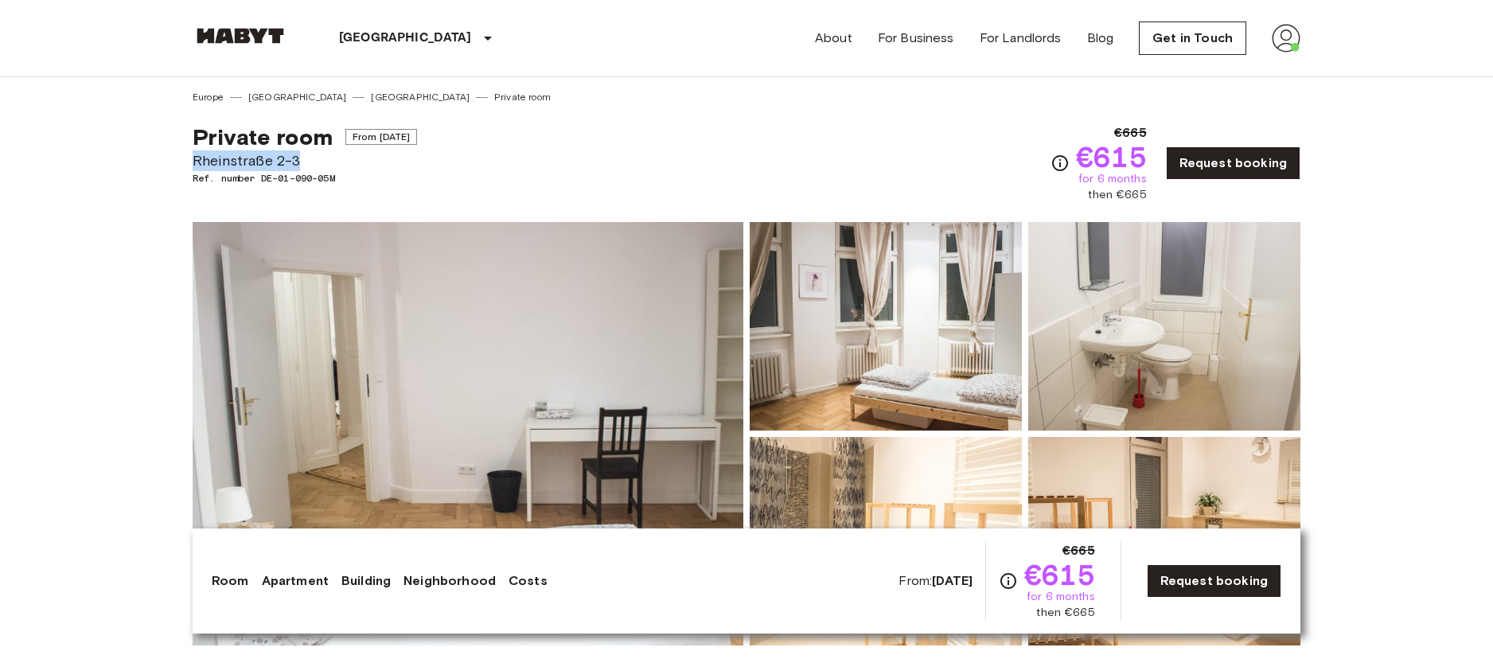
drag, startPoint x: 190, startPoint y: 162, endPoint x: 310, endPoint y: 162, distance: 119.4
copy span "Rheinstraße 2-3"
